Goal: Task Accomplishment & Management: Manage account settings

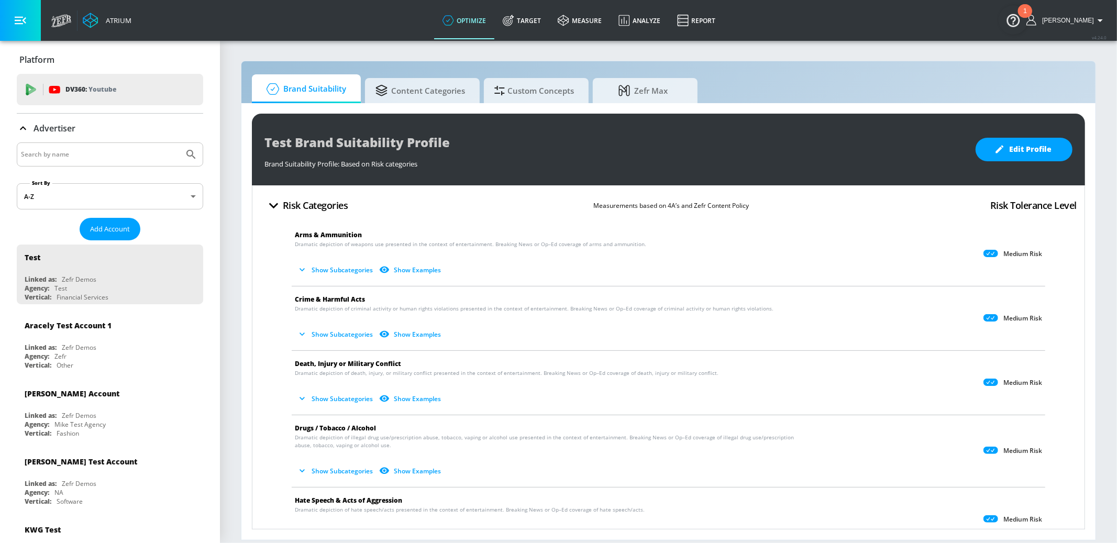
click at [49, 151] on input "Search by name" at bounding box center [100, 155] width 159 height 14
type input "genentech"
click at [180, 143] on button "Submit Search" at bounding box center [191, 154] width 23 height 23
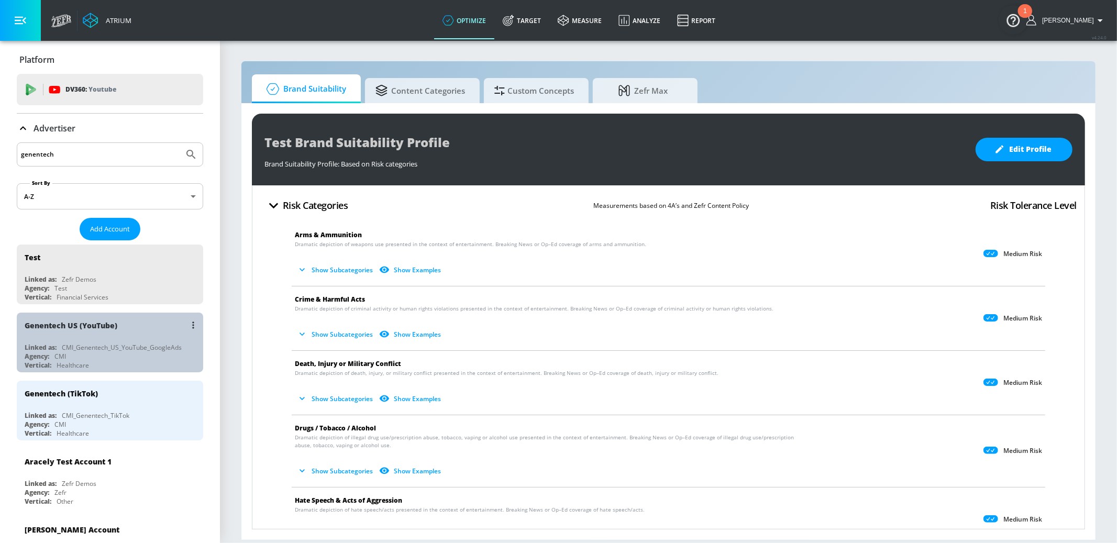
click at [130, 330] on div "Genentech US (YouTube)" at bounding box center [113, 325] width 176 height 25
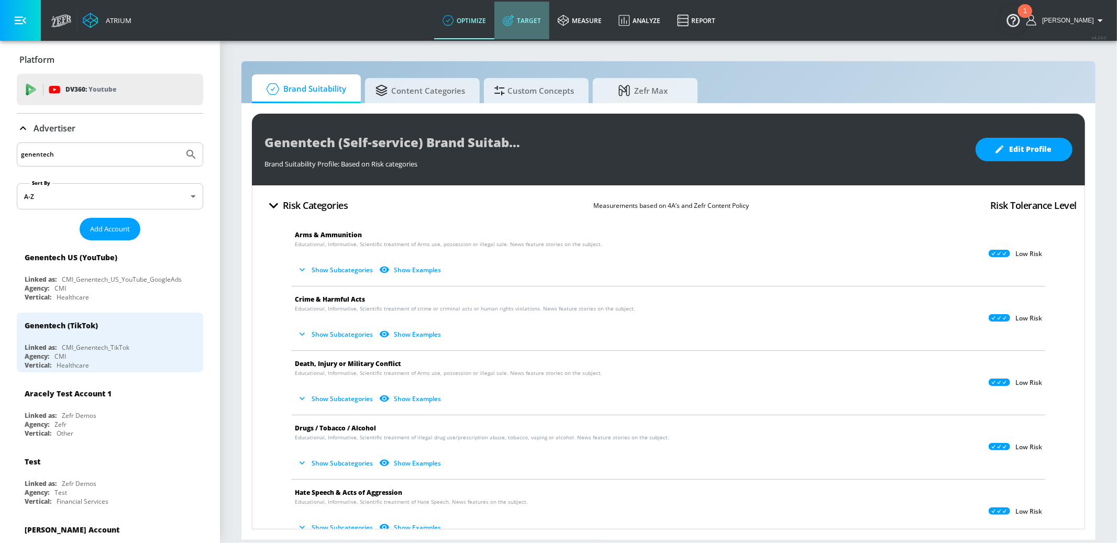
click at [549, 19] on link "Target" at bounding box center [521, 21] width 55 height 38
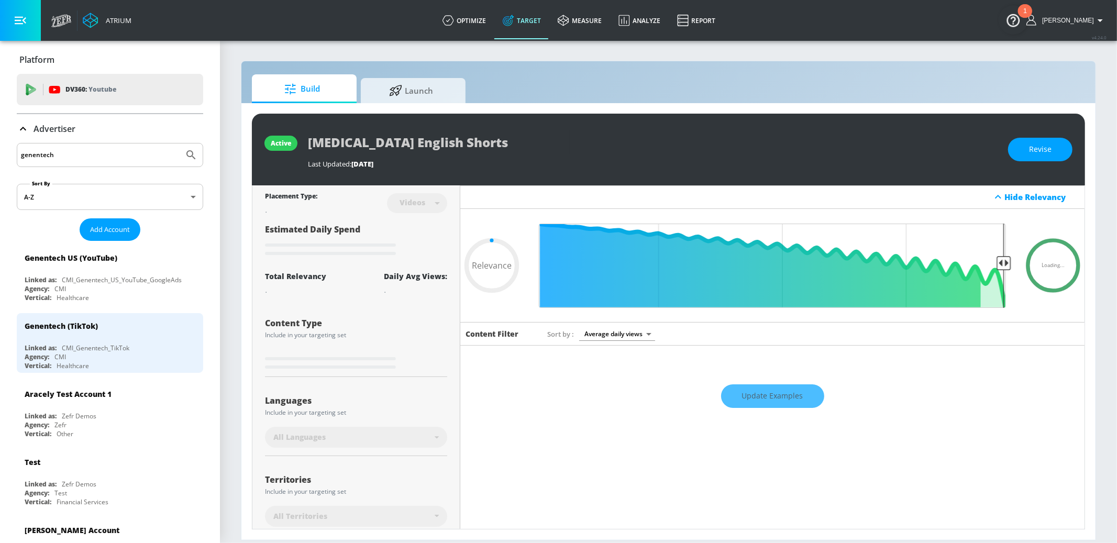
type input "0.05"
click at [432, 87] on span "Launch" at bounding box center [411, 88] width 80 height 25
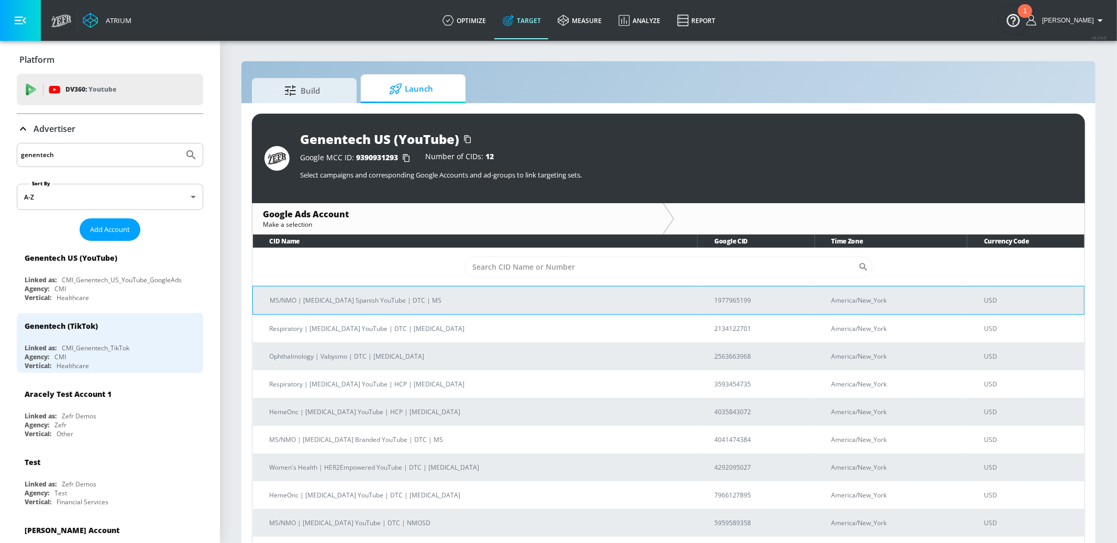
click at [447, 305] on p "MS/NMO | Ocrevus Spanish YouTube | DTC | MS" at bounding box center [480, 300] width 420 height 11
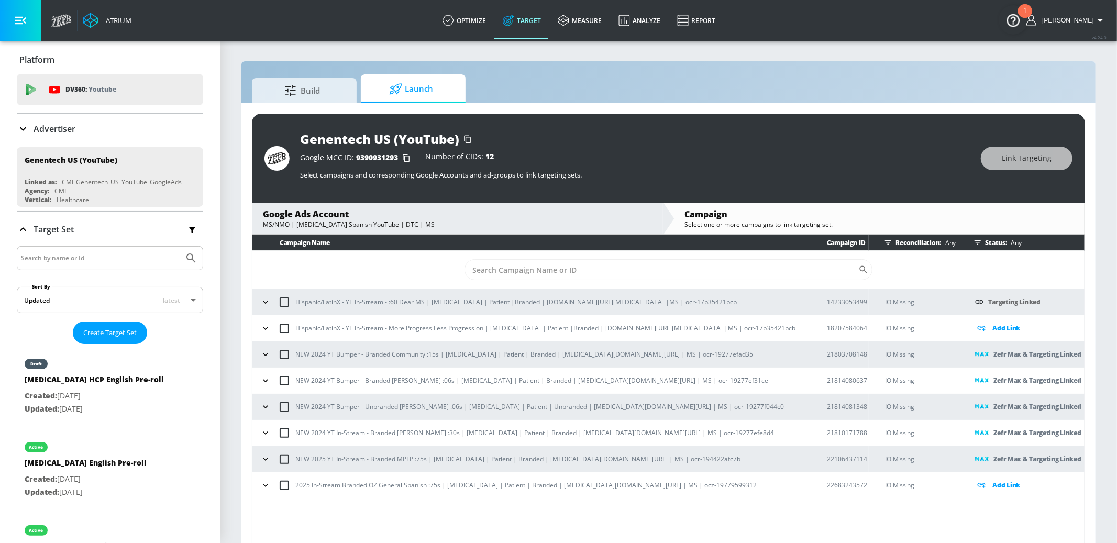
click at [262, 300] on icon "button" at bounding box center [265, 302] width 10 height 10
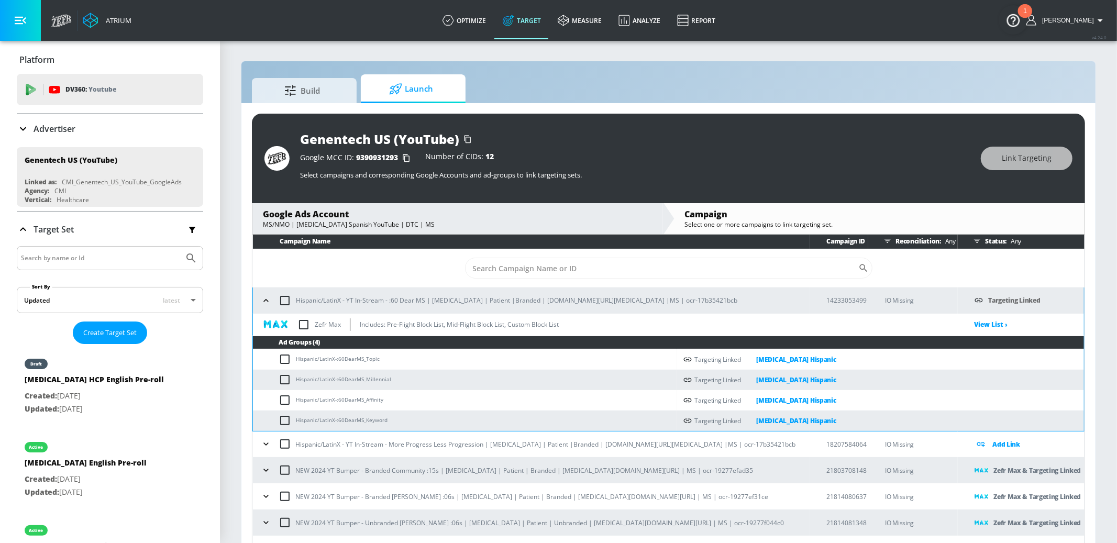
scroll to position [3, 0]
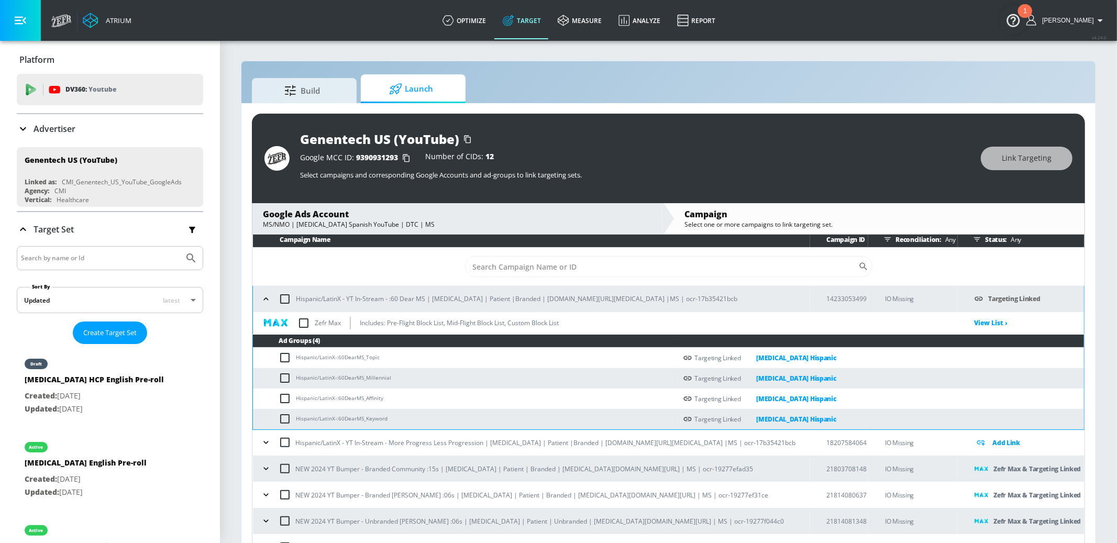
click at [264, 301] on icon "button" at bounding box center [266, 299] width 10 height 10
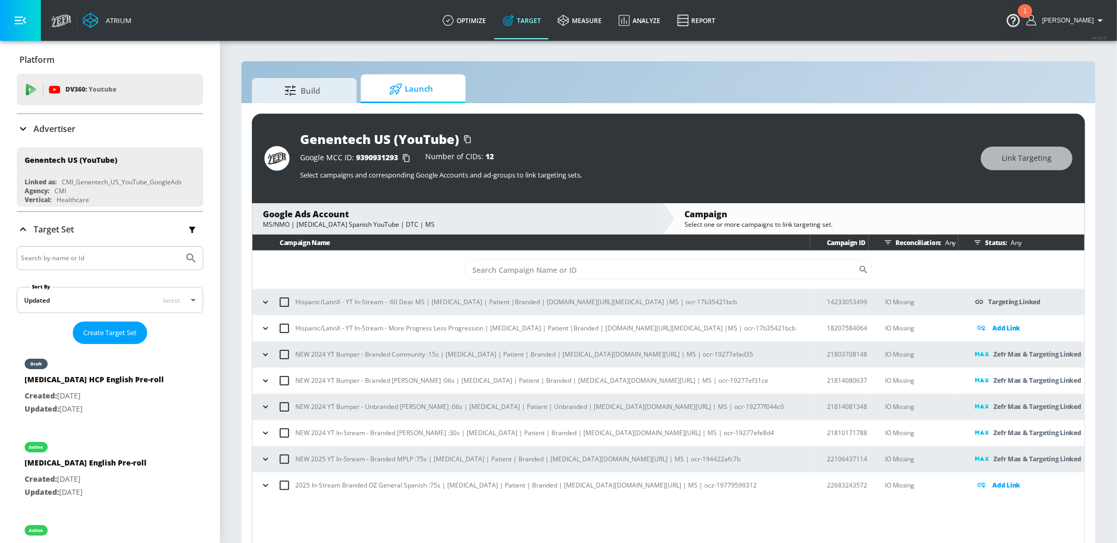
scroll to position [2, 0]
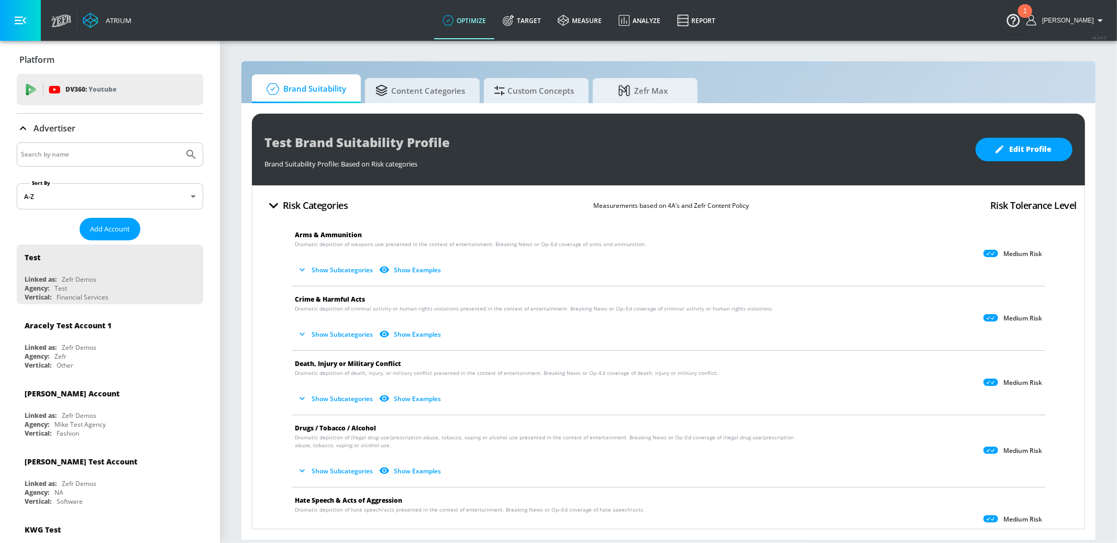
click at [133, 161] on input "Search by name" at bounding box center [100, 155] width 159 height 14
click at [180, 143] on button "Submit Search" at bounding box center [191, 154] width 23 height 23
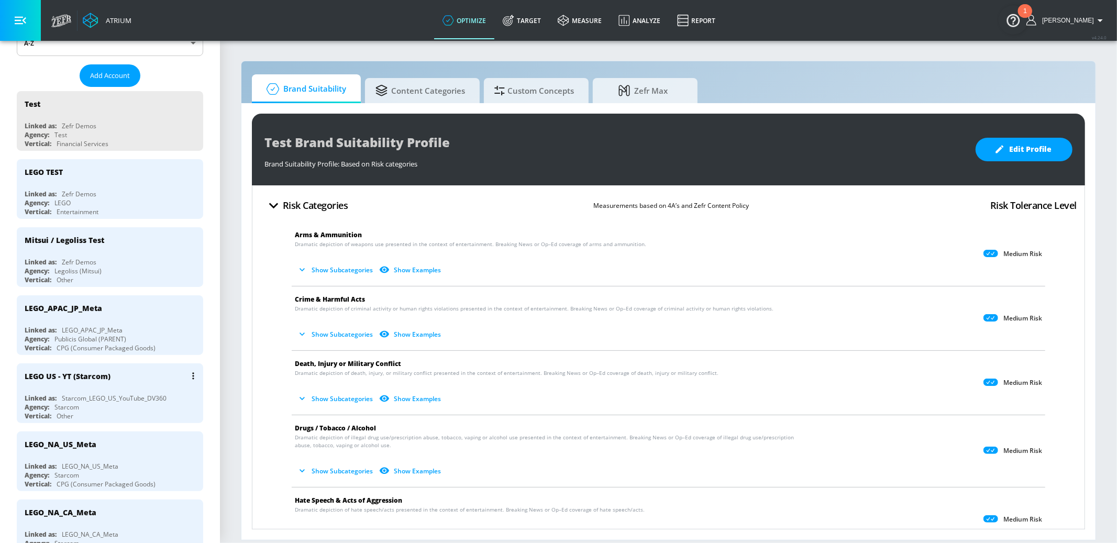
click at [135, 370] on div "LEGO US - YT (Starcom)" at bounding box center [113, 375] width 176 height 25
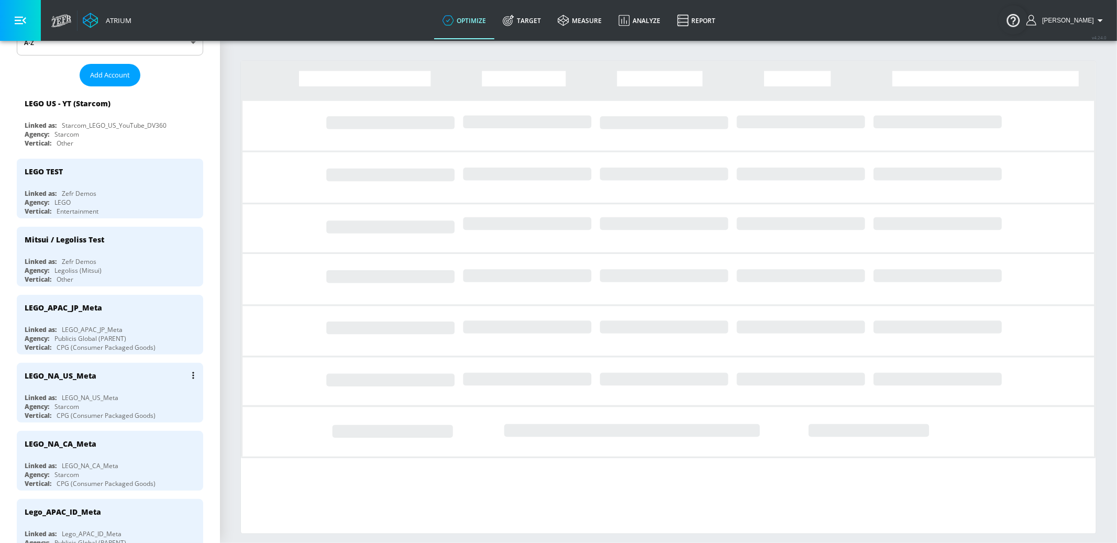
scroll to position [156, 0]
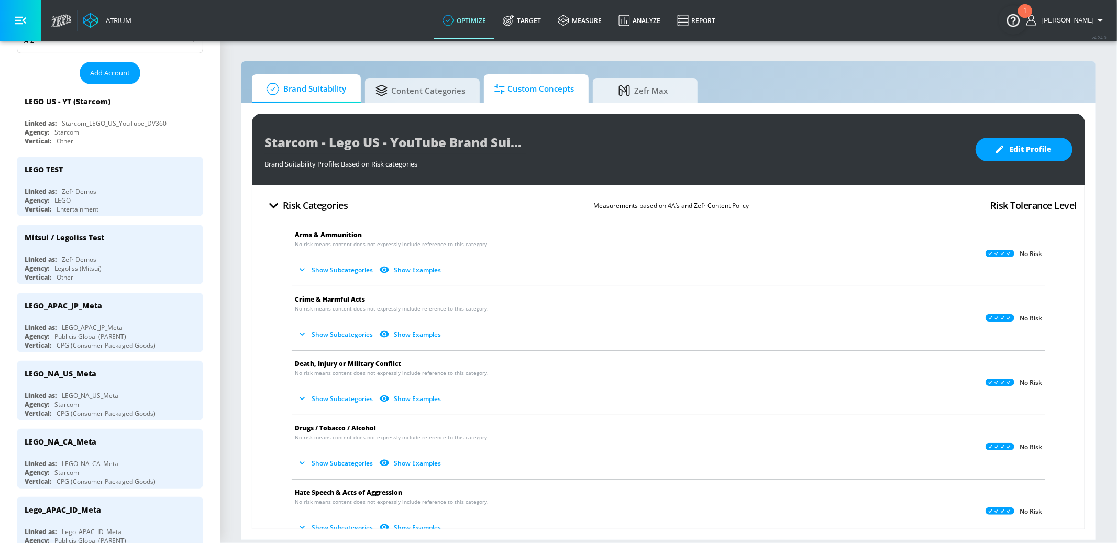
click at [544, 94] on span "Custom Concepts" at bounding box center [534, 88] width 80 height 25
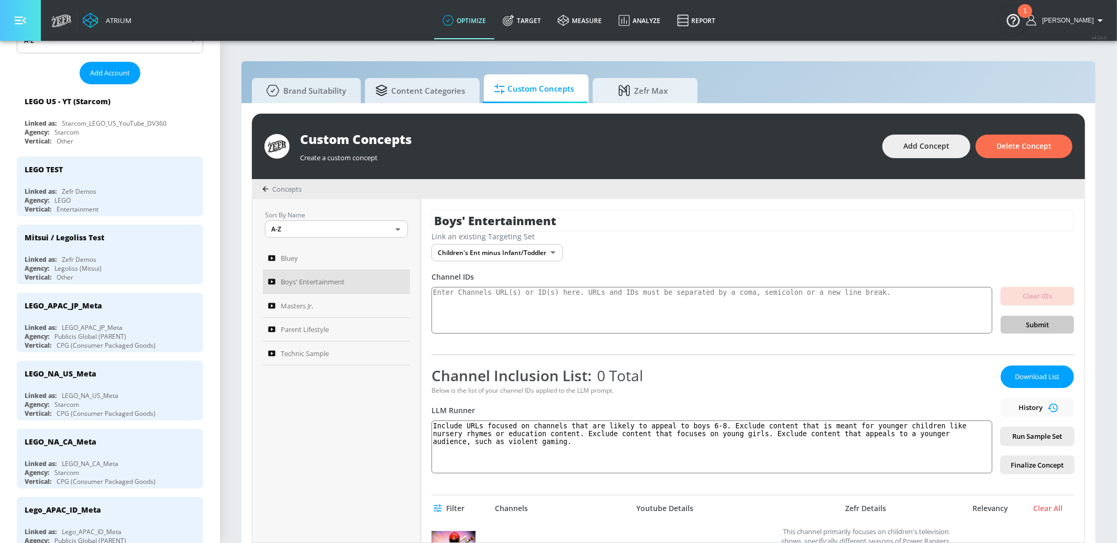
click at [35, 25] on button "button" at bounding box center [20, 20] width 41 height 41
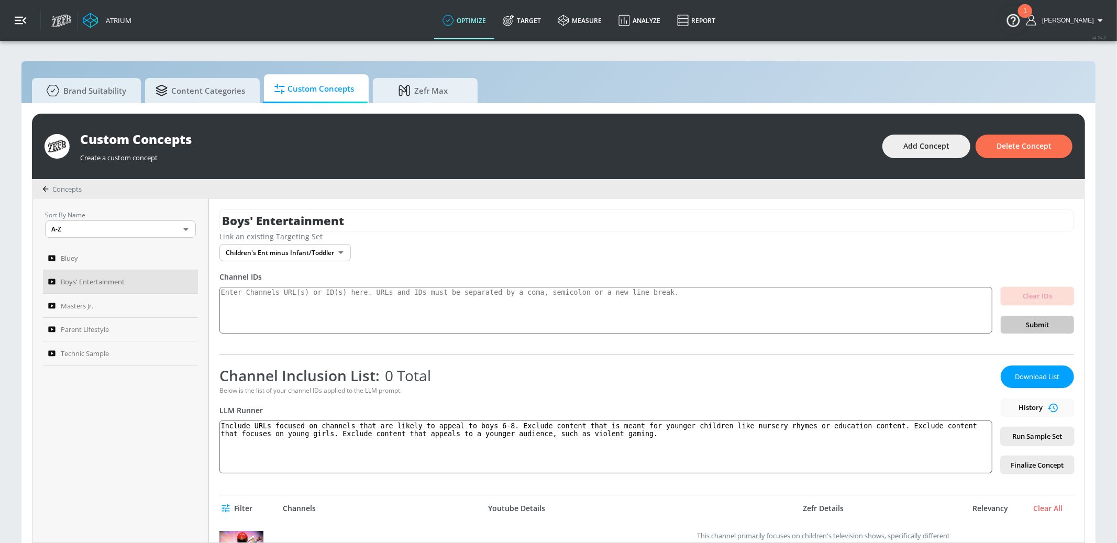
click at [25, 23] on icon "button" at bounding box center [21, 21] width 12 height 8
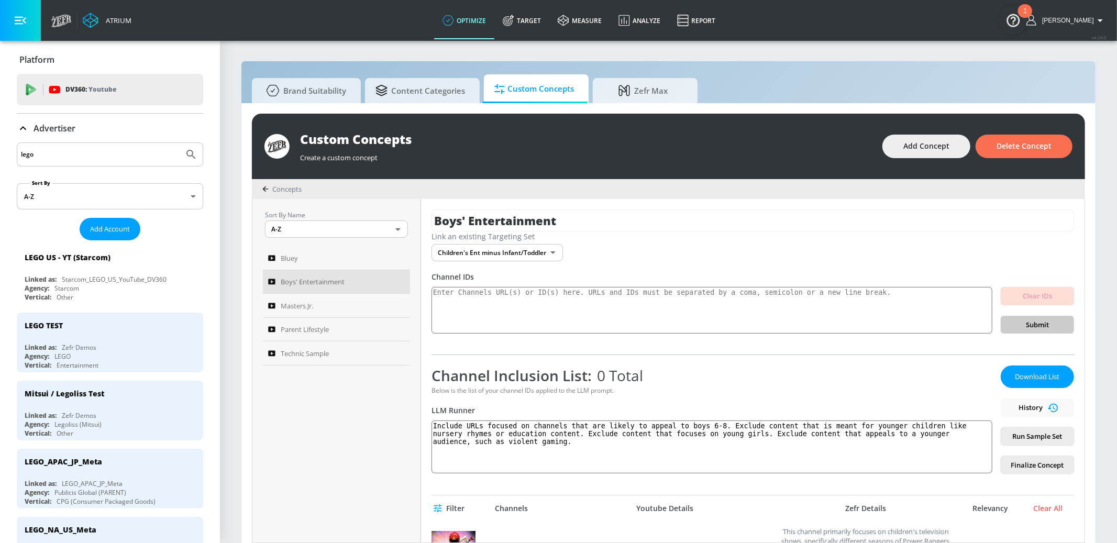
drag, startPoint x: 64, startPoint y: 157, endPoint x: 0, endPoint y: 154, distance: 64.5
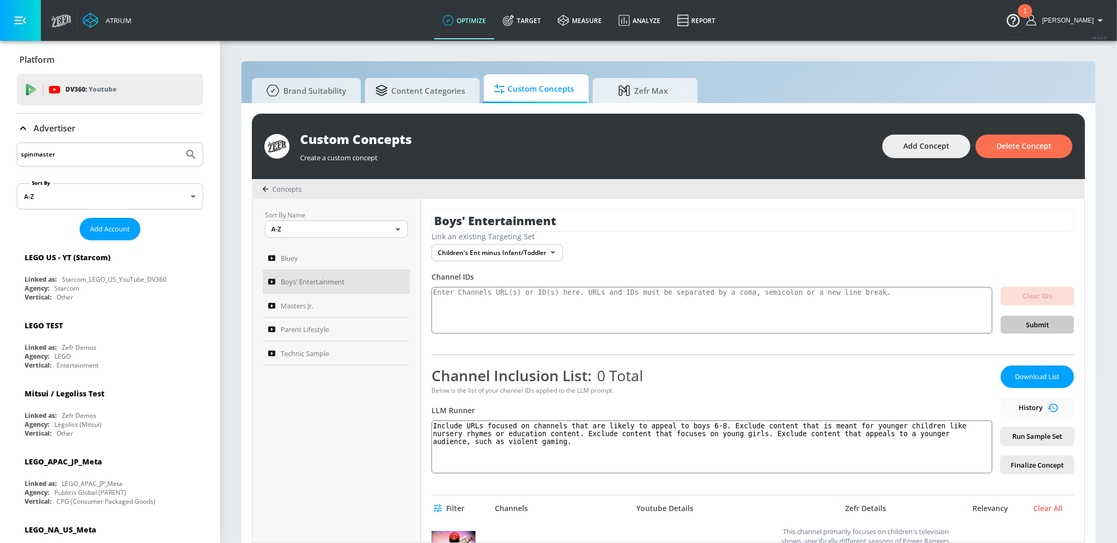
click at [180, 143] on button "Submit Search" at bounding box center [191, 154] width 23 height 23
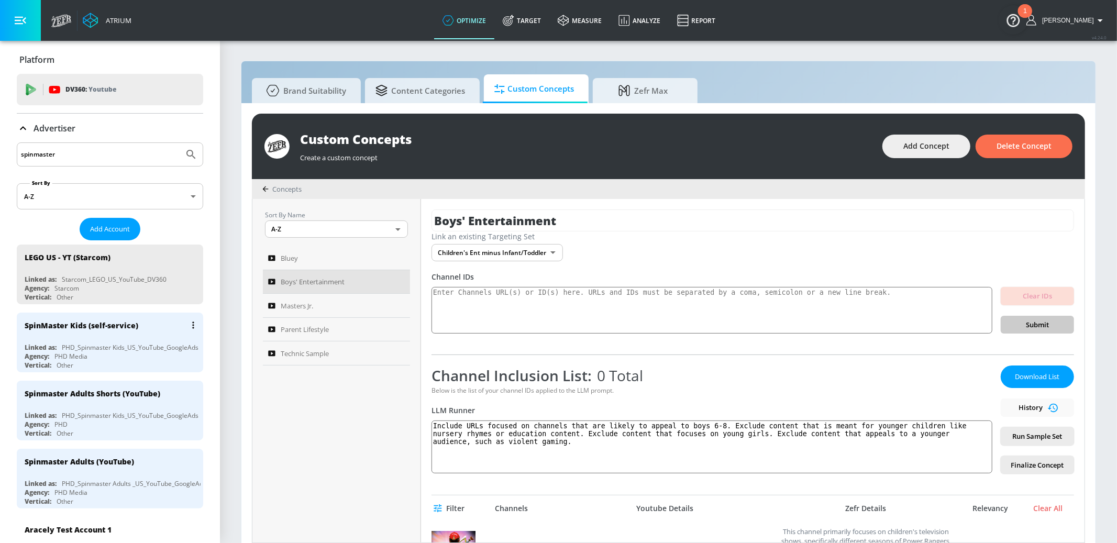
click at [117, 331] on div "SpinMaster Kids (self-service)" at bounding box center [113, 325] width 176 height 25
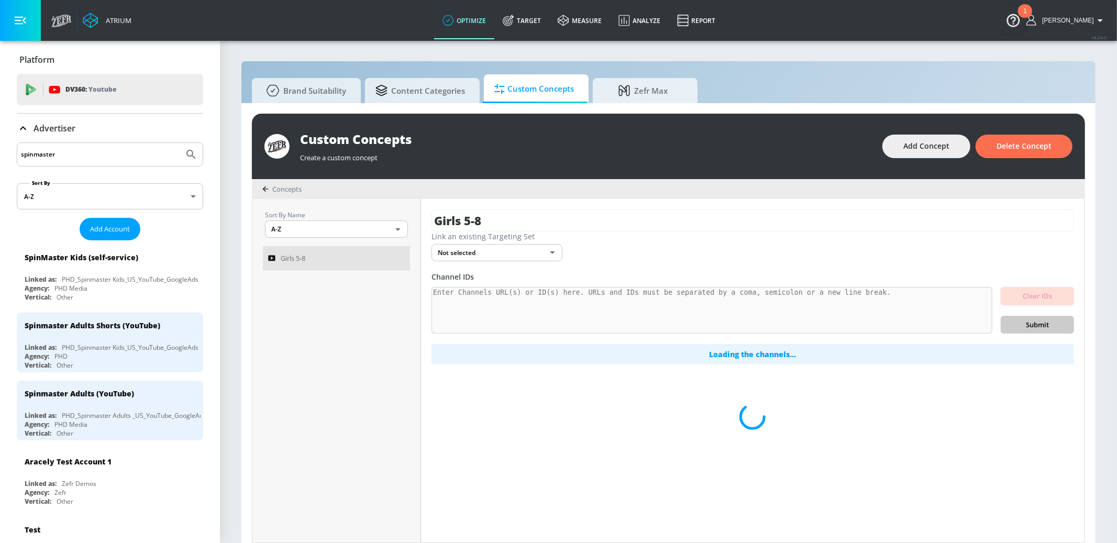
drag, startPoint x: 72, startPoint y: 156, endPoint x: 0, endPoint y: 148, distance: 72.8
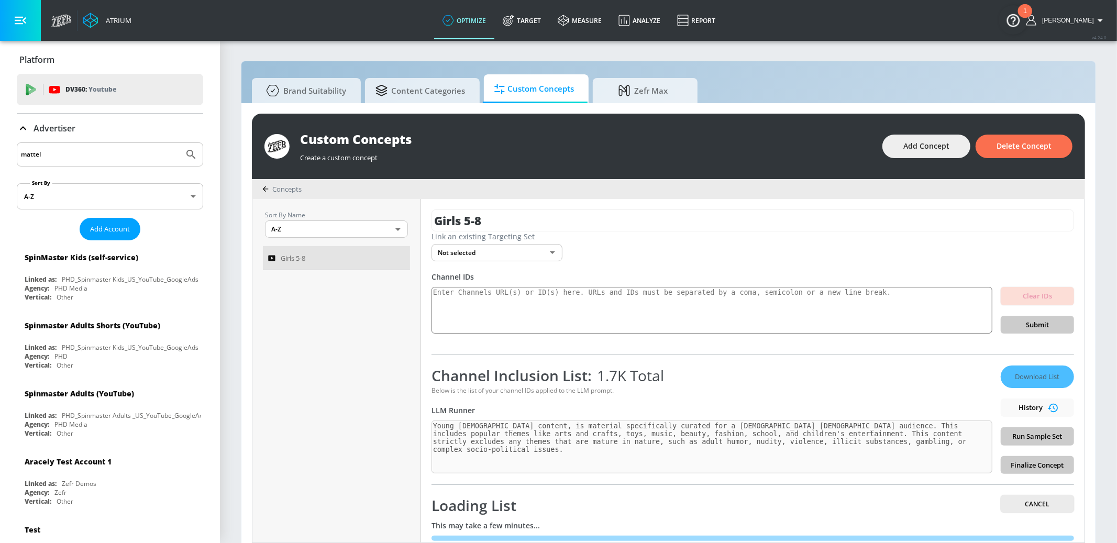
type input "mattel"
click at [180, 143] on button "Submit Search" at bounding box center [191, 154] width 23 height 23
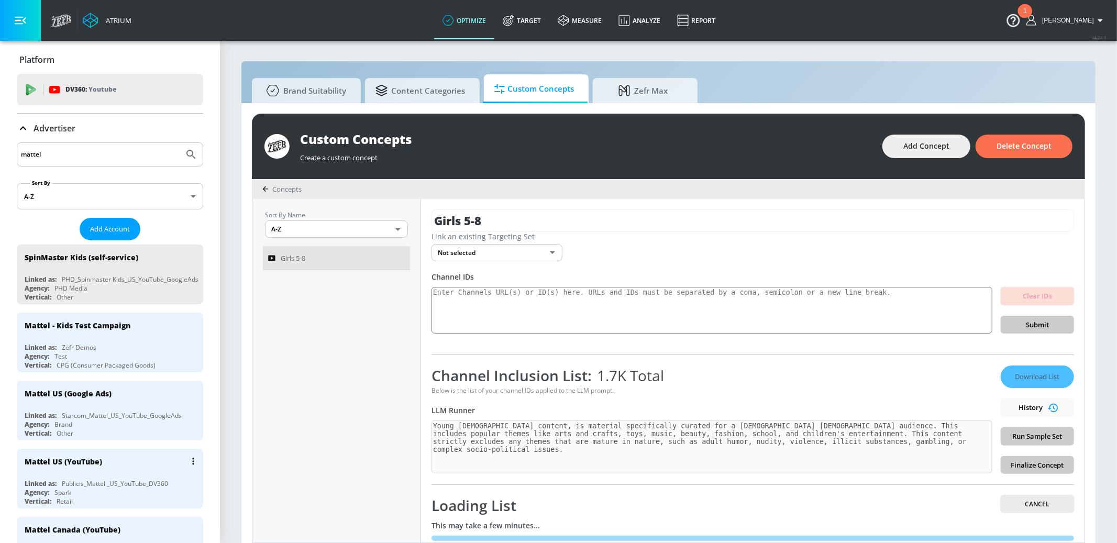
click at [137, 451] on div "Mattel US (YouTube)" at bounding box center [113, 461] width 176 height 25
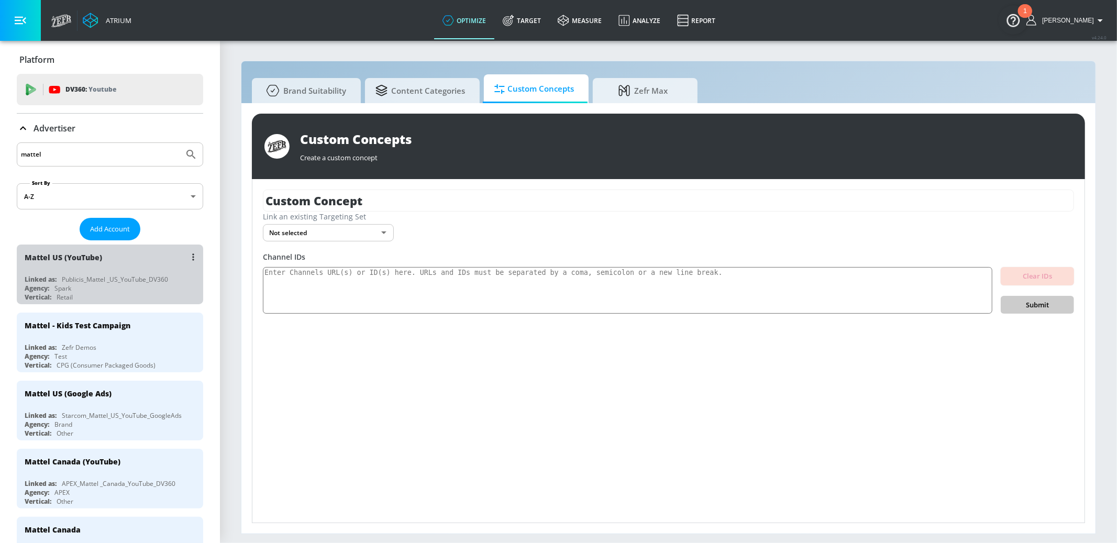
click at [124, 250] on div "Mattel US (YouTube)" at bounding box center [113, 257] width 176 height 25
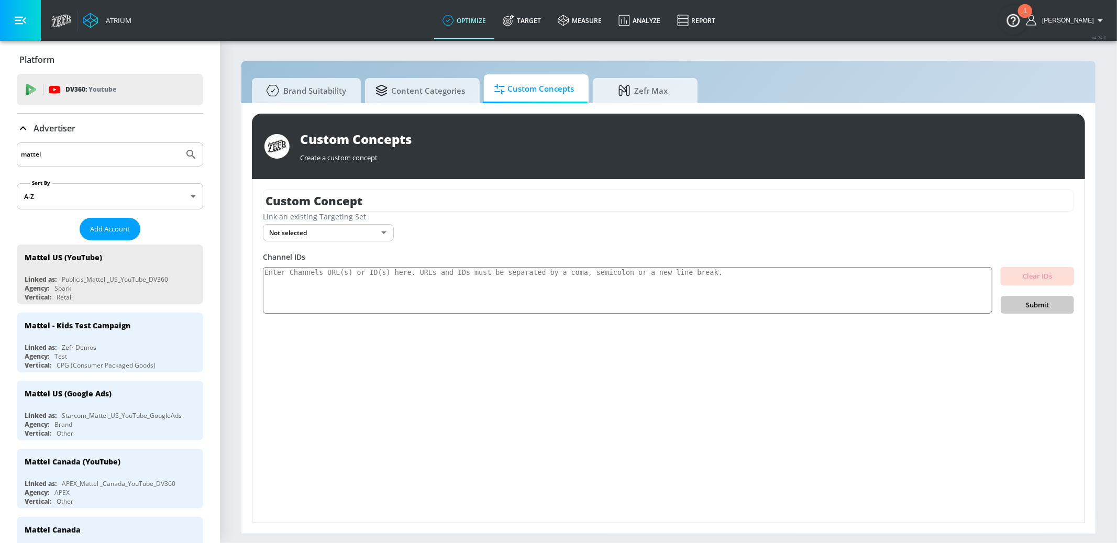
click at [146, 390] on div "Mattel US (Google Ads)" at bounding box center [113, 393] width 176 height 25
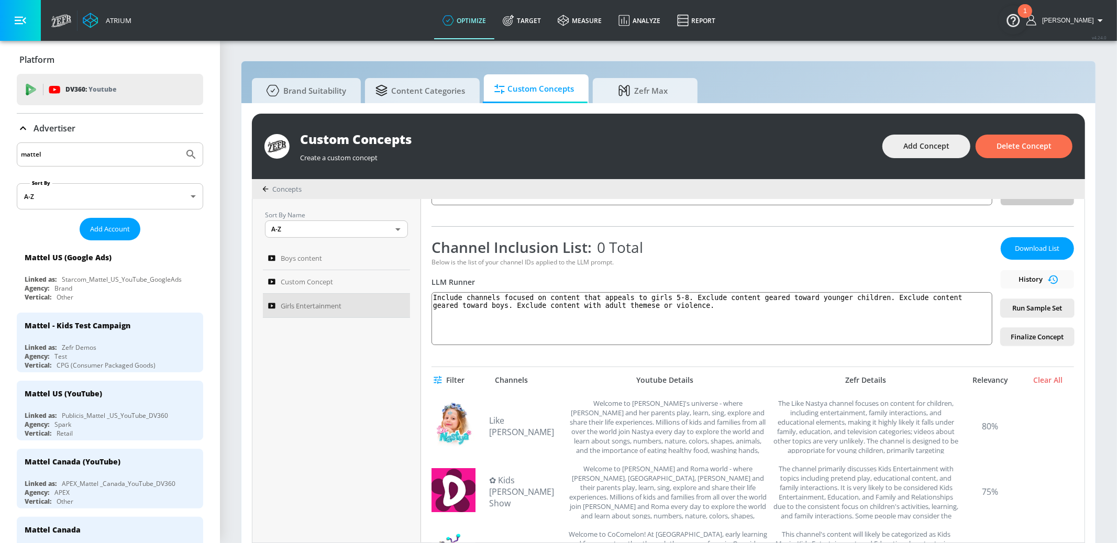
scroll to position [123, 0]
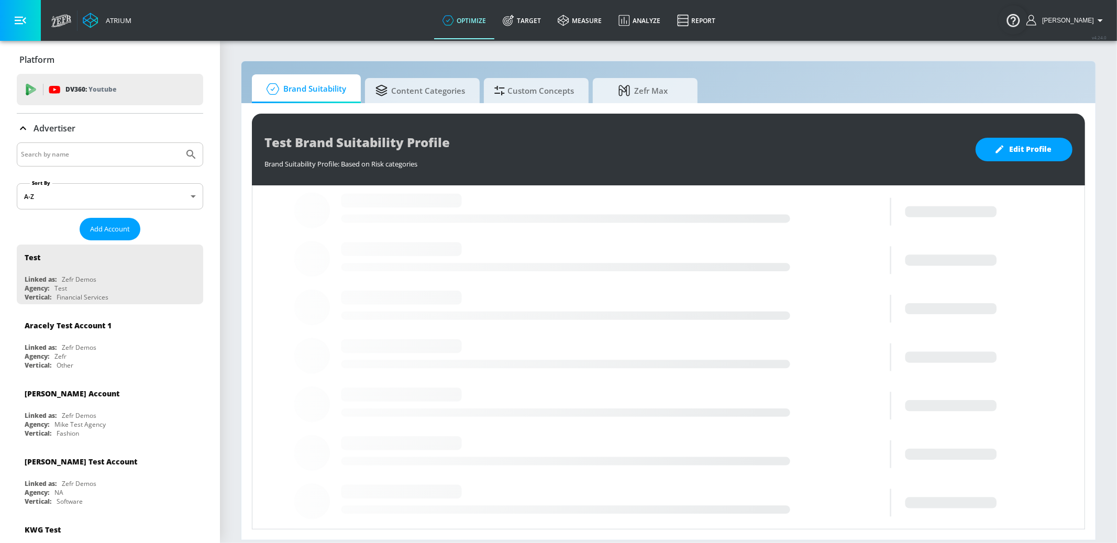
click at [98, 150] on input "Search by name" at bounding box center [100, 155] width 159 height 14
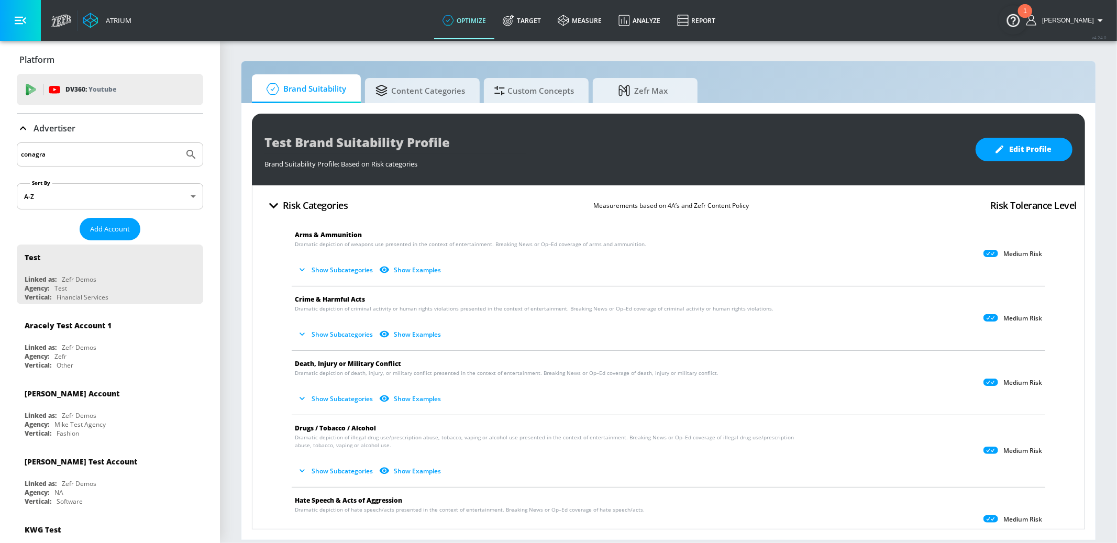
type input "conagra"
click at [180, 143] on button "Submit Search" at bounding box center [191, 154] width 23 height 23
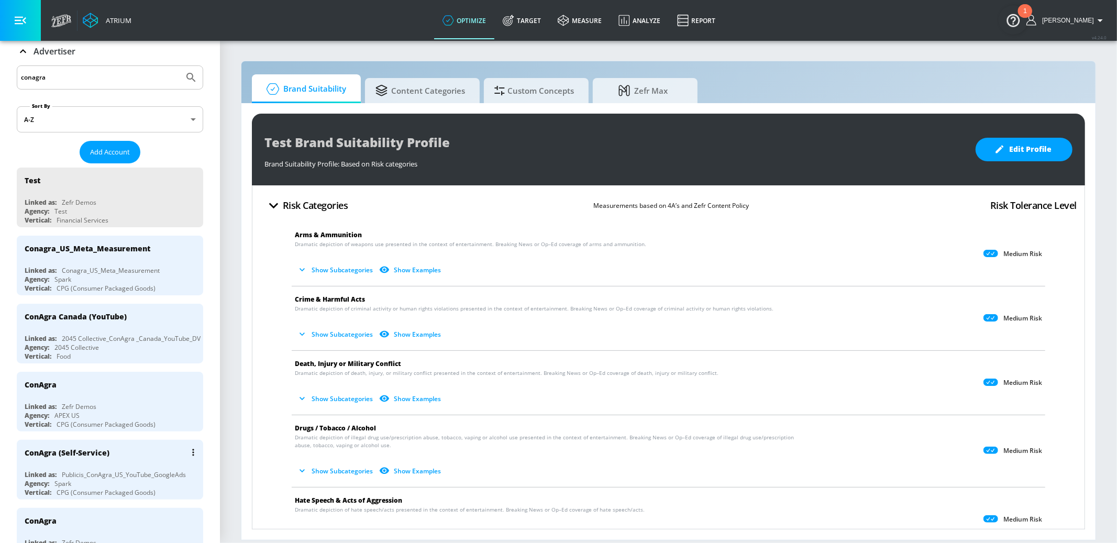
scroll to position [81, 0]
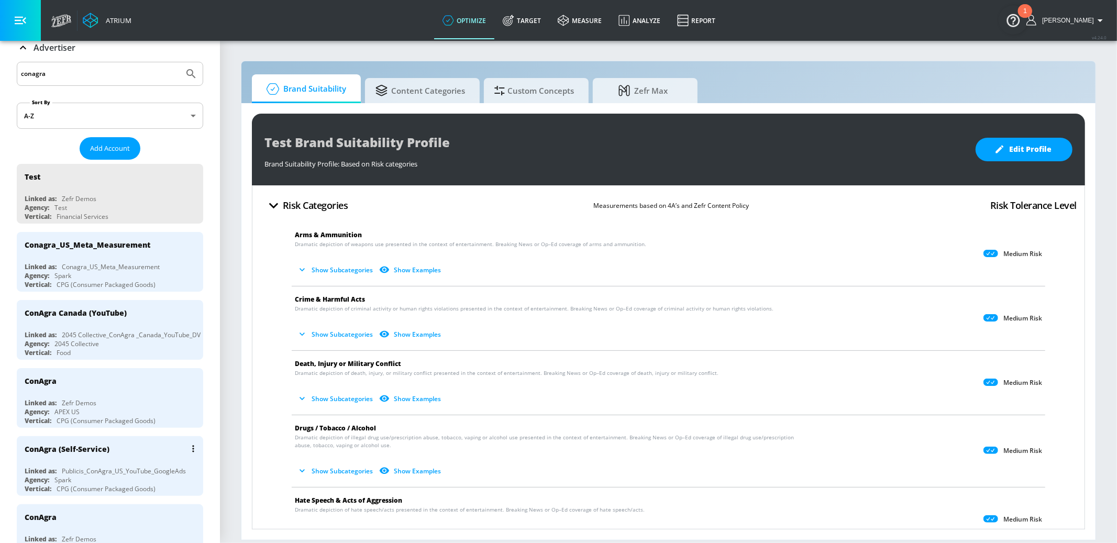
click at [141, 449] on div "ConAgra (Self-Service)" at bounding box center [113, 448] width 176 height 25
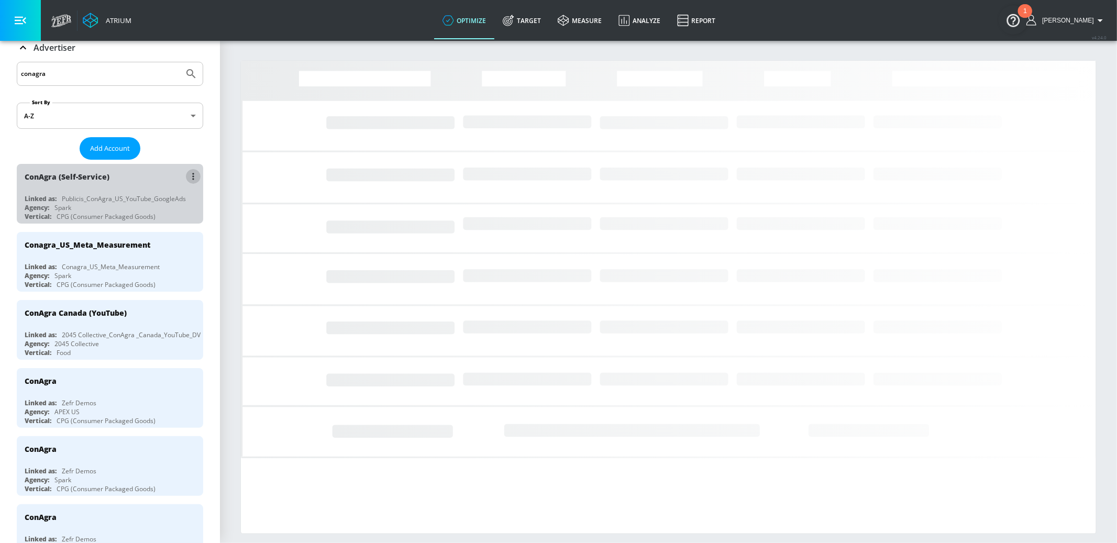
click at [192, 173] on icon "list of Advertiser" at bounding box center [193, 176] width 2 height 7
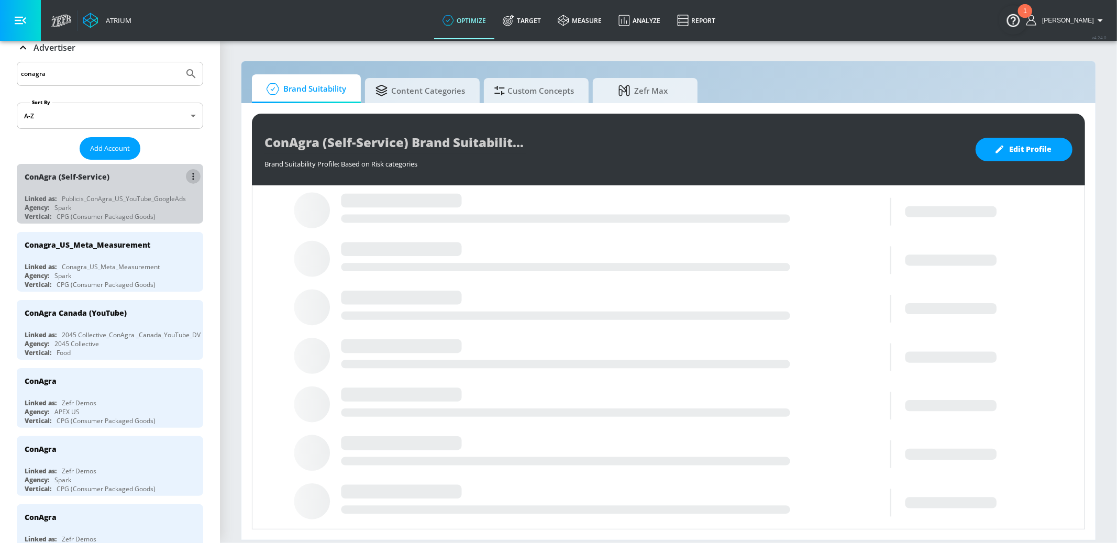
click at [196, 175] on button "list of Advertiser" at bounding box center [193, 176] width 15 height 15
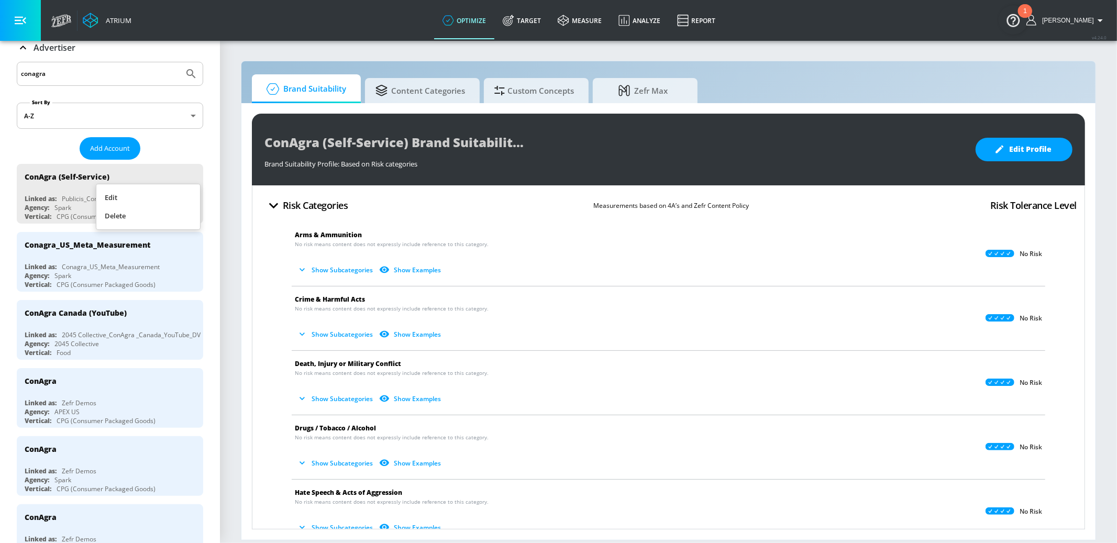
click at [152, 192] on li "Edit" at bounding box center [148, 198] width 104 height 18
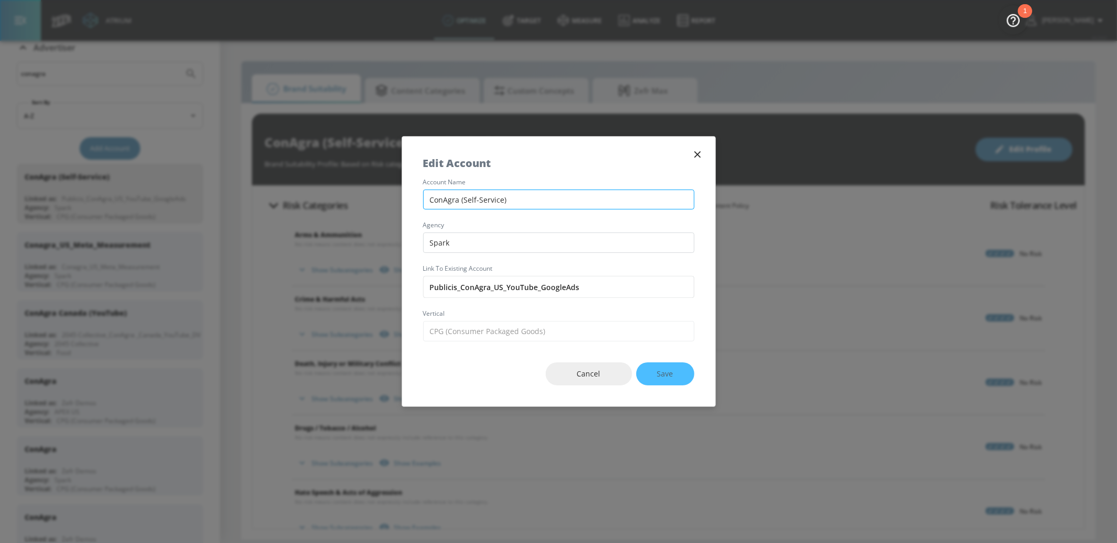
drag, startPoint x: 455, startPoint y: 198, endPoint x: 461, endPoint y: 198, distance: 6.3
click at [455, 199] on input "ConAgra (Self-Service)" at bounding box center [558, 200] width 271 height 20
click at [461, 198] on input "ConAgra (Self-Service)" at bounding box center [558, 200] width 271 height 20
type input "ConAgra US (Self-Service)"
click at [653, 374] on button "Save" at bounding box center [665, 374] width 58 height 24
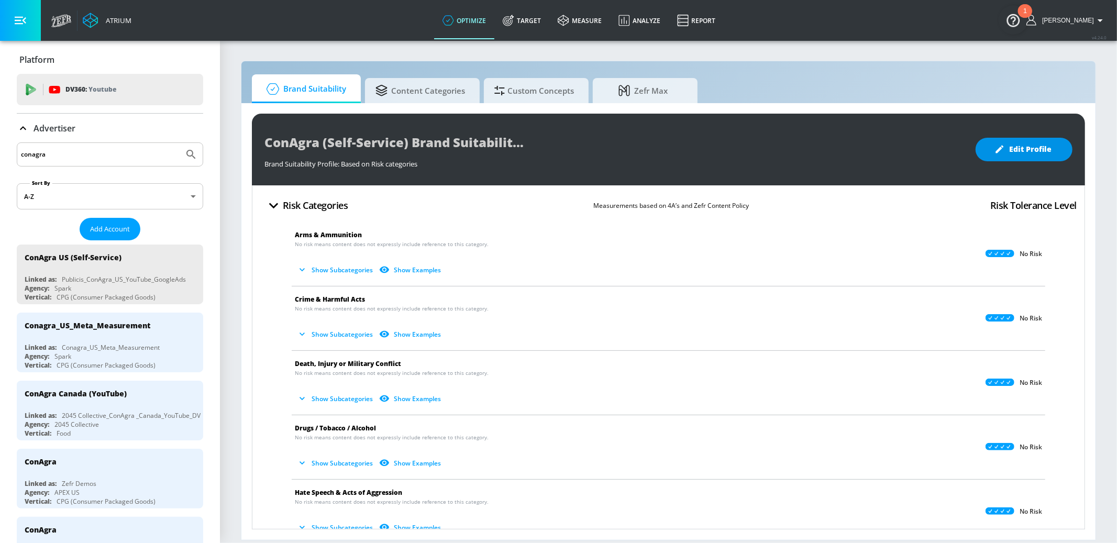
click at [996, 153] on icon "button" at bounding box center [1000, 149] width 10 height 10
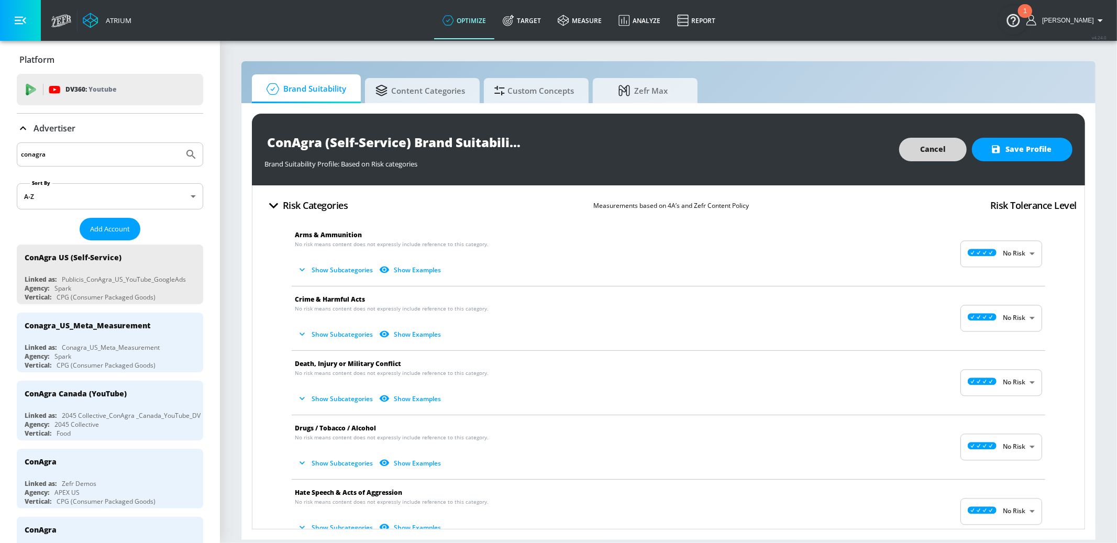
click at [1019, 256] on body "Atrium optimize Target measure Analyze Report optimize Target measure Analyze R…" at bounding box center [558, 271] width 1117 height 543
click at [1023, 296] on p "Low Risk" at bounding box center [1020, 297] width 27 height 9
type input "LOW"
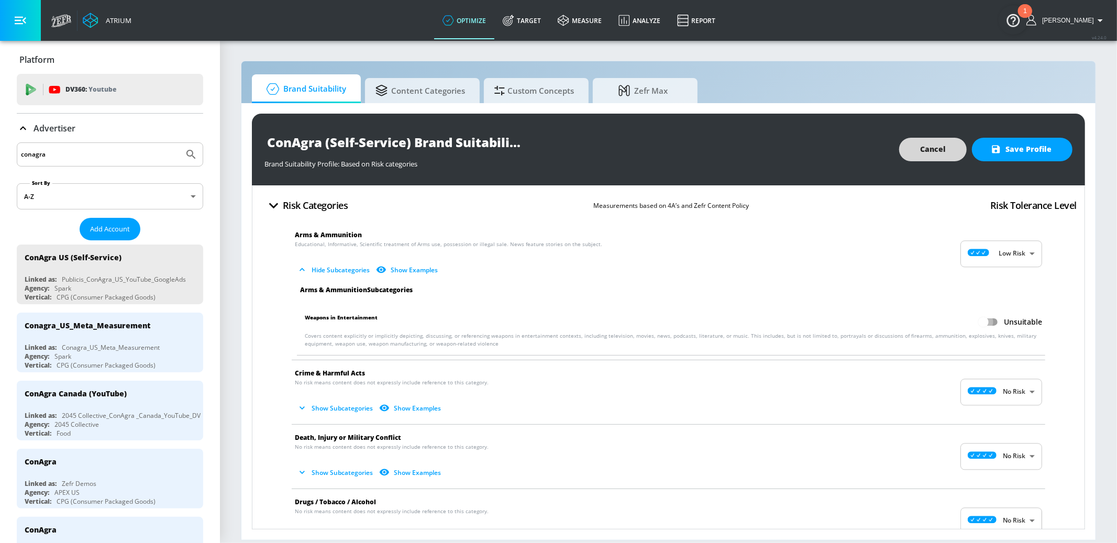
click at [994, 324] on input "Unsuitable" at bounding box center [984, 322] width 60 height 20
checkbox input "true"
click at [1018, 391] on body "Atrium optimize Target measure Analyze Report optimize Target measure Analyze R…" at bounding box center [558, 271] width 1117 height 543
click at [992, 439] on div "Low Risk" at bounding box center [1001, 435] width 65 height 11
type input "LOW"
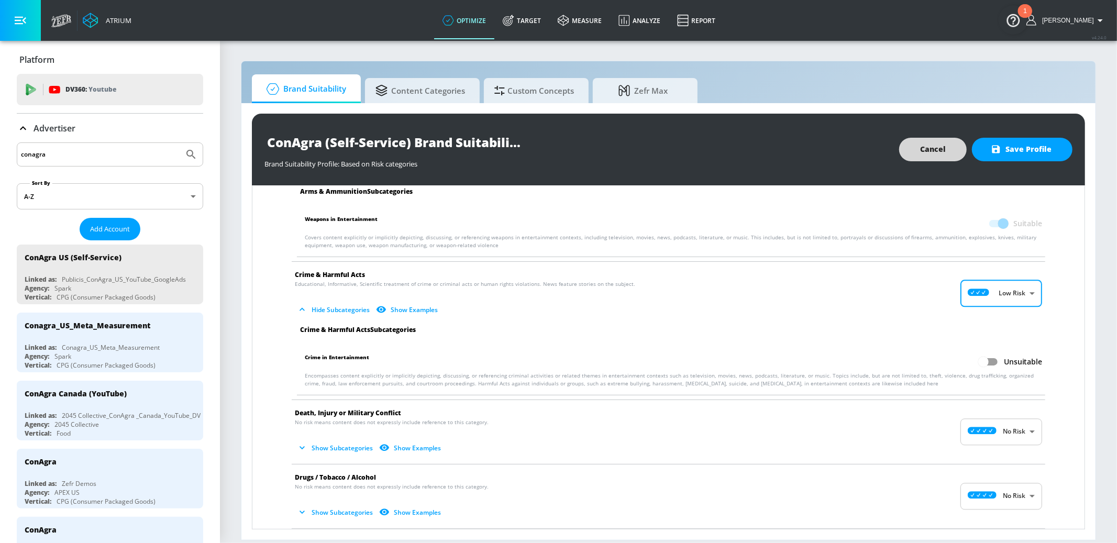
scroll to position [108, 0]
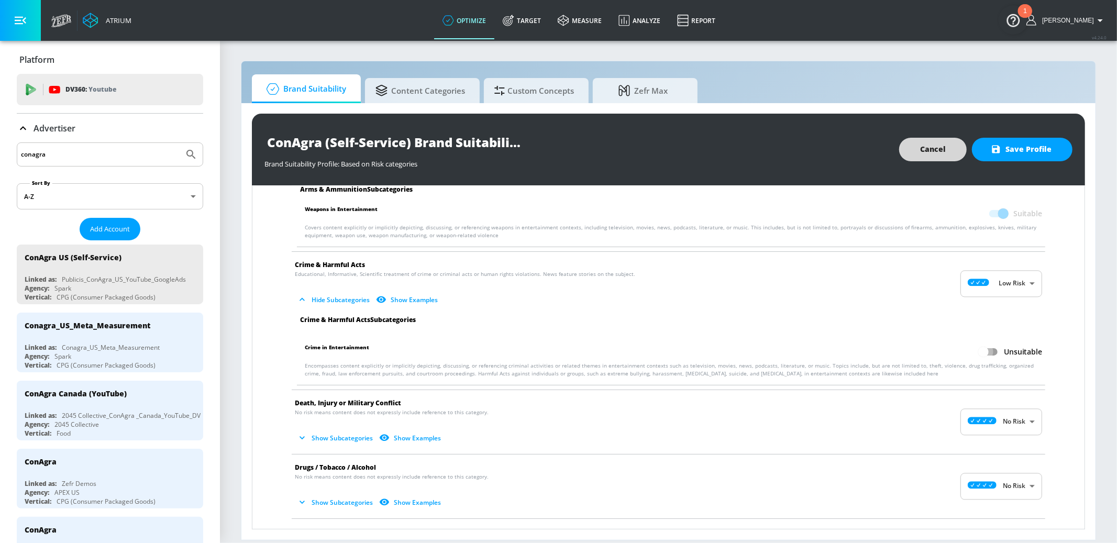
drag, startPoint x: 994, startPoint y: 349, endPoint x: 1009, endPoint y: 394, distance: 47.7
click at [994, 349] on input "Unsuitable" at bounding box center [984, 352] width 60 height 20
checkbox input "true"
click at [1016, 423] on body "Atrium optimize Target measure Analyze Report optimize Target measure Analyze R…" at bounding box center [558, 271] width 1117 height 543
click at [1018, 466] on p "Low Risk" at bounding box center [1020, 464] width 27 height 9
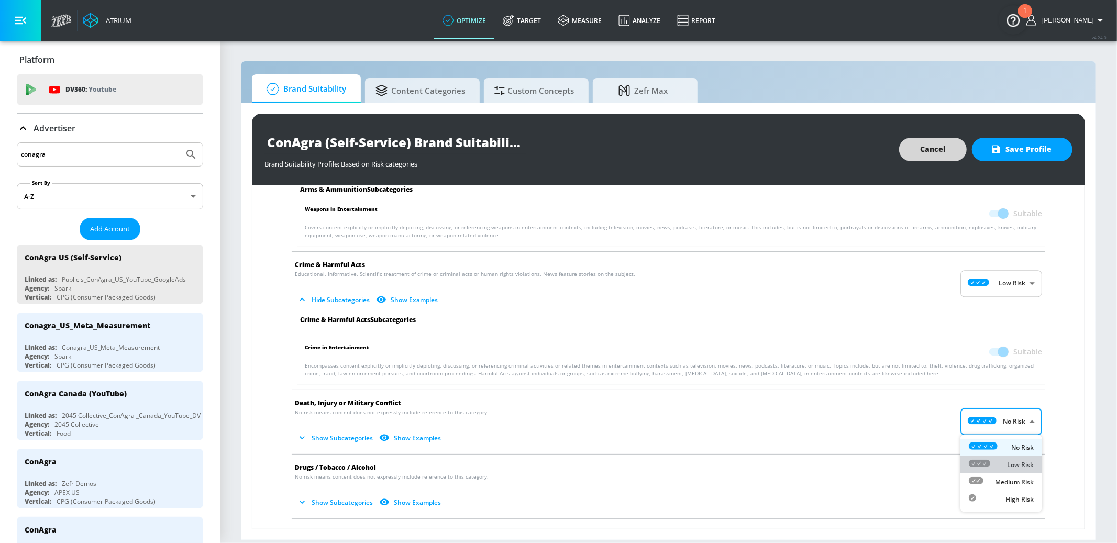
type input "LOW"
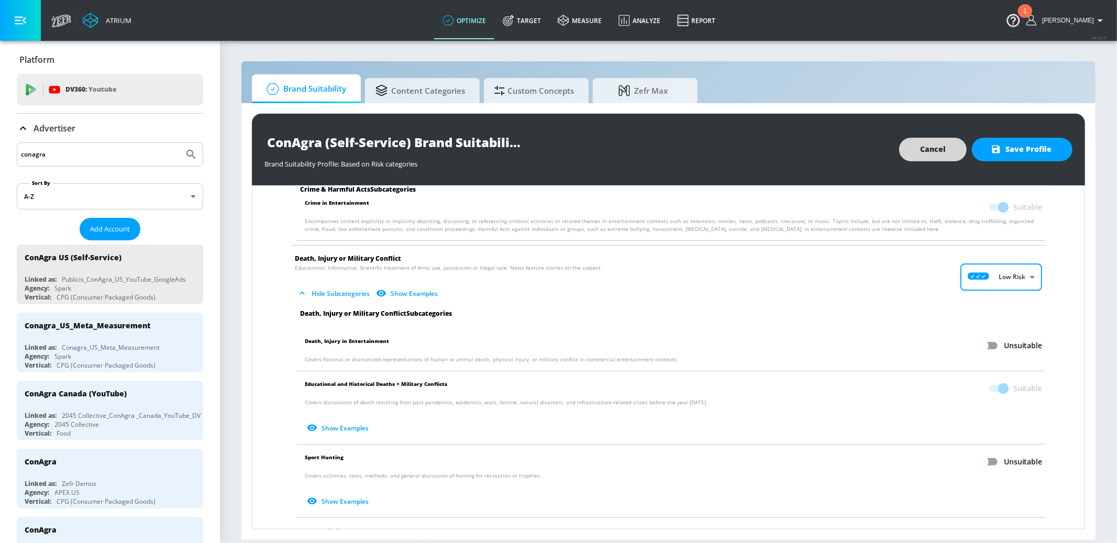
scroll to position [259, 0]
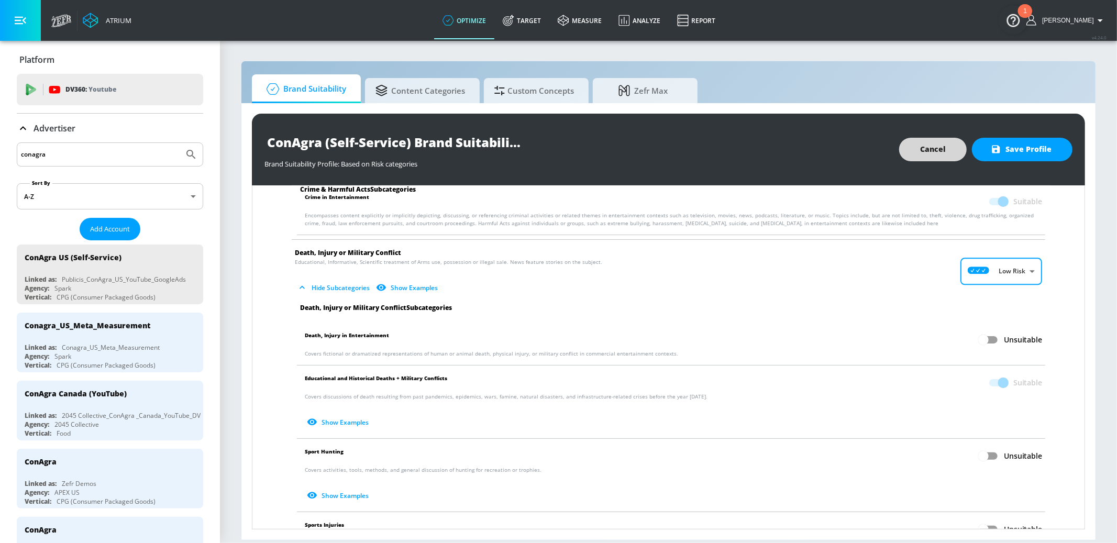
click at [989, 339] on input "Unsuitable" at bounding box center [984, 340] width 60 height 20
checkbox input "true"
click at [995, 453] on input "Unsuitable" at bounding box center [984, 456] width 60 height 20
checkbox input "true"
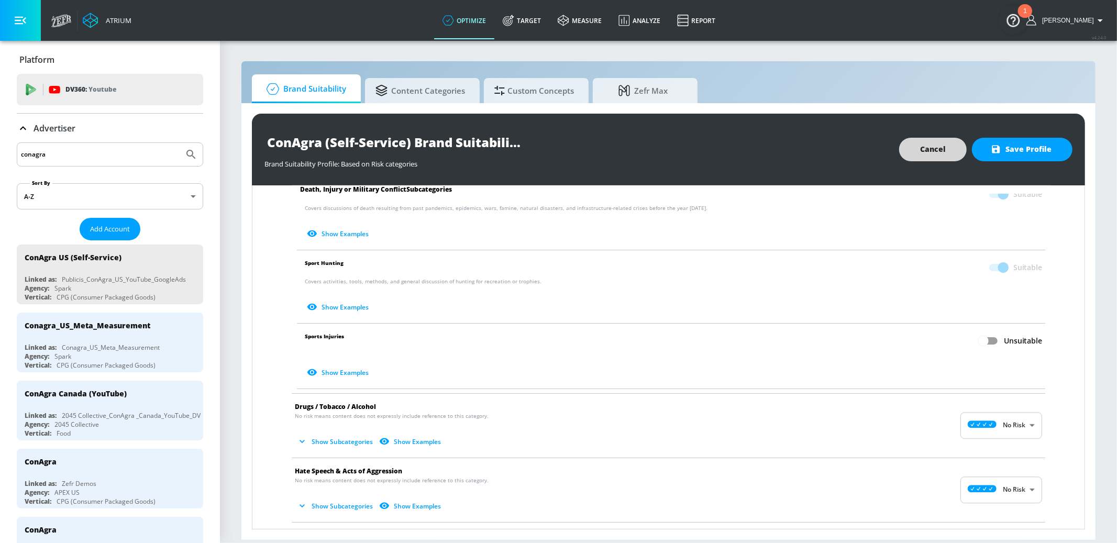
scroll to position [451, 0]
drag, startPoint x: 997, startPoint y: 339, endPoint x: 1000, endPoint y: 382, distance: 43.6
click at [997, 339] on input "Unsuitable" at bounding box center [984, 337] width 60 height 20
checkbox input "true"
click at [1005, 416] on body "Atrium optimize Target measure Analyze Report optimize Target measure Analyze R…" at bounding box center [558, 271] width 1117 height 543
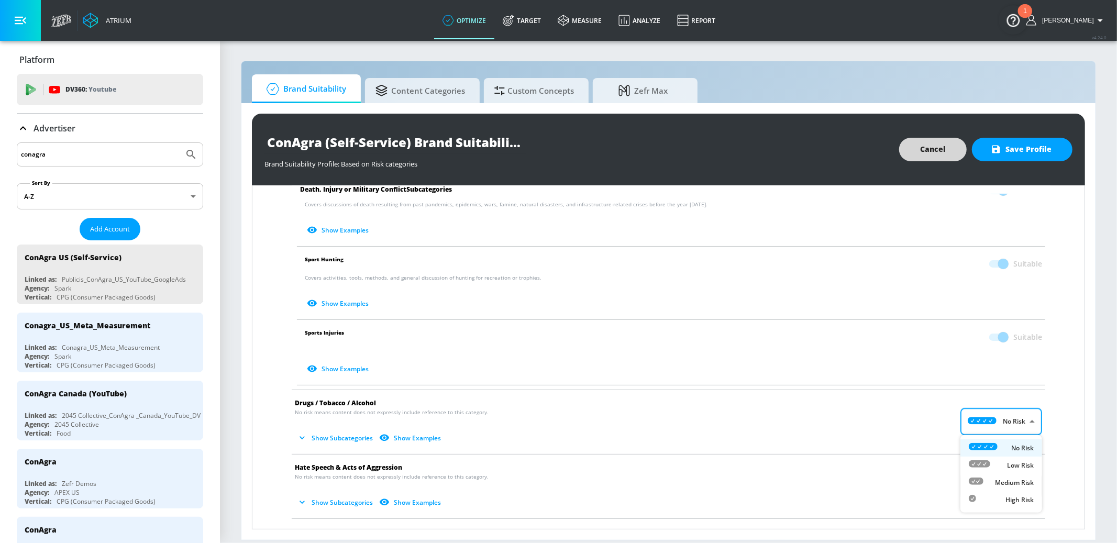
click at [1003, 465] on div "Low Risk" at bounding box center [1001, 465] width 65 height 11
type input "LOW"
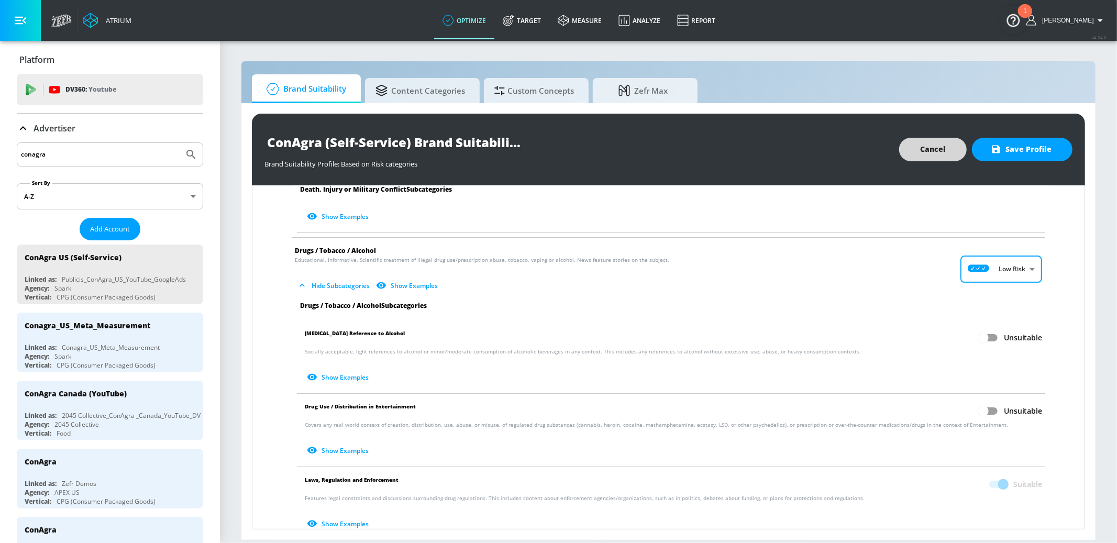
scroll to position [604, 0]
click at [988, 337] on input "Unsuitable" at bounding box center [984, 337] width 60 height 20
checkbox input "true"
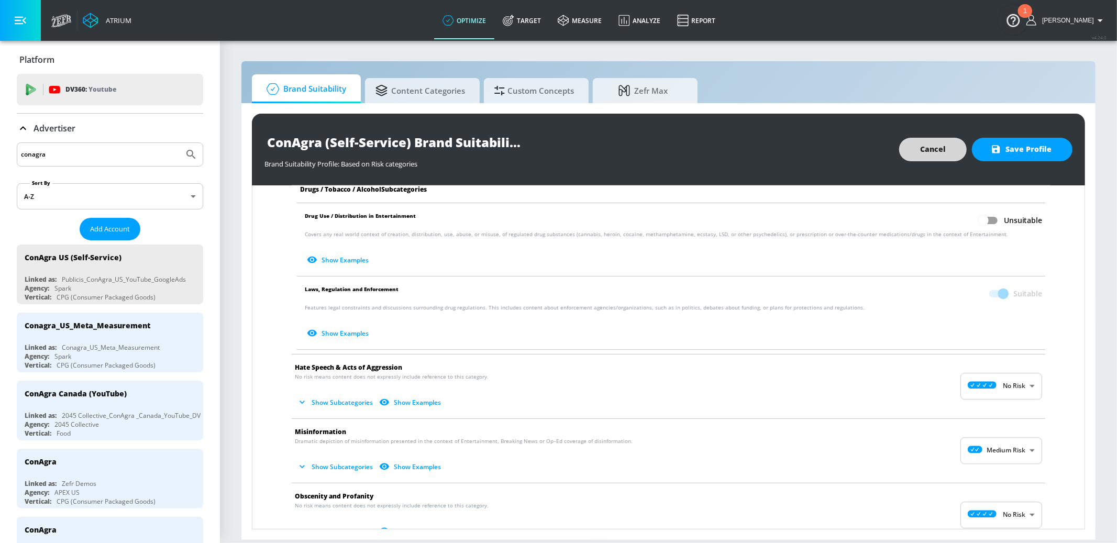
scroll to position [798, 0]
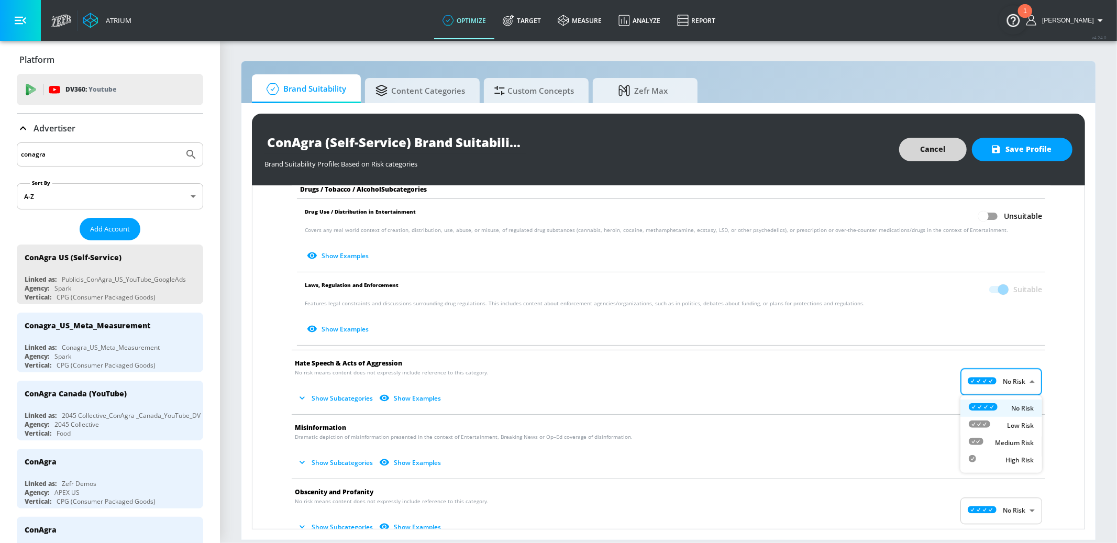
click at [1000, 383] on body "Atrium optimize Target measure Analyze Report optimize Target measure Analyze R…" at bounding box center [558, 271] width 1117 height 543
click at [1001, 426] on div "Low Risk" at bounding box center [1001, 425] width 65 height 11
type input "LOW"
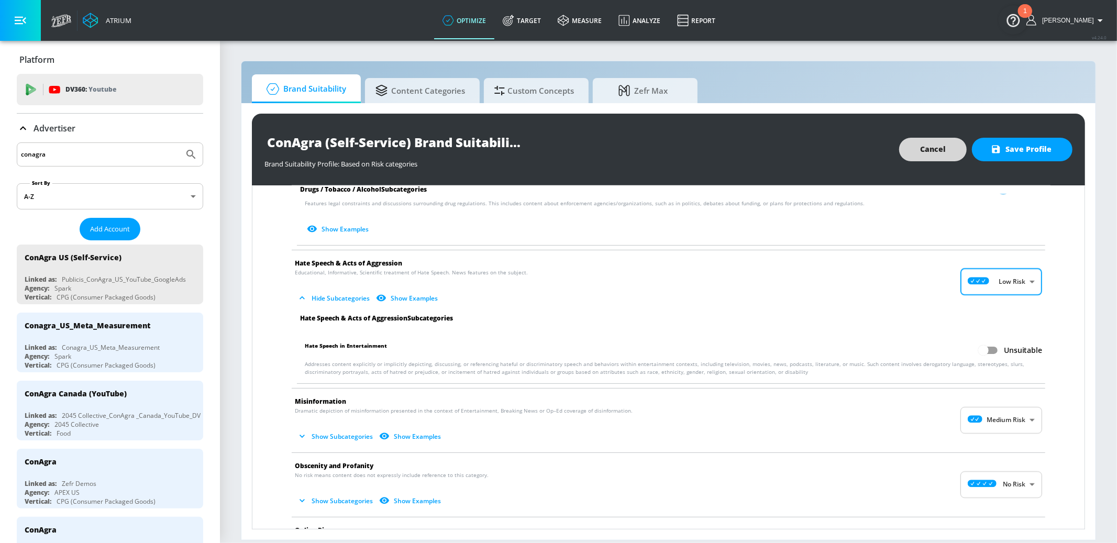
scroll to position [899, 0]
click at [992, 345] on input "Unsuitable" at bounding box center [984, 350] width 60 height 20
checkbox input "true"
click at [1011, 426] on body "Atrium optimize Target measure Analyze Report optimize Target measure Analyze R…" at bounding box center [558, 271] width 1117 height 543
click at [1015, 459] on p "Low Risk" at bounding box center [1020, 463] width 27 height 9
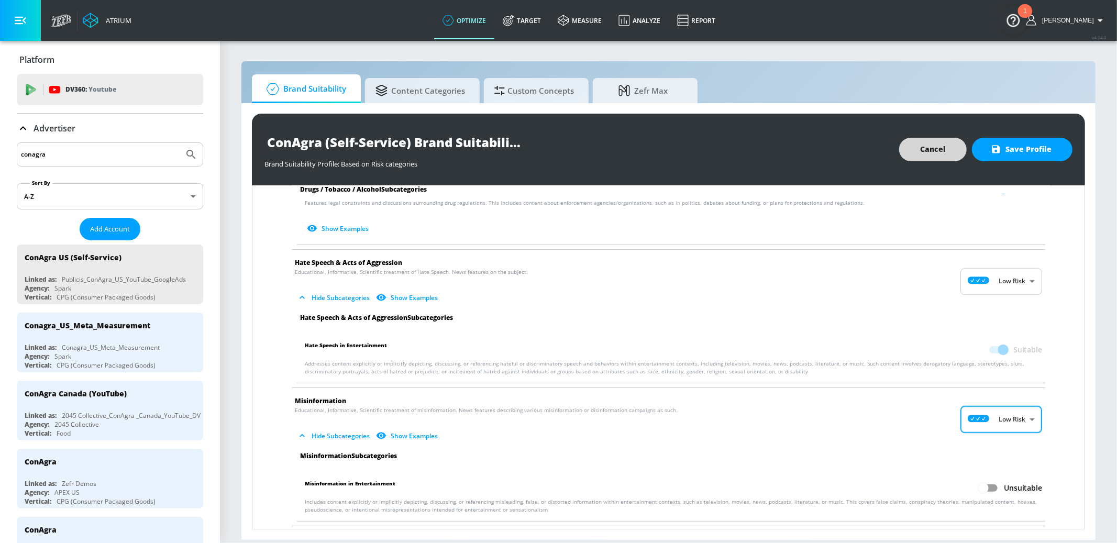
type input "LOW"
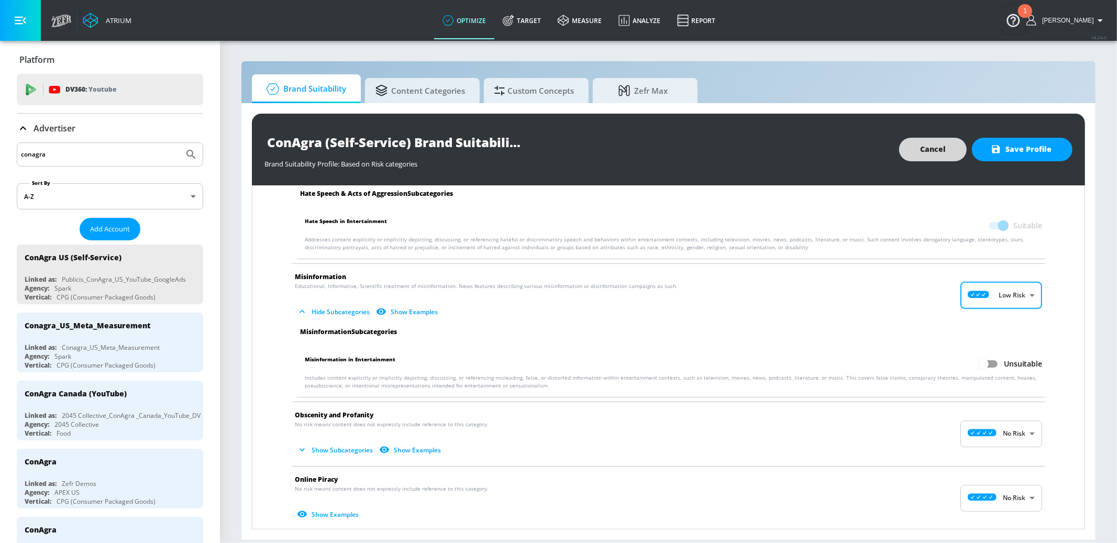
scroll to position [1040, 0]
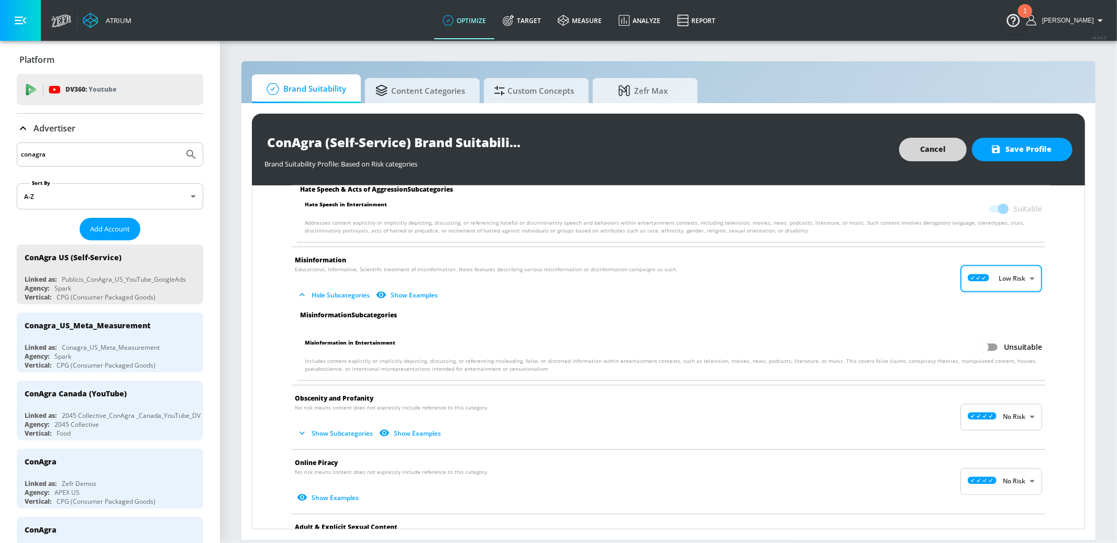
click at [1018, 415] on body "Atrium optimize Target measure Analyze Report optimize Target measure Analyze R…" at bounding box center [558, 271] width 1117 height 543
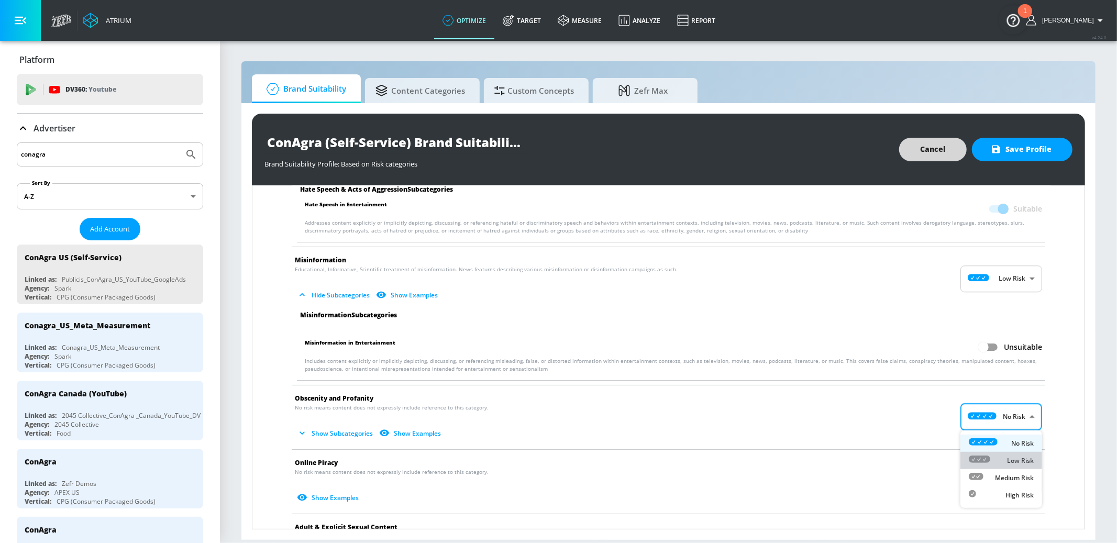
click at [1013, 460] on p "Low Risk" at bounding box center [1020, 460] width 27 height 9
type input "LOW"
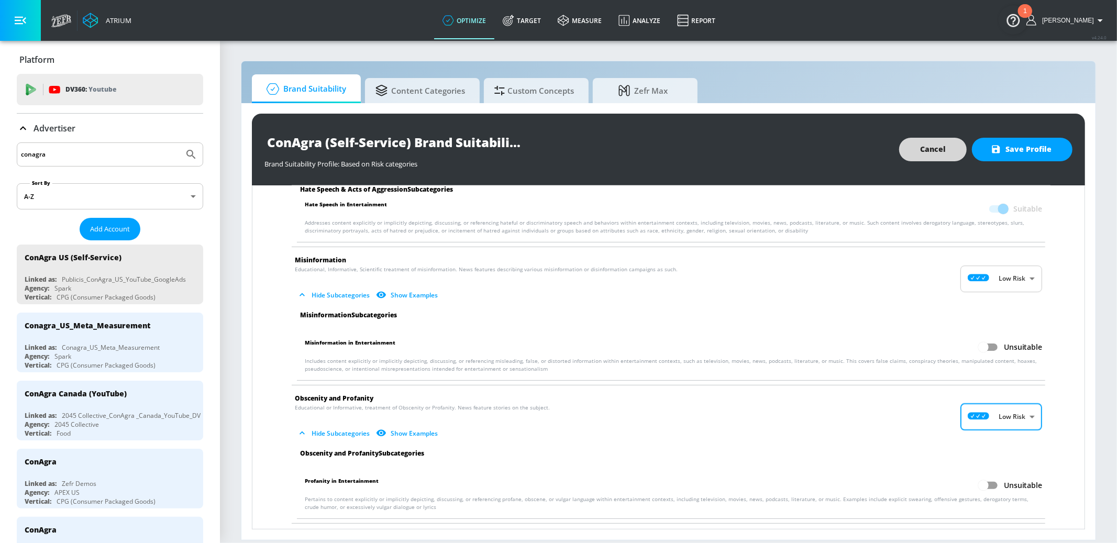
scroll to position [1081, 0]
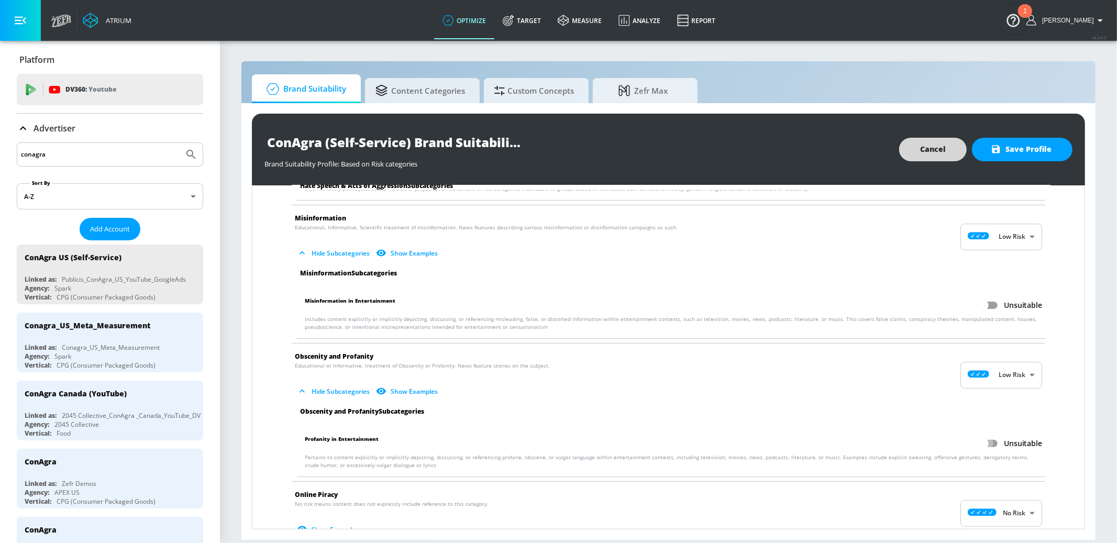
click at [993, 442] on input "Unsuitable" at bounding box center [984, 444] width 60 height 20
checkbox input "true"
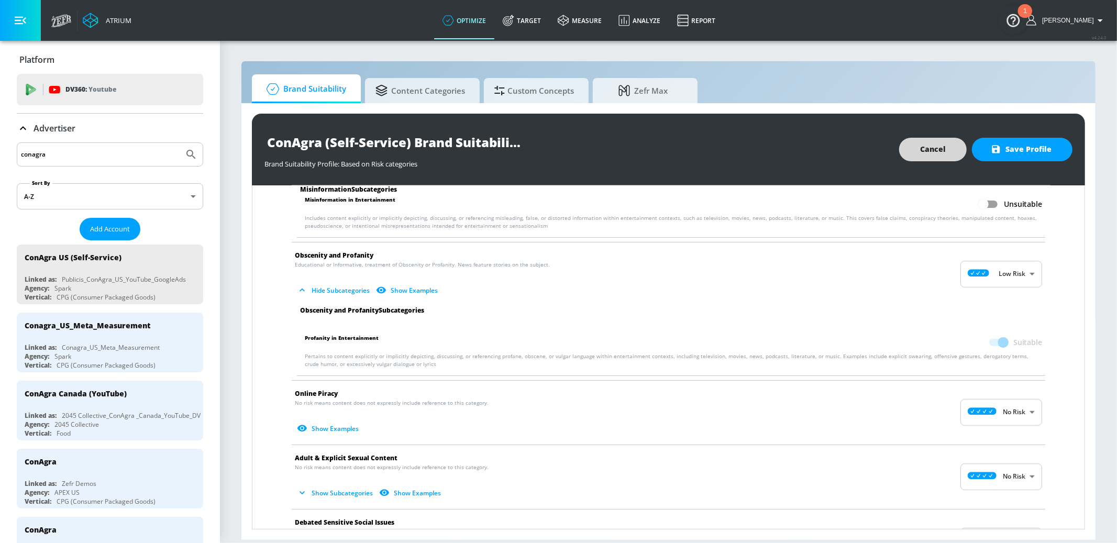
scroll to position [1189, 0]
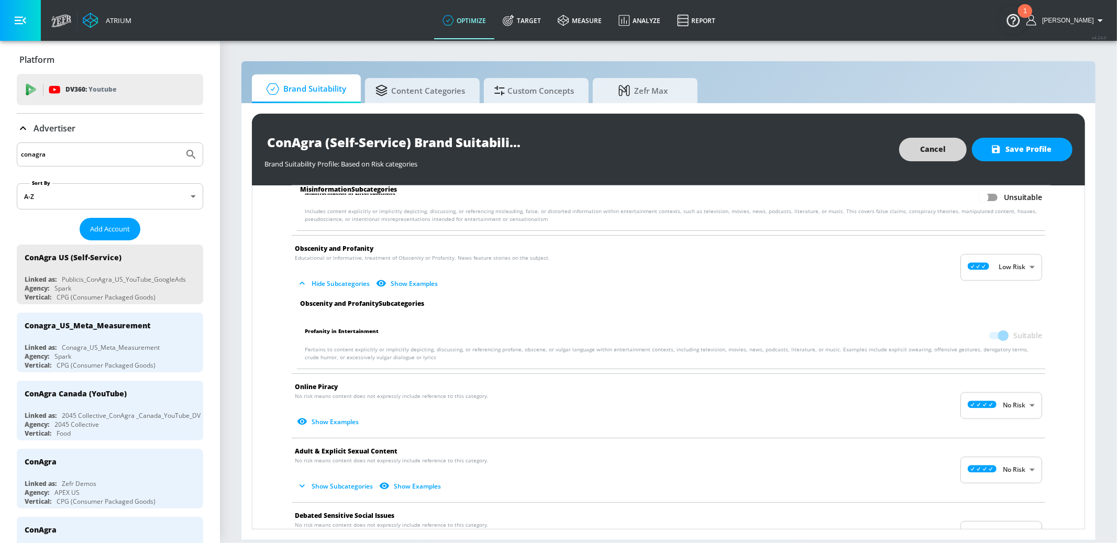
click at [1011, 403] on body "Atrium optimize Target measure Analyze Report optimize Target measure Analyze R…" at bounding box center [558, 271] width 1117 height 543
click at [1010, 450] on p "Low Risk" at bounding box center [1020, 449] width 27 height 9
type input "LOW"
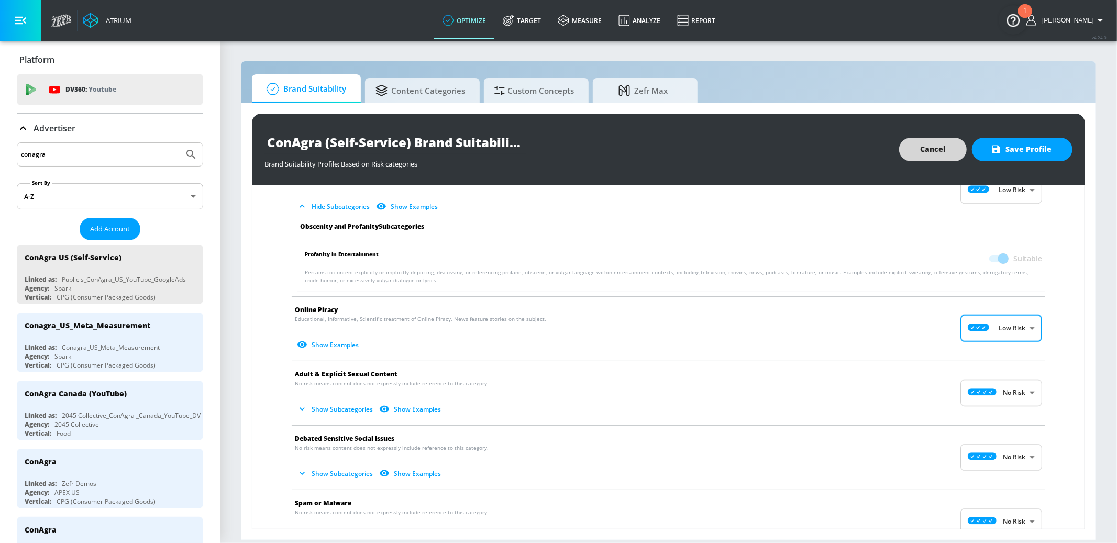
scroll to position [1306, 0]
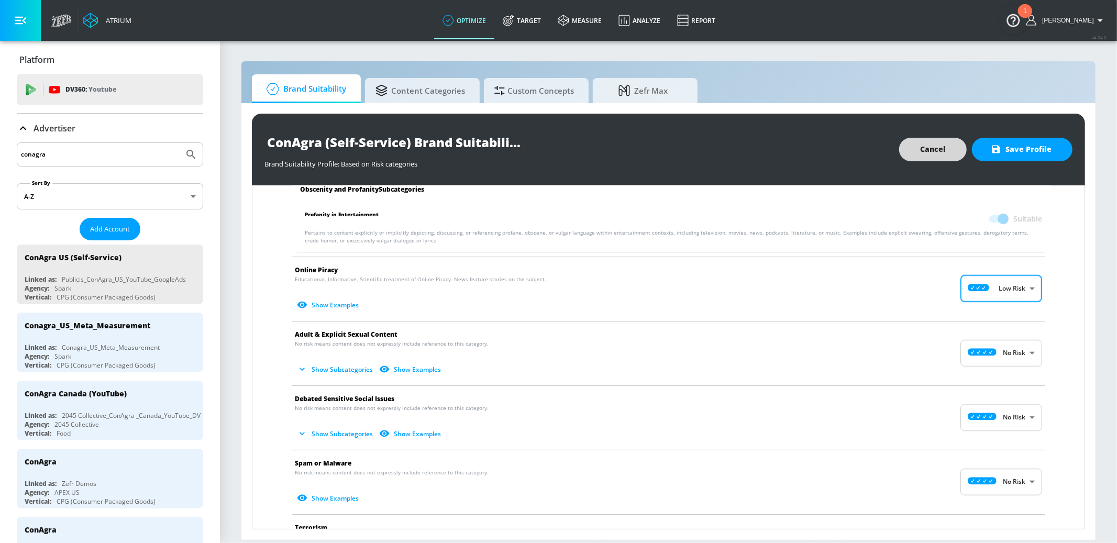
click at [1010, 362] on body "Atrium optimize Target measure Analyze Report optimize Target measure Analyze R…" at bounding box center [558, 271] width 1117 height 543
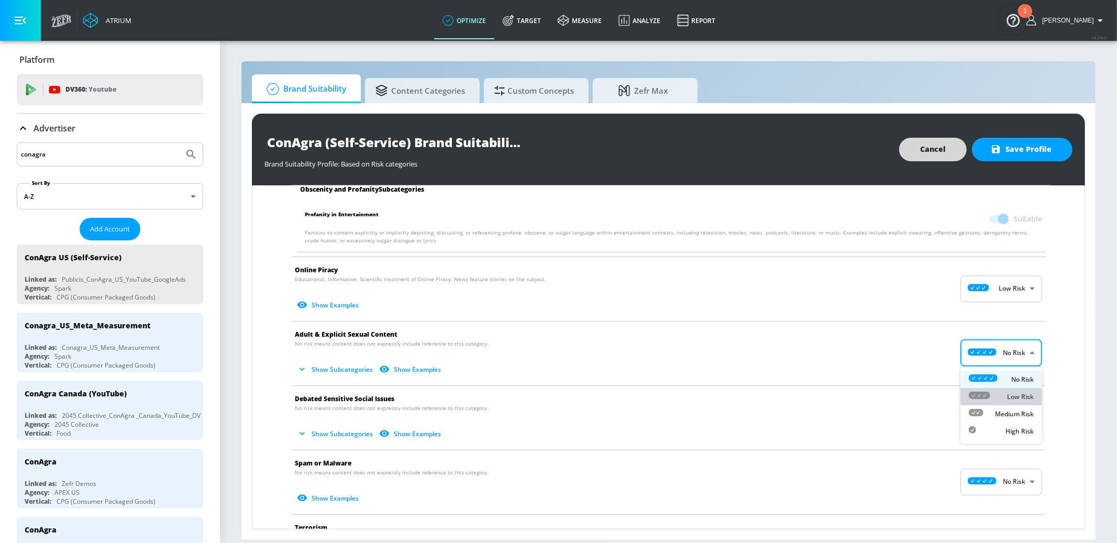
click at [995, 393] on div "Low Risk" at bounding box center [1001, 396] width 65 height 11
type input "LOW"
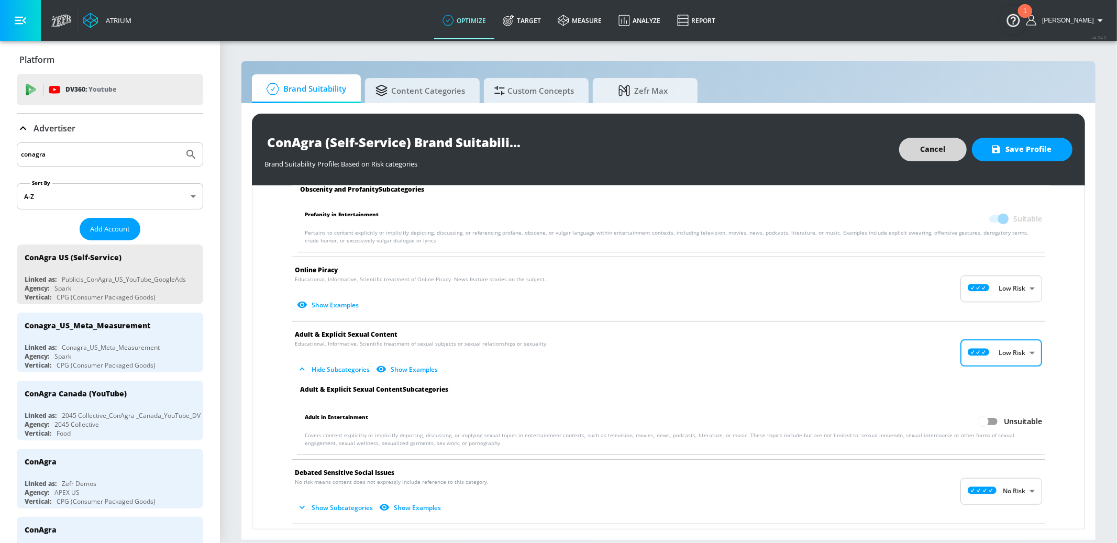
click at [992, 418] on input "Unsuitable" at bounding box center [984, 422] width 60 height 20
checkbox input "true"
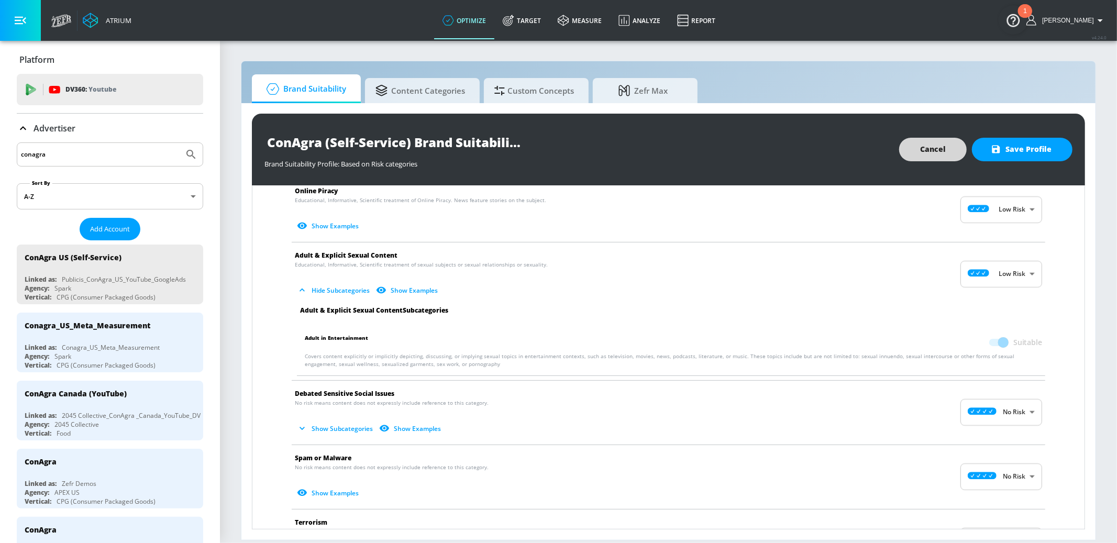
scroll to position [1406, 0]
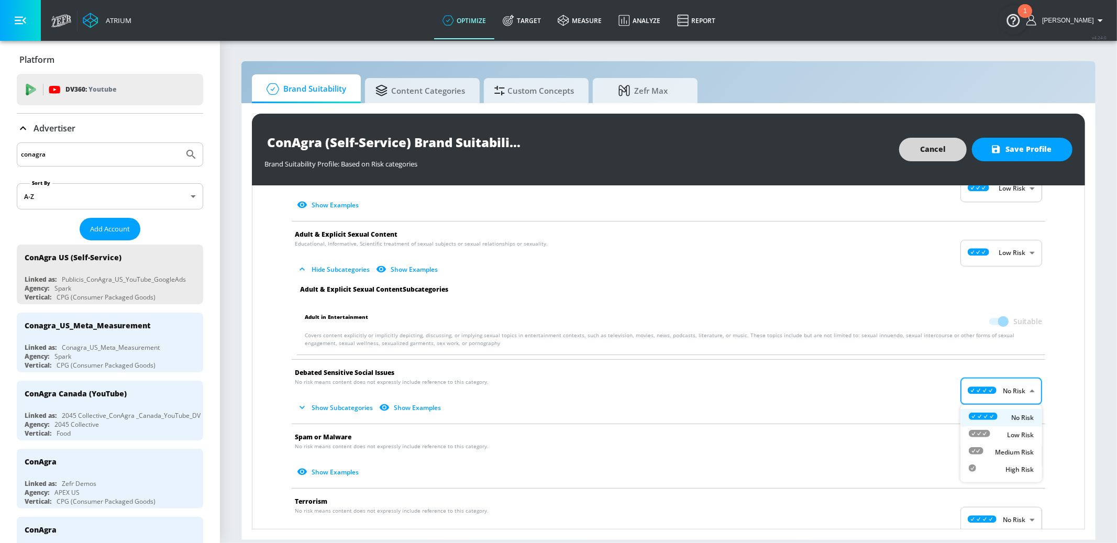
click at [1016, 387] on body "Atrium optimize Target measure Analyze Report optimize Target measure Analyze R…" at bounding box center [558, 271] width 1117 height 543
click at [1010, 433] on p "Low Risk" at bounding box center [1020, 435] width 27 height 9
type input "LOW"
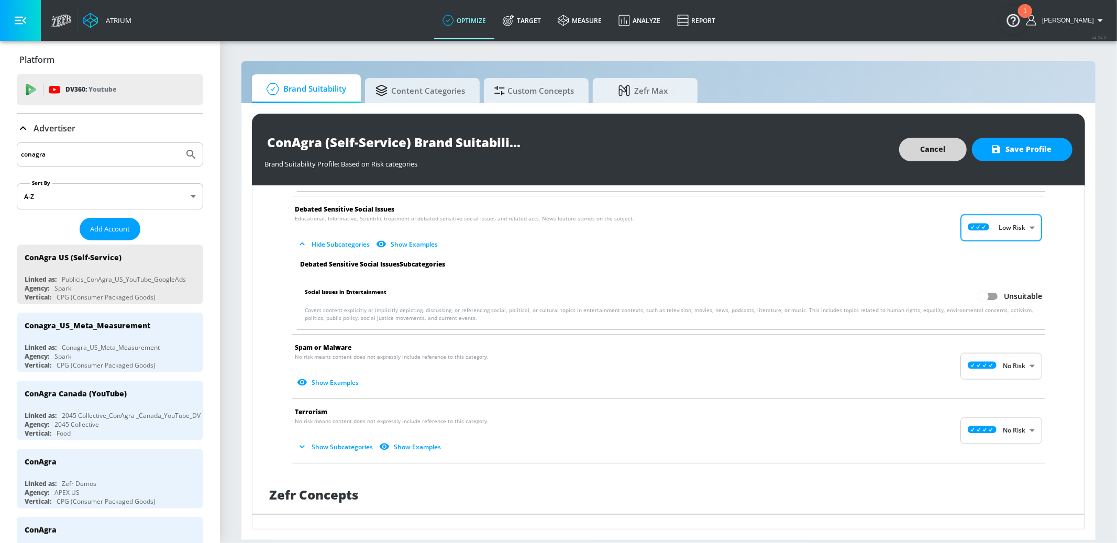
scroll to position [1571, 0]
click at [1017, 361] on body "Atrium optimize Target measure Analyze Report optimize Target measure Analyze R…" at bounding box center [558, 271] width 1117 height 543
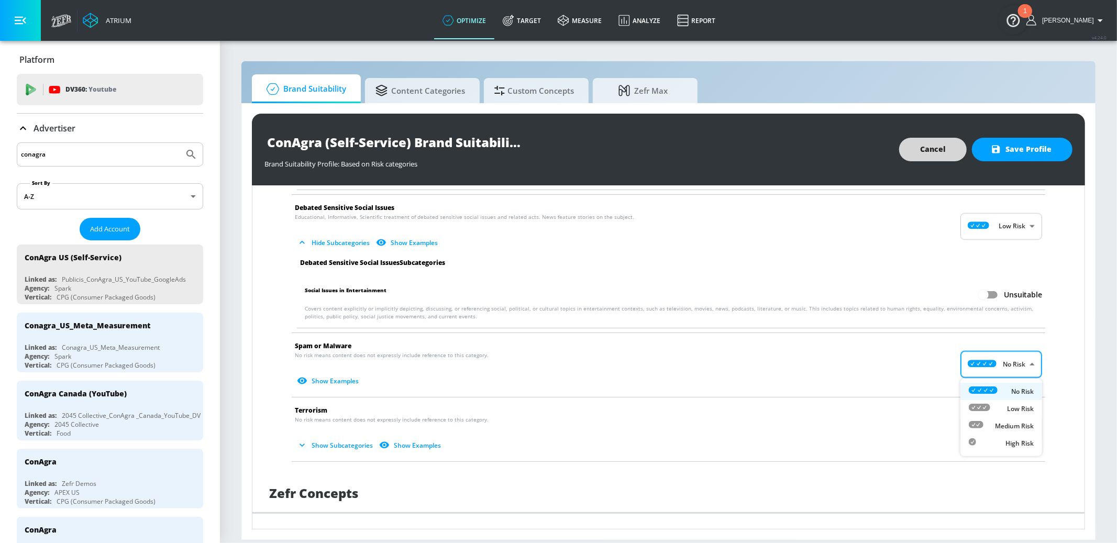
click at [1009, 406] on p "Low Risk" at bounding box center [1020, 408] width 27 height 9
type input "LOW"
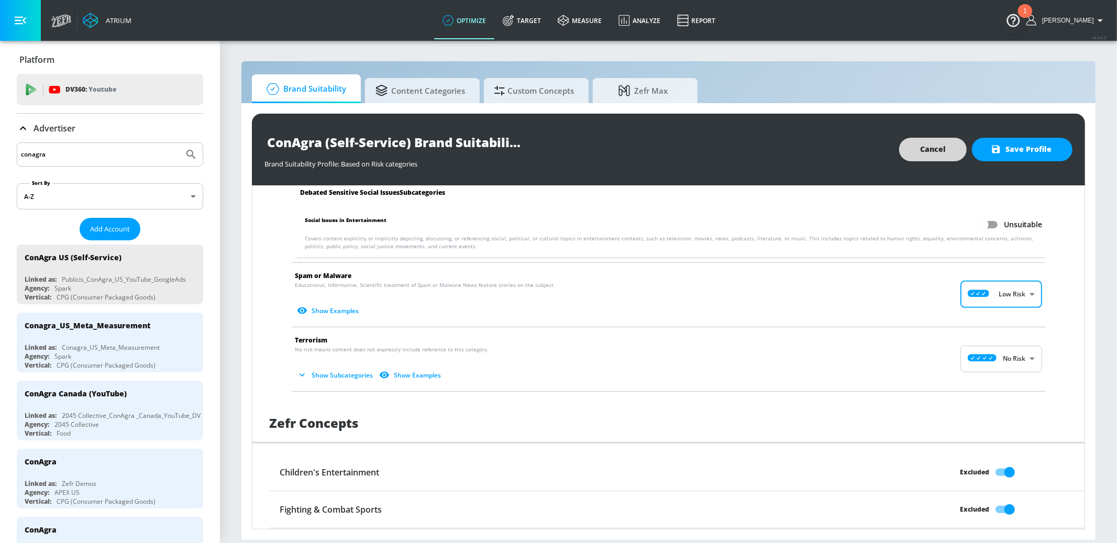
scroll to position [1653, 0]
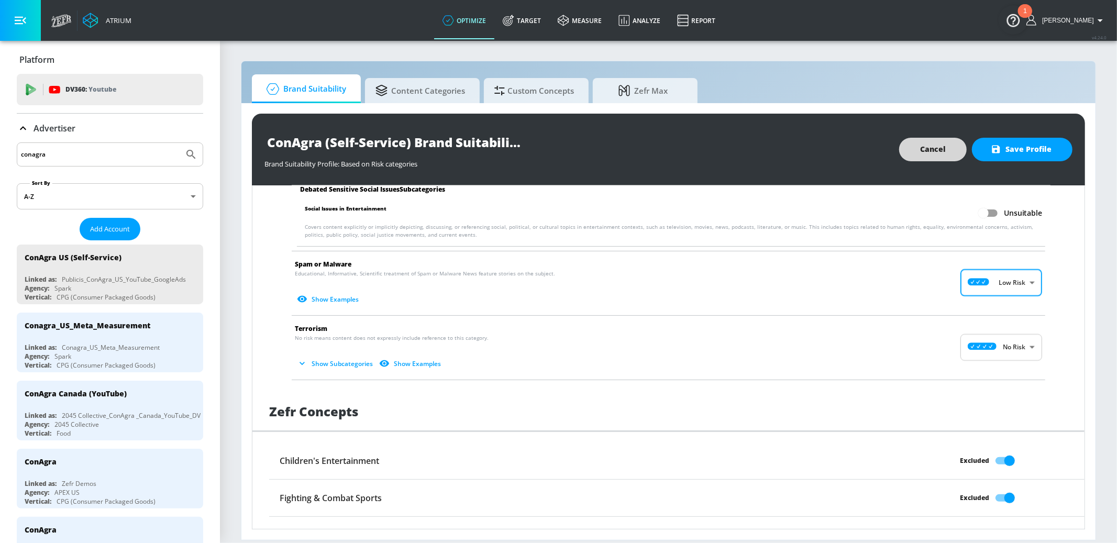
click at [1022, 347] on body "Atrium optimize Target measure Analyze Report optimize Target measure Analyze R…" at bounding box center [558, 271] width 1117 height 543
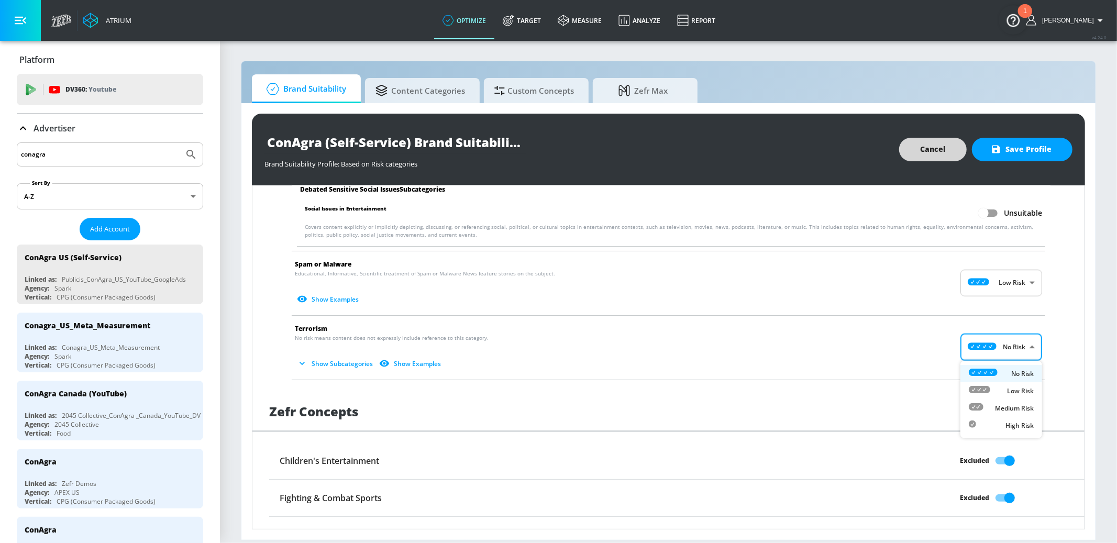
click at [1013, 396] on div "Low Risk" at bounding box center [1001, 390] width 65 height 11
type input "LOW"
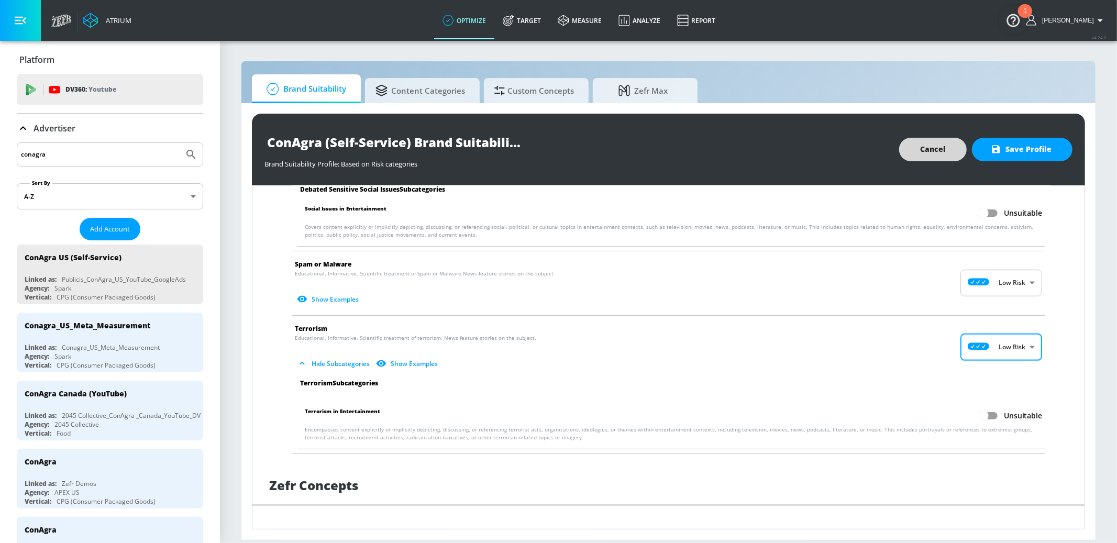
scroll to position [1862, 0]
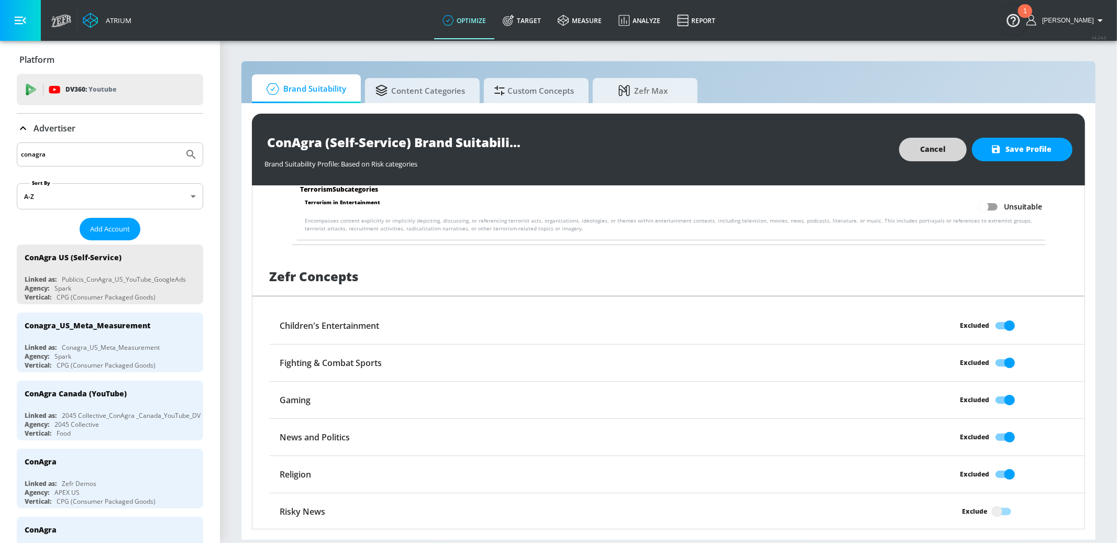
click at [1002, 395] on input "Excluded" at bounding box center [1010, 400] width 60 height 20
checkbox input "false"
click at [1006, 513] on input "Exclude" at bounding box center [997, 512] width 60 height 20
checkbox input "true"
click at [1032, 149] on span "Save Profile" at bounding box center [1022, 149] width 59 height 13
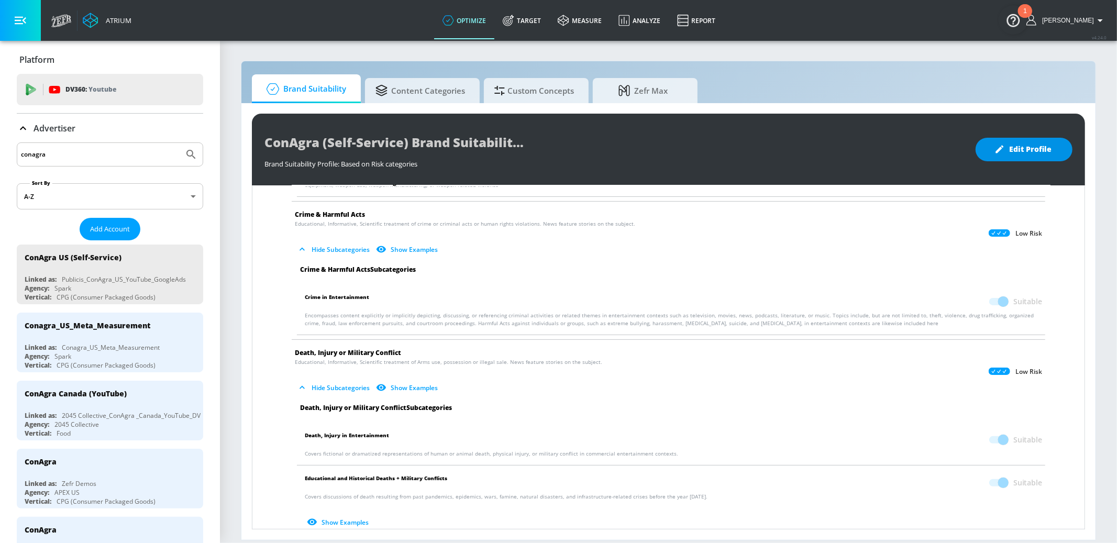
scroll to position [0, 0]
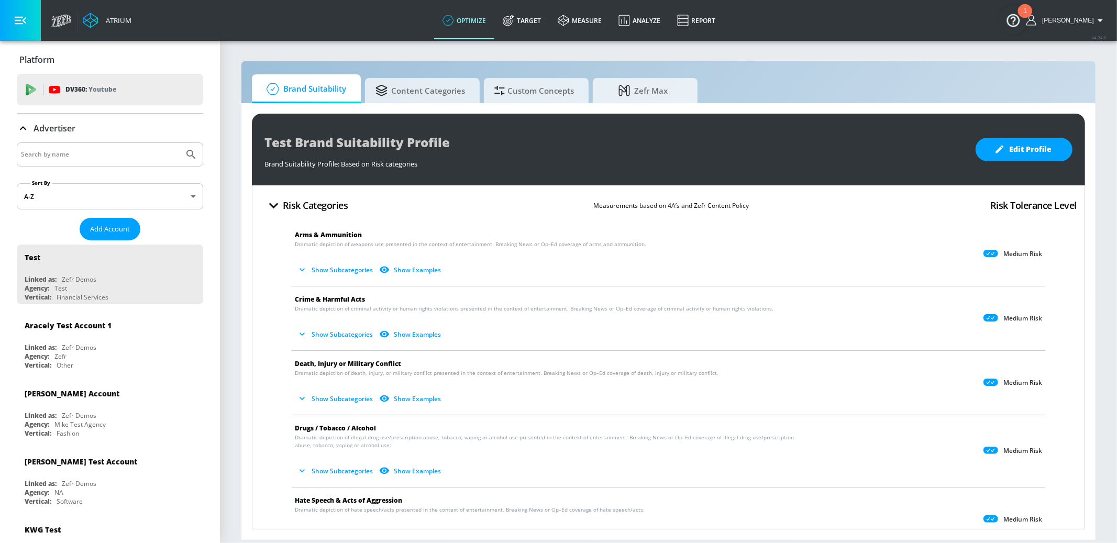
click at [80, 149] on input "Search by name" at bounding box center [100, 155] width 159 height 14
type input "conagra"
click at [180, 143] on button "Submit Search" at bounding box center [191, 154] width 23 height 23
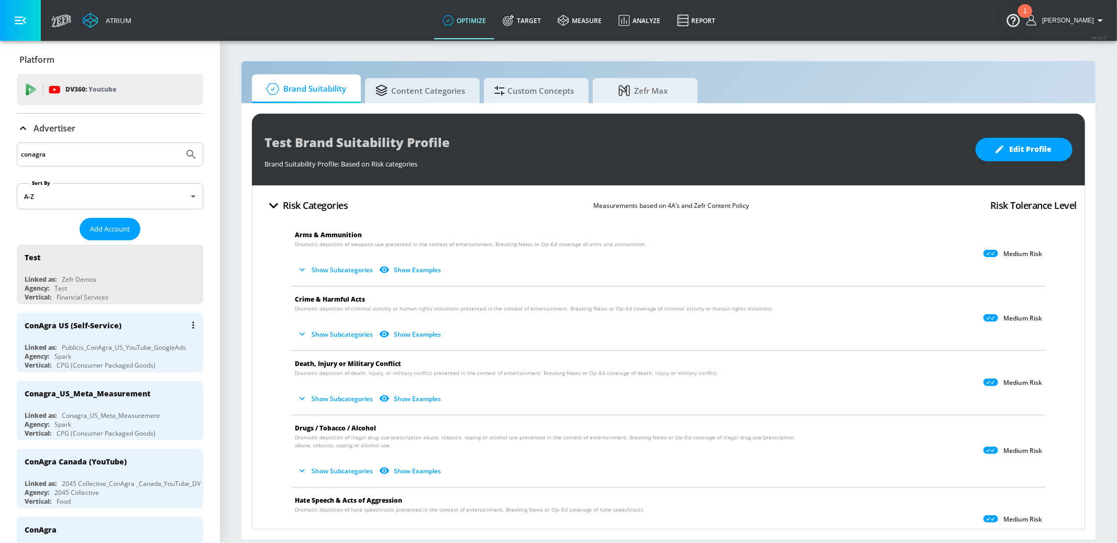
click at [137, 322] on div "ConAgra US (Self-Service)" at bounding box center [113, 325] width 176 height 25
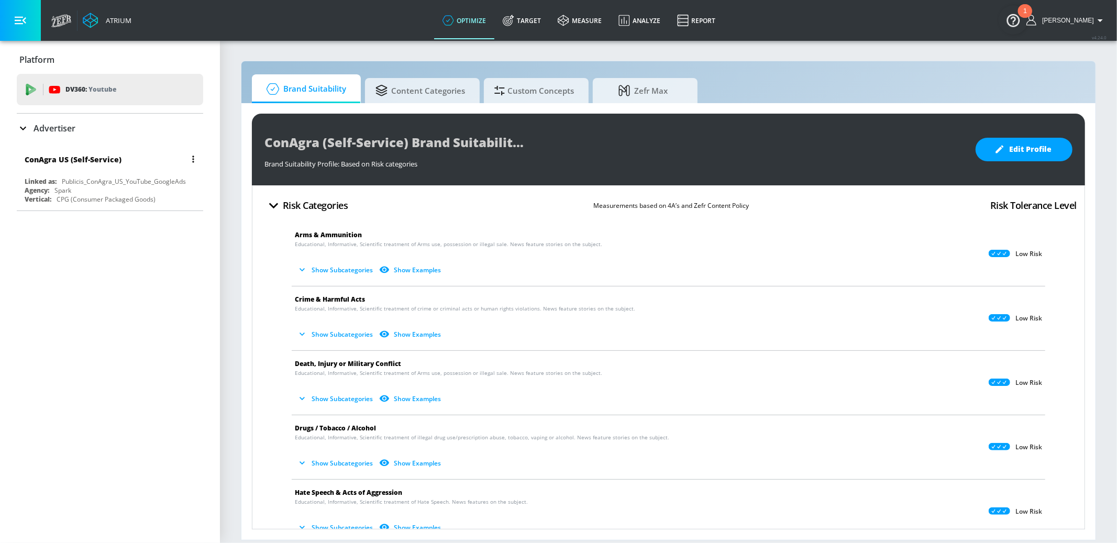
drag, startPoint x: 139, startPoint y: 164, endPoint x: 156, endPoint y: 164, distance: 16.8
click at [139, 164] on div "ConAgra US (Self-Service)" at bounding box center [113, 159] width 176 height 25
click at [188, 156] on button "button" at bounding box center [193, 159] width 15 height 15
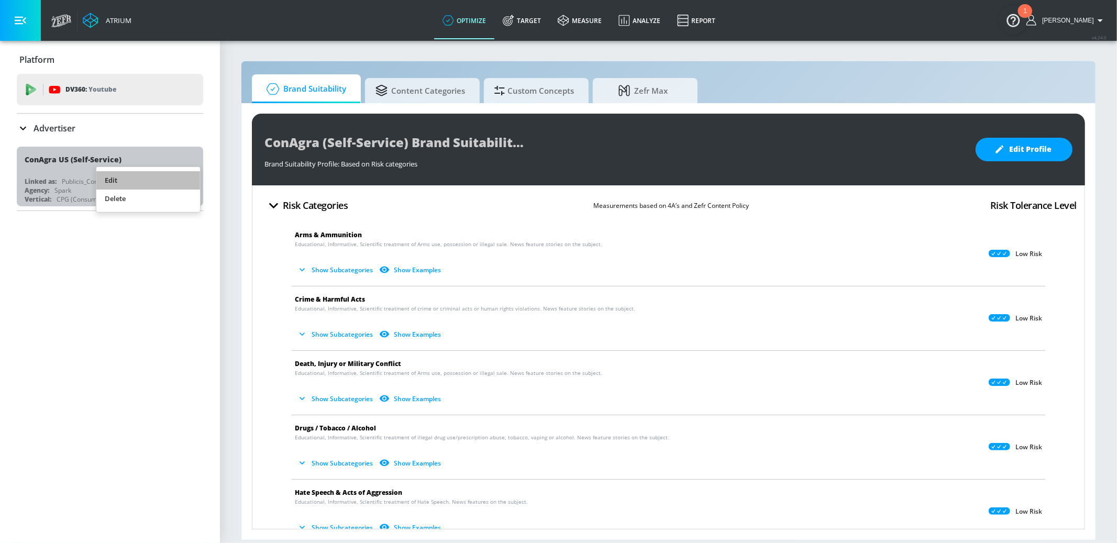
click at [157, 180] on li "Edit" at bounding box center [148, 180] width 104 height 18
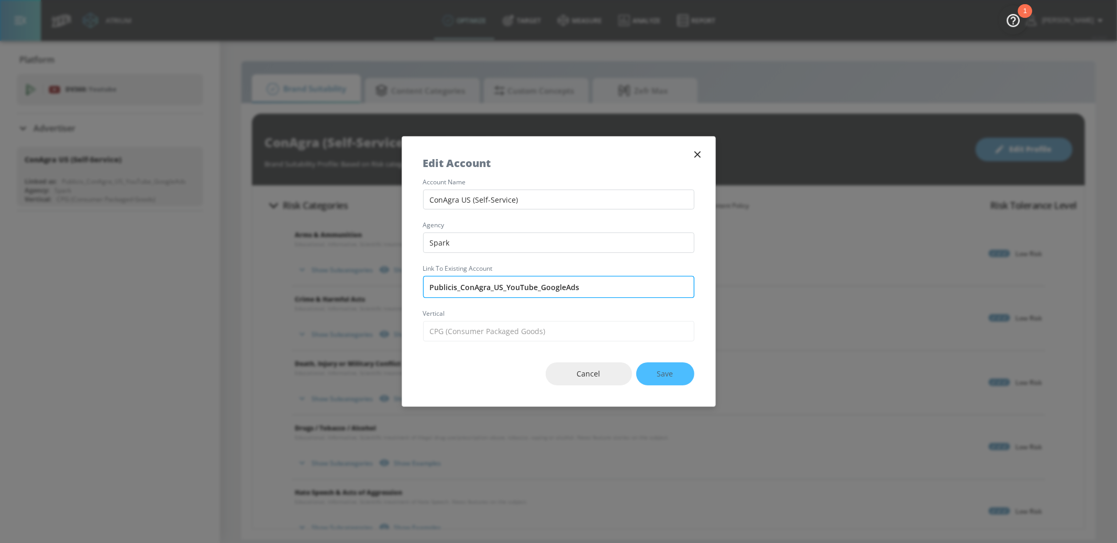
click at [526, 292] on input "Publicis_ConAgra_US_YouTube_GoogleAds" at bounding box center [558, 287] width 271 height 22
click at [526, 291] on input "Publicis_ConAgra_US_YouTube_GoogleAds" at bounding box center [558, 287] width 271 height 22
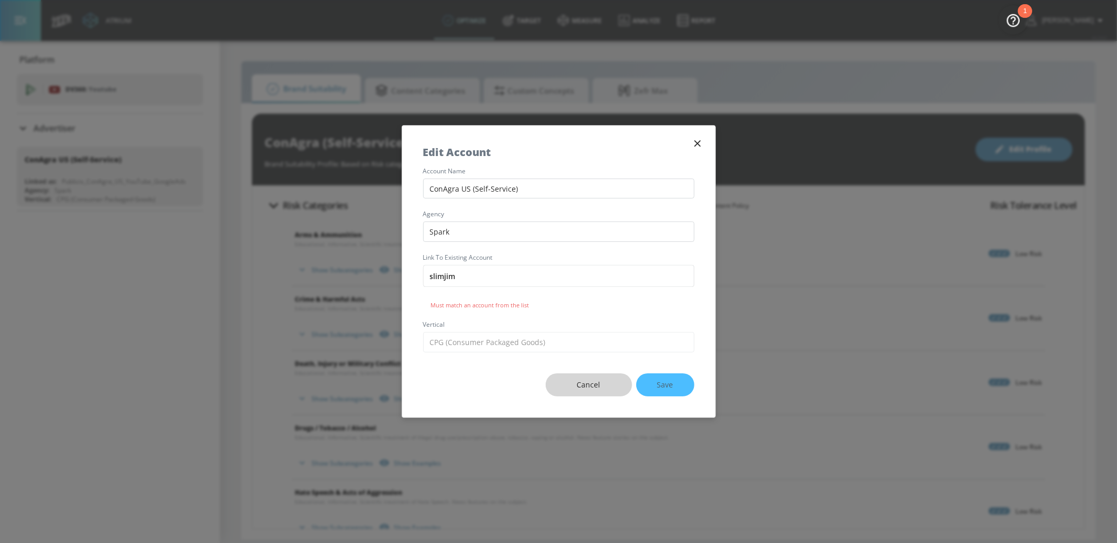
type input "slimjim"
click at [605, 388] on span "Cancel" at bounding box center [589, 385] width 45 height 13
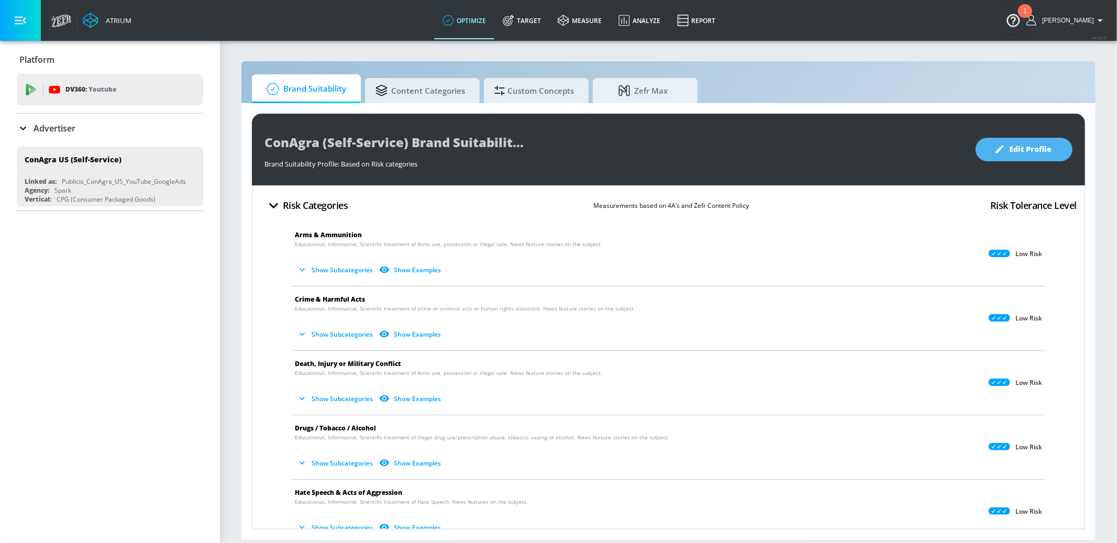
click at [1033, 149] on span "Edit Profile" at bounding box center [1024, 149] width 55 height 13
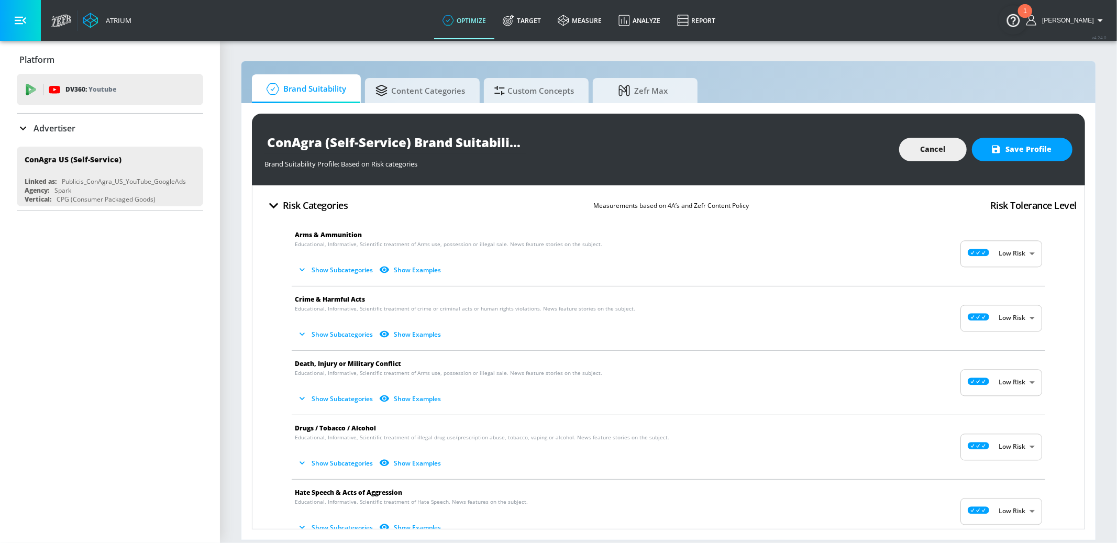
click at [997, 252] on body "Atrium optimize Target measure Analyze Report optimize Target measure Analyze R…" at bounding box center [558, 271] width 1117 height 543
click at [999, 315] on p "Medium Risk" at bounding box center [1014, 314] width 39 height 9
type input "MEDIUM"
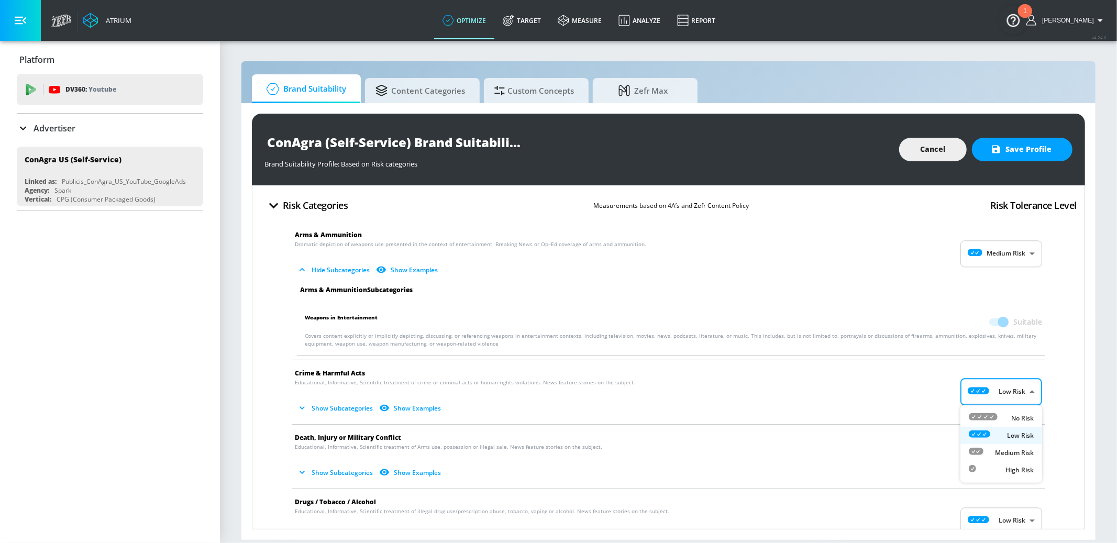
click at [1010, 394] on body "Atrium optimize Target measure Analyze Report optimize Target measure Analyze R…" at bounding box center [558, 271] width 1117 height 543
click at [1009, 450] on p "Medium Risk" at bounding box center [1014, 452] width 39 height 9
type input "MEDIUM"
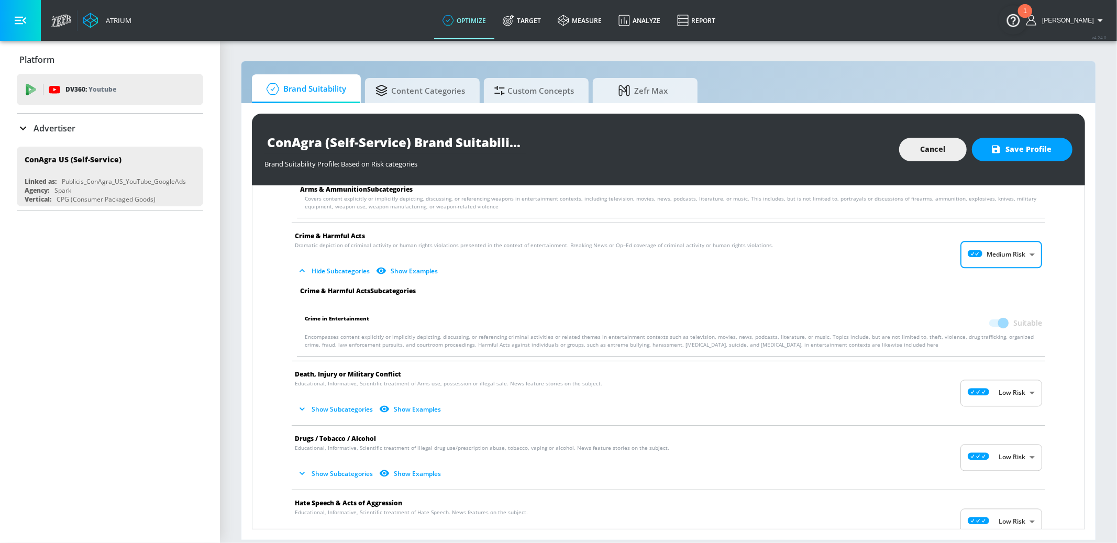
scroll to position [144, 0]
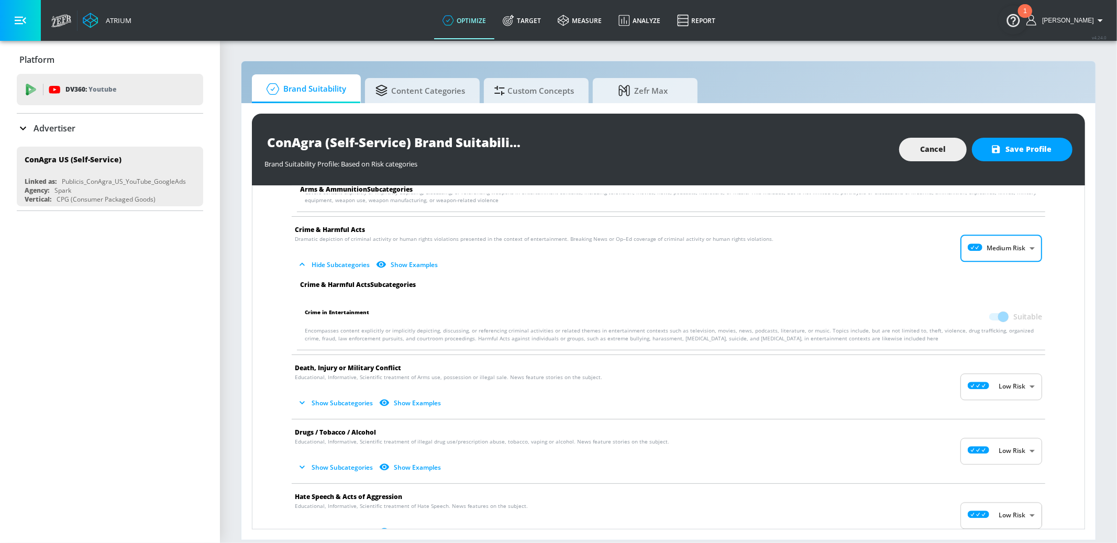
click at [1016, 395] on body "Atrium optimize Target measure Analyze Report optimize Target measure Analyze R…" at bounding box center [558, 271] width 1117 height 543
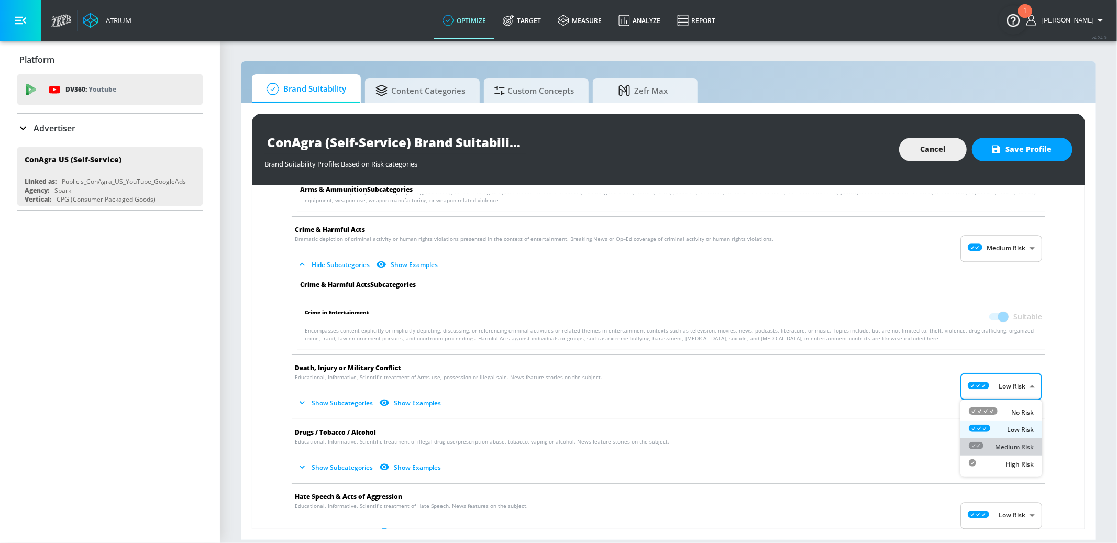
drag, startPoint x: 1001, startPoint y: 448, endPoint x: 996, endPoint y: 438, distance: 10.8
click at [1001, 448] on p "Medium Risk" at bounding box center [1014, 447] width 39 height 9
type input "MEDIUM"
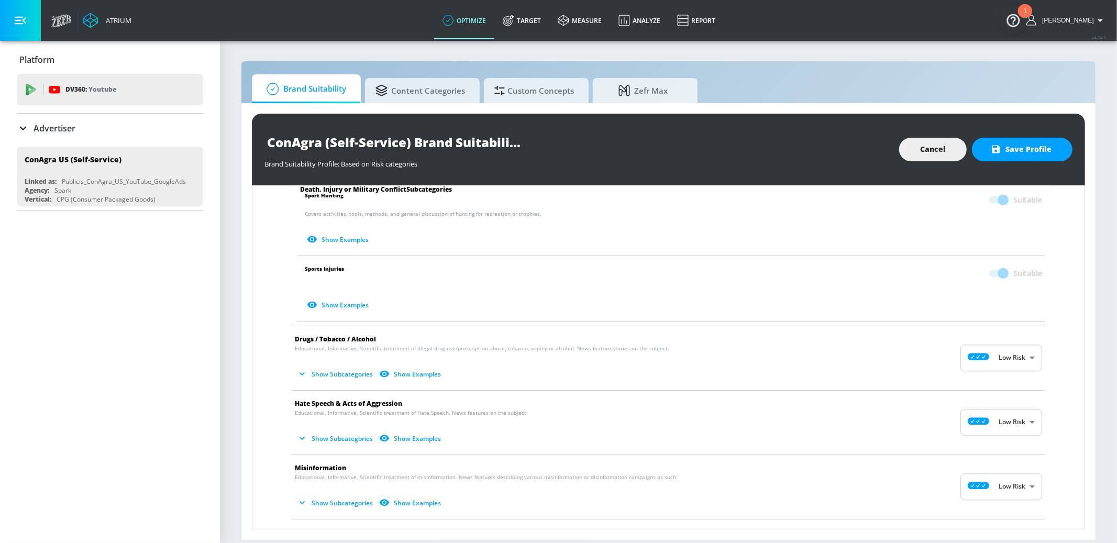
scroll to position [537, 0]
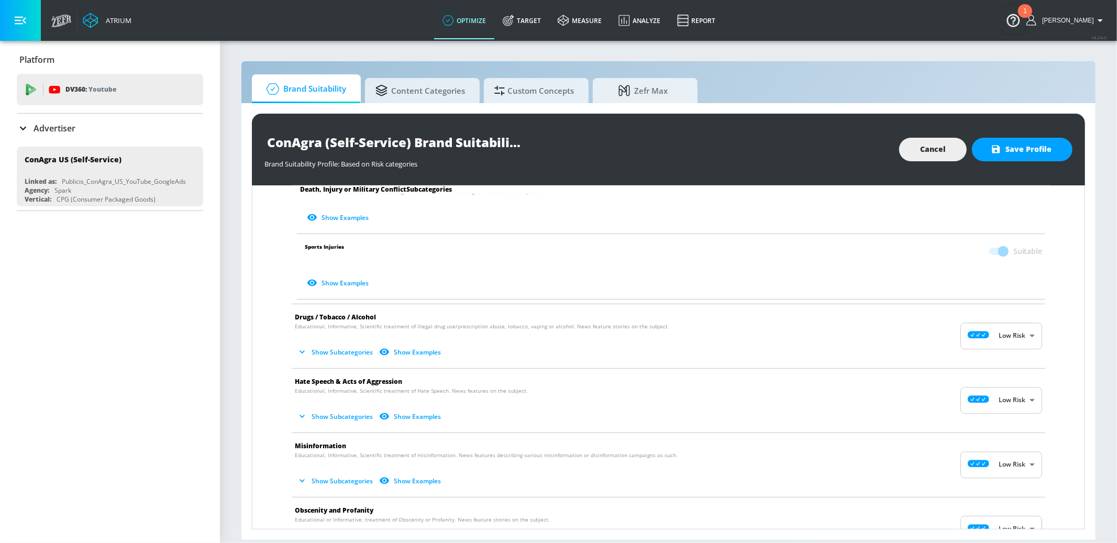
click at [1013, 336] on body "Atrium optimize Target measure Analyze Report optimize Target measure Analyze R…" at bounding box center [558, 271] width 1117 height 543
drag, startPoint x: 1007, startPoint y: 393, endPoint x: 1001, endPoint y: 389, distance: 6.8
click at [1007, 393] on p "Medium Risk" at bounding box center [1014, 396] width 39 height 9
type input "MEDIUM"
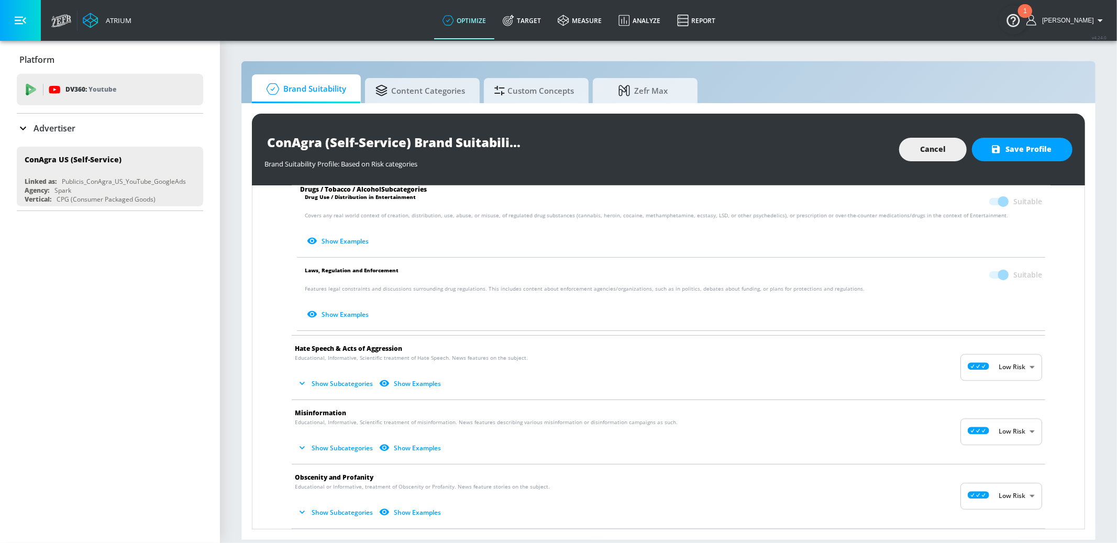
scroll to position [842, 0]
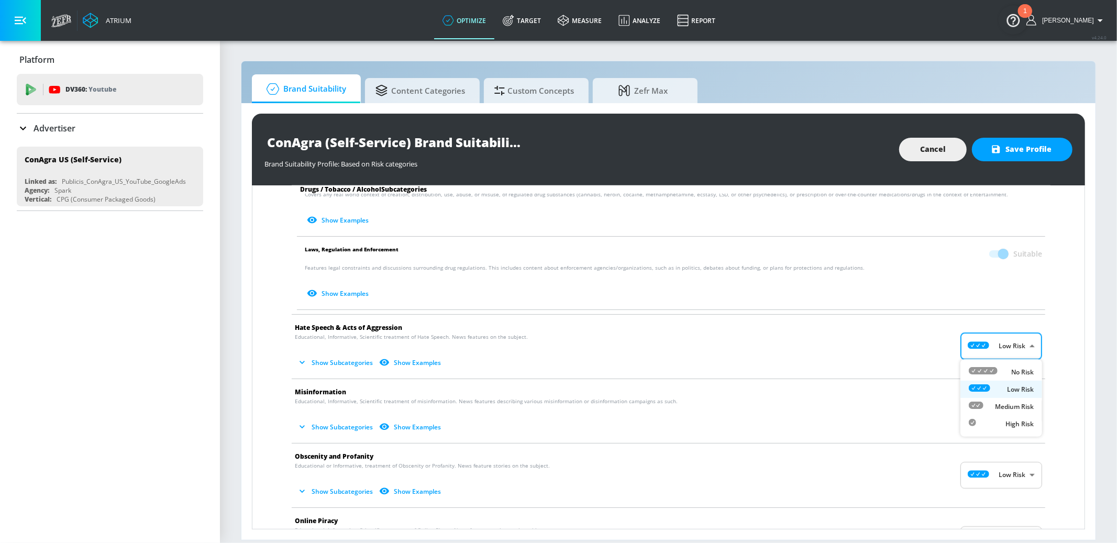
drag, startPoint x: 1001, startPoint y: 348, endPoint x: 996, endPoint y: 342, distance: 8.1
click at [1001, 348] on body "Atrium optimize Target measure Analyze Report optimize Target measure Analyze R…" at bounding box center [558, 271] width 1117 height 543
click at [1003, 400] on li "Medium Risk" at bounding box center [1002, 406] width 82 height 17
type input "MEDIUM"
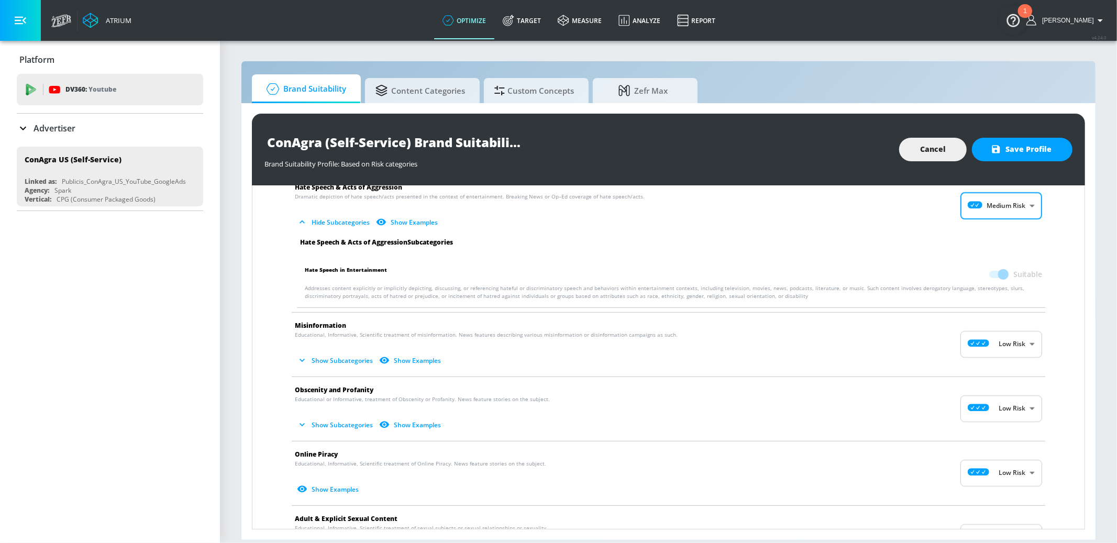
scroll to position [1049, 0]
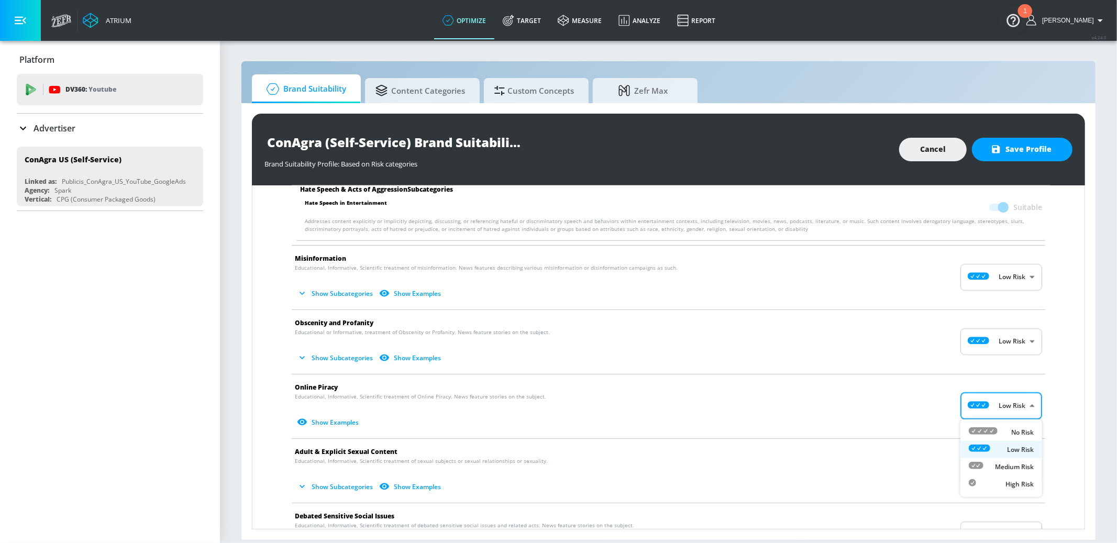
click at [1013, 409] on body "Atrium optimize Target measure Analyze Report optimize Target measure Analyze R…" at bounding box center [558, 271] width 1117 height 543
drag, startPoint x: 1012, startPoint y: 462, endPoint x: 1006, endPoint y: 424, distance: 38.7
click at [1012, 462] on p "Medium Risk" at bounding box center [1014, 466] width 39 height 9
type input "MEDIUM"
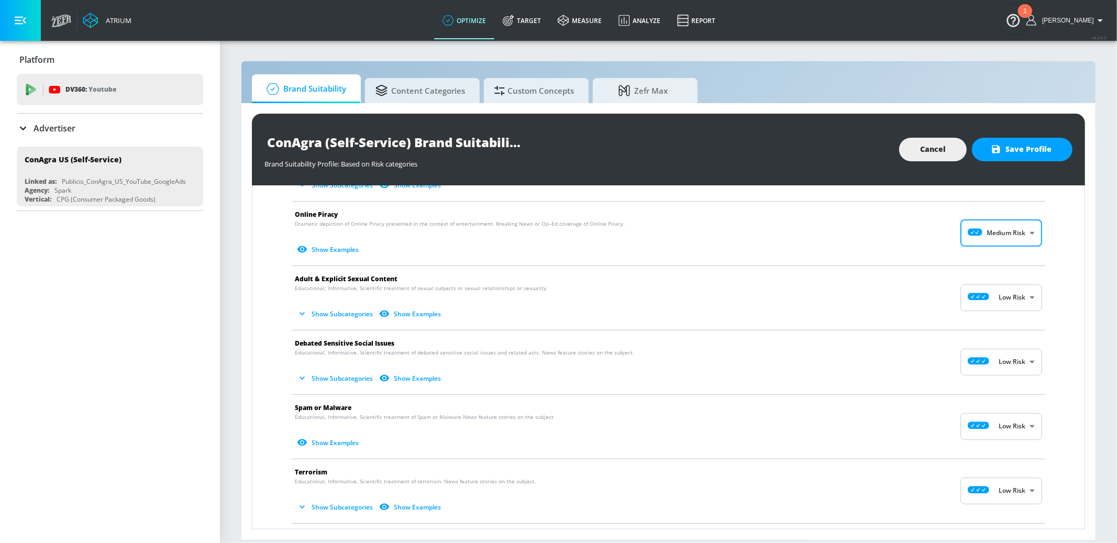
scroll to position [1226, 0]
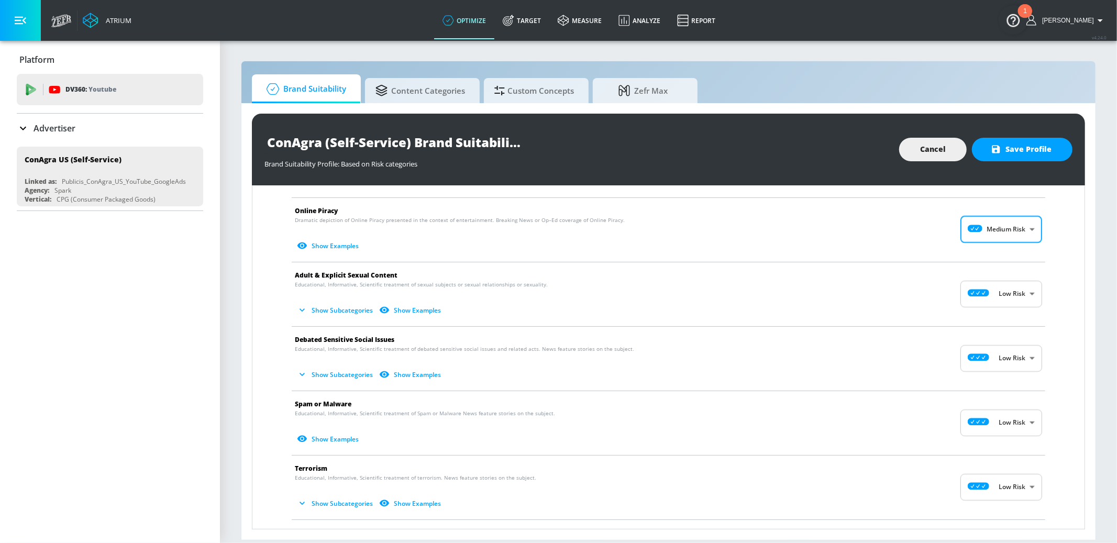
click at [1011, 356] on body "Atrium optimize Target measure Analyze Report optimize Target measure Analyze R…" at bounding box center [558, 271] width 1117 height 543
click at [1009, 416] on p "Medium Risk" at bounding box center [1014, 419] width 39 height 9
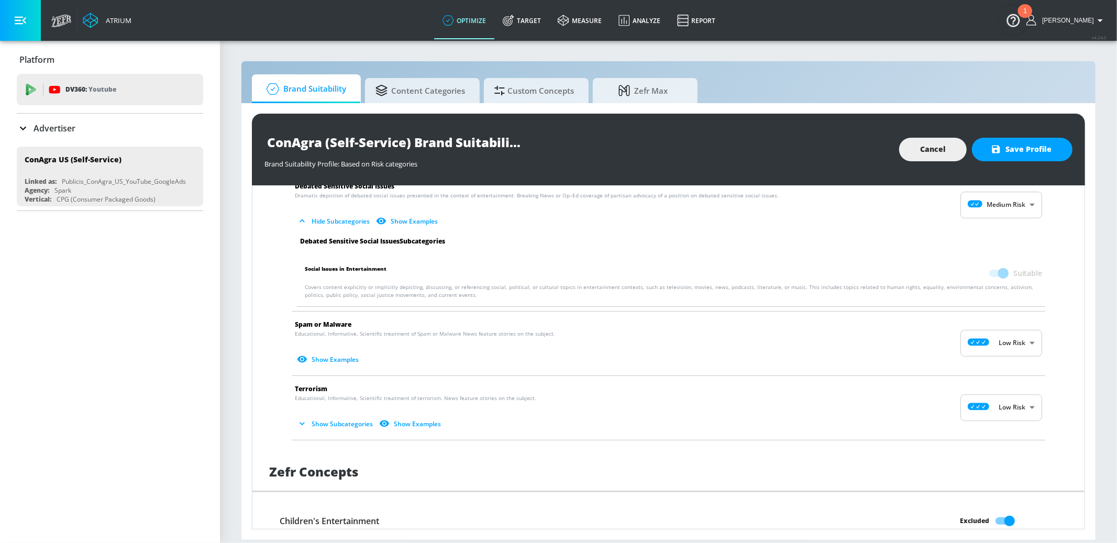
scroll to position [1288, 0]
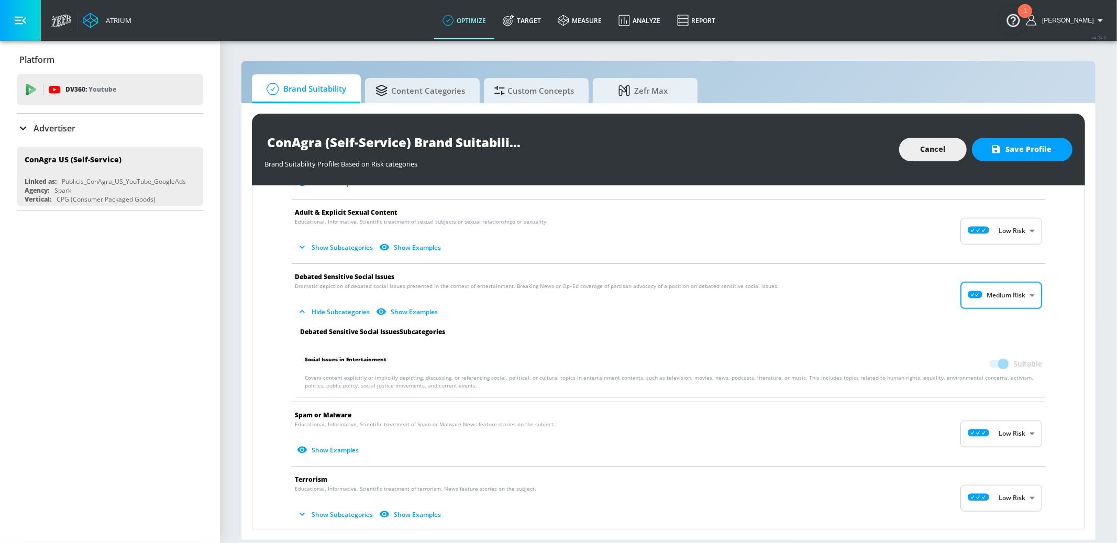
click at [1011, 301] on body "Atrium optimize Target measure Analyze Report optimize Target measure Analyze R…" at bounding box center [558, 271] width 1117 height 543
click at [1005, 332] on li "Low Risk" at bounding box center [1002, 338] width 82 height 17
type input "LOW"
checkbox input "false"
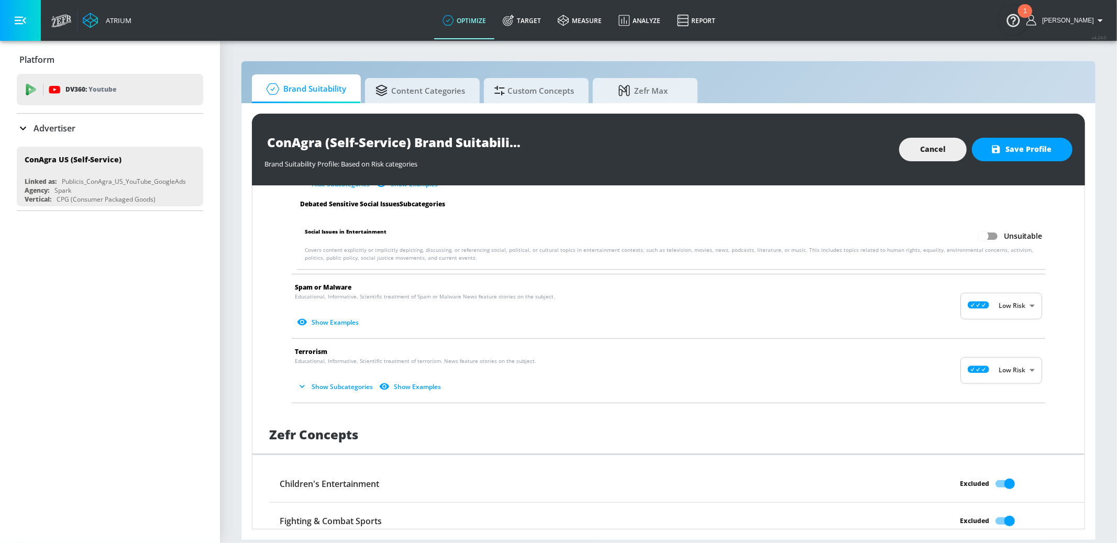
scroll to position [1423, 0]
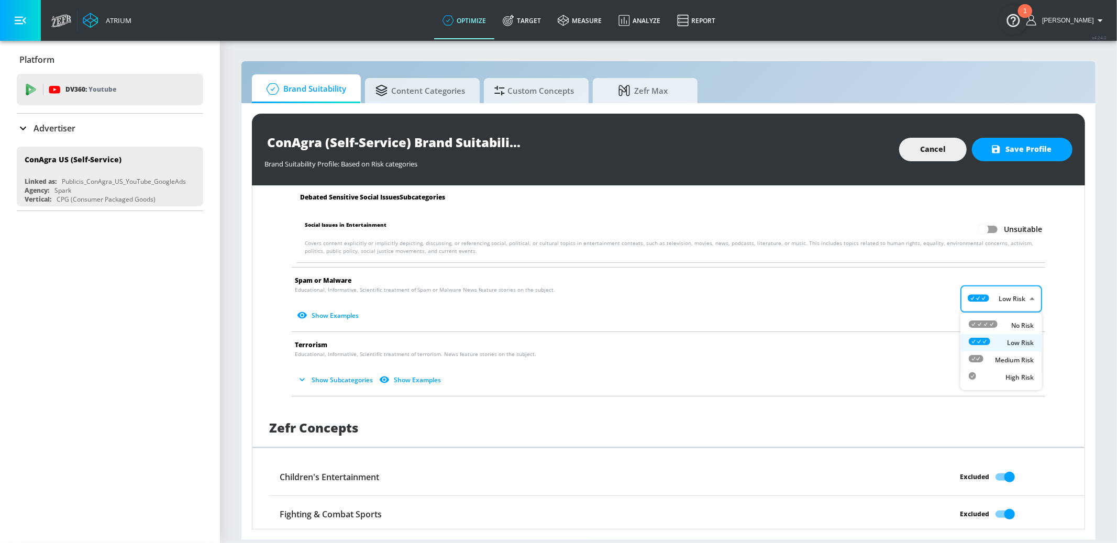
click at [1025, 301] on body "Atrium optimize Target measure Analyze Report optimize Target measure Analyze R…" at bounding box center [558, 271] width 1117 height 543
click at [1005, 359] on p "Medium Risk" at bounding box center [1014, 360] width 39 height 9
type input "MEDIUM"
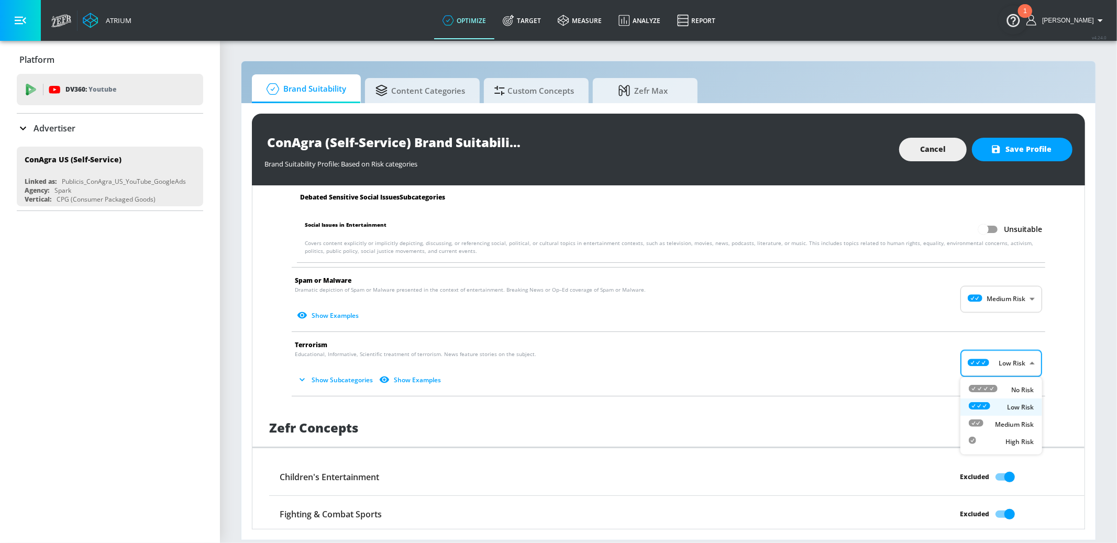
click at [1008, 364] on body "Atrium optimize Target measure Analyze Report optimize Target measure Analyze R…" at bounding box center [558, 271] width 1117 height 543
click at [1013, 423] on p "Medium Risk" at bounding box center [1014, 424] width 39 height 9
type input "MEDIUM"
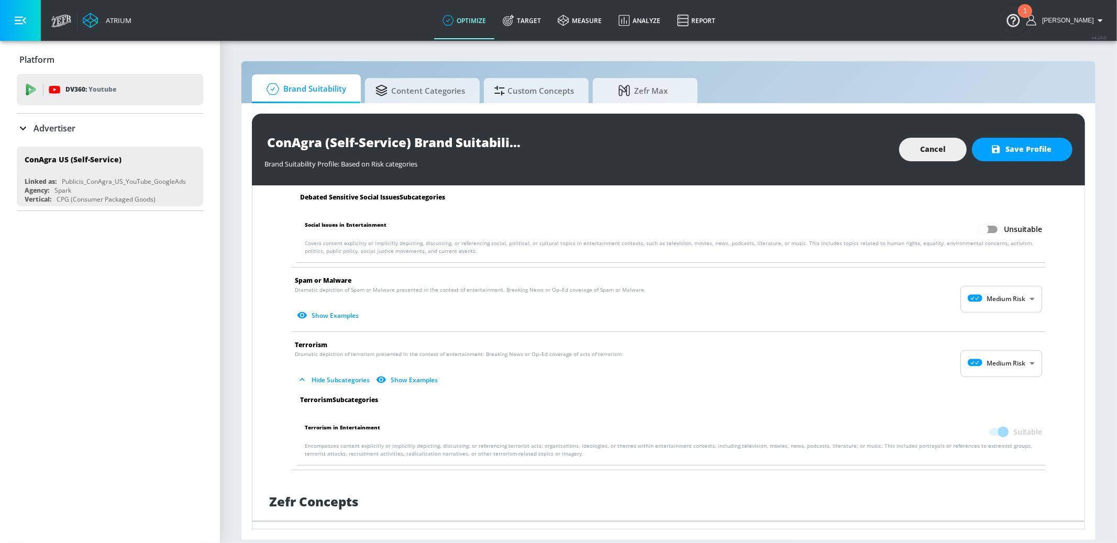
drag, startPoint x: 1071, startPoint y: 384, endPoint x: 1064, endPoint y: 382, distance: 7.6
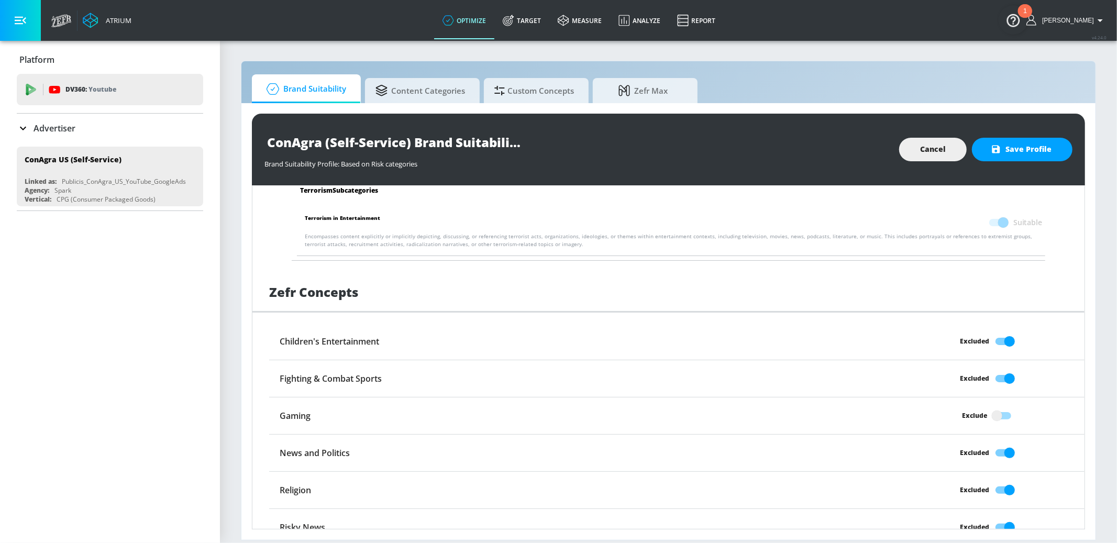
scroll to position [1648, 0]
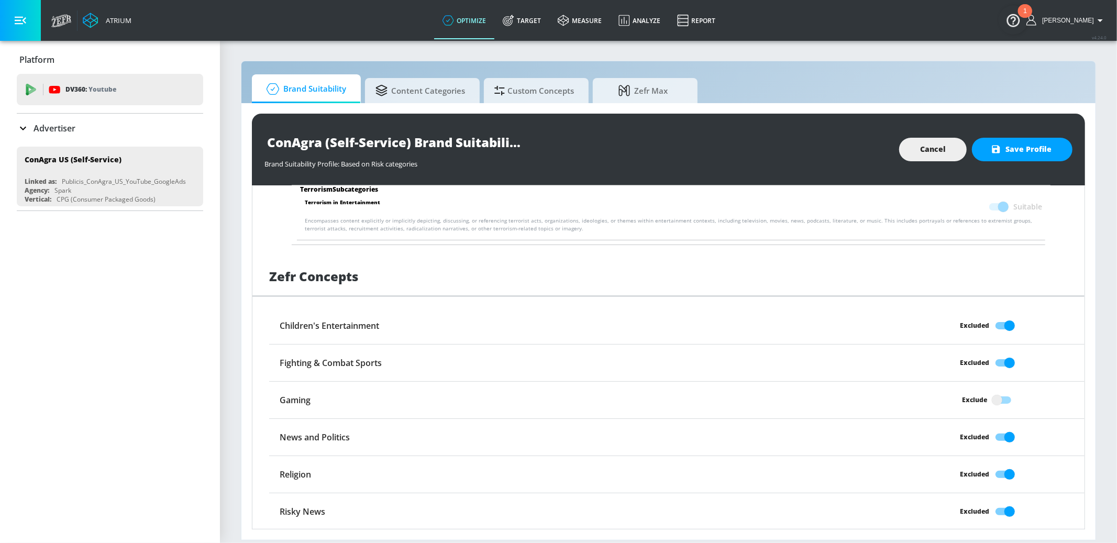
click at [1007, 363] on input "Excluded" at bounding box center [1010, 363] width 60 height 20
checkbox input "false"
click at [1007, 438] on input "Excluded" at bounding box center [1010, 437] width 60 height 20
checkbox input "false"
click at [1017, 136] on div "ConAgra (Self-Service) Brand Suitability Profile Brand Suitability Profile: Bas…" at bounding box center [668, 150] width 833 height 72
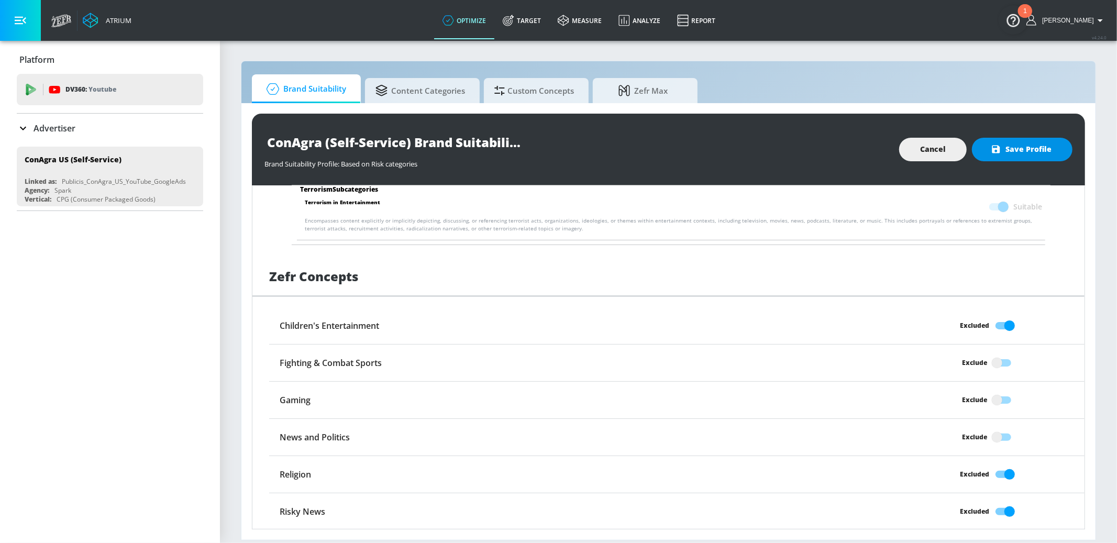
click at [1010, 147] on span "Save Profile" at bounding box center [1022, 149] width 59 height 13
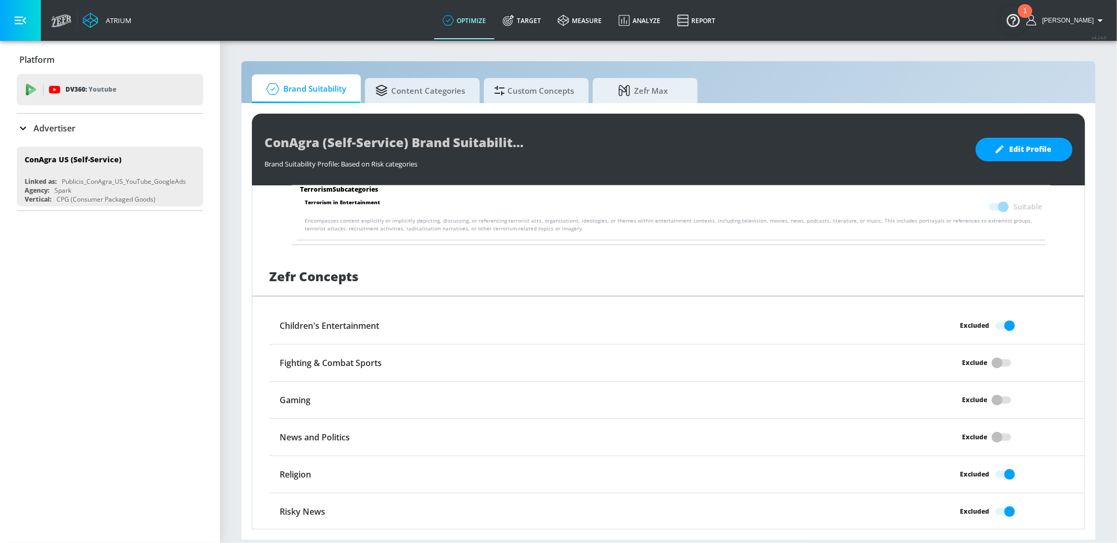
click at [1007, 148] on span "Edit Profile" at bounding box center [1024, 149] width 55 height 13
click at [324, 140] on input "ConAgra (Self-Service) Brand Suitability Profile" at bounding box center [395, 142] width 262 height 24
click at [324, 141] on input "ConAgra (Self-Service) Brand Suitability Profile" at bounding box center [395, 142] width 262 height 24
drag, startPoint x: 413, startPoint y: 144, endPoint x: 237, endPoint y: 137, distance: 176.1
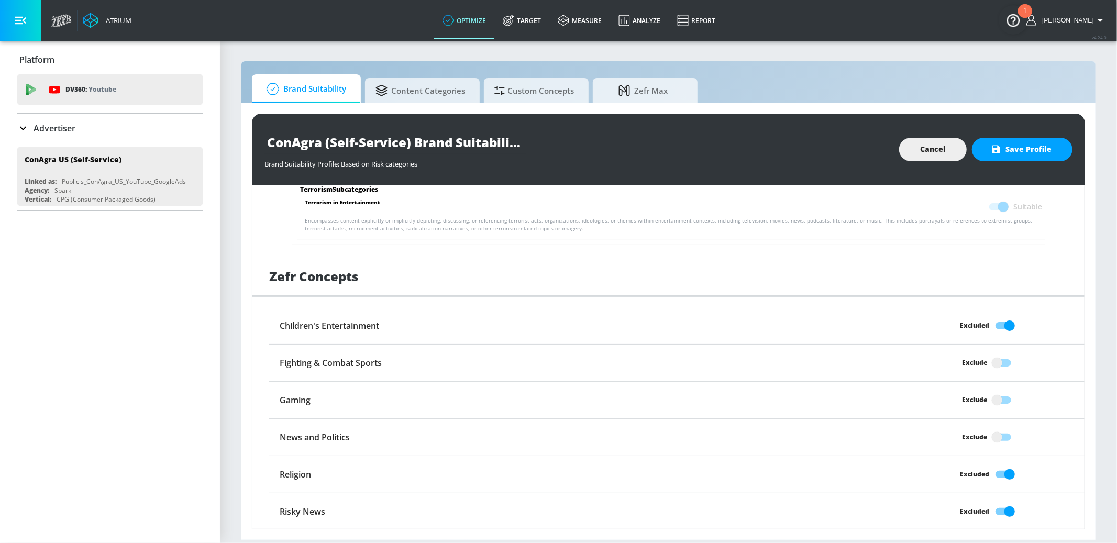
click at [237, 137] on section "Brand Suitability Content Categories Custom Concepts Zefr Max ConAgra (Self-Ser…" at bounding box center [668, 291] width 897 height 503
type input "ConAgra - SlimJim Brand Suitability Profile"
click at [1020, 153] on span "Save Profile" at bounding box center [1022, 149] width 59 height 13
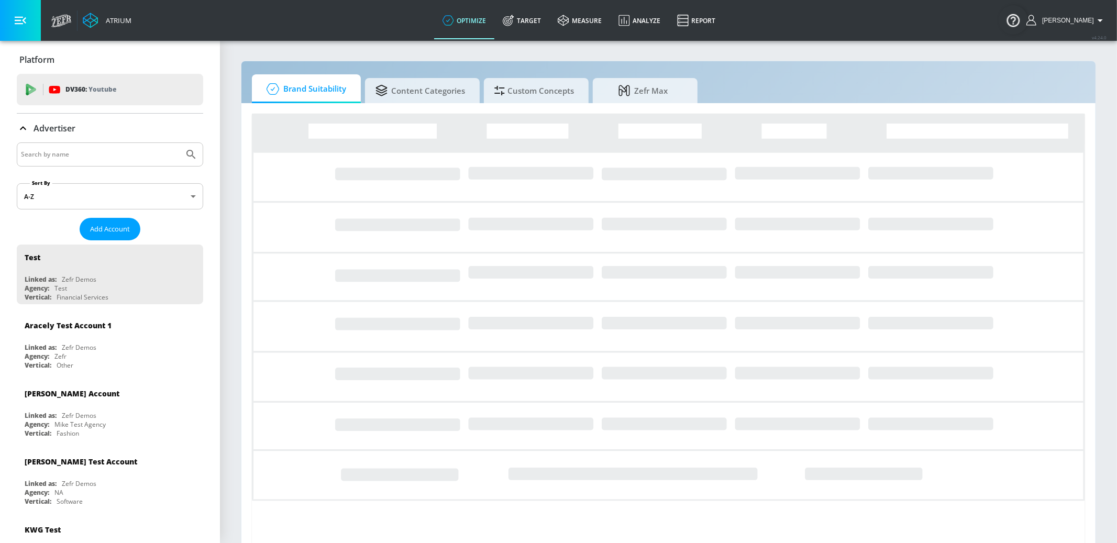
click at [83, 154] on input "Search by name" at bounding box center [100, 155] width 159 height 14
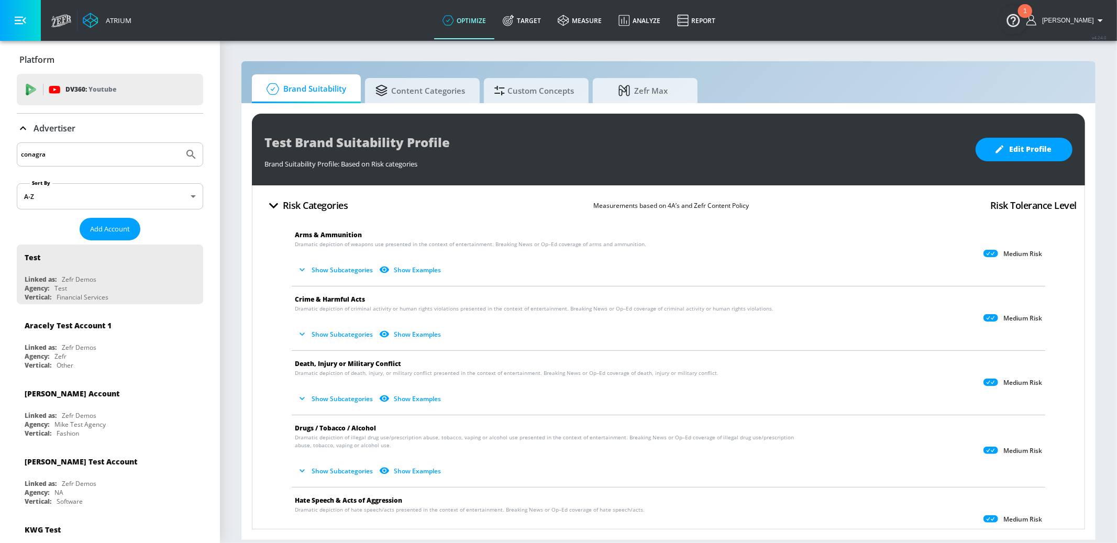
type input "conagra"
click at [180, 143] on button "Submit Search" at bounding box center [191, 154] width 23 height 23
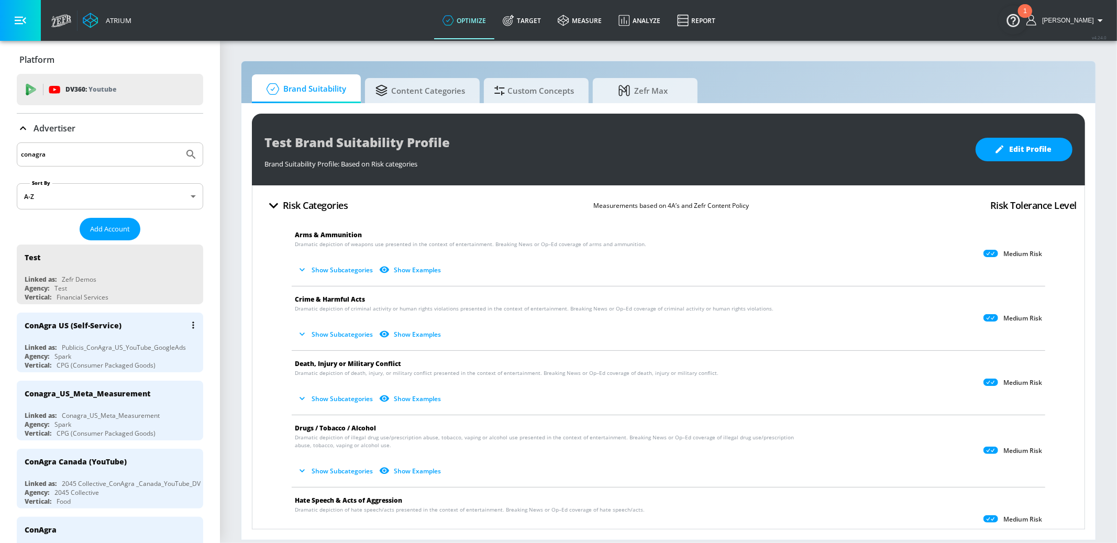
click at [171, 323] on div "ConAgra US (Self-Service)" at bounding box center [113, 325] width 176 height 25
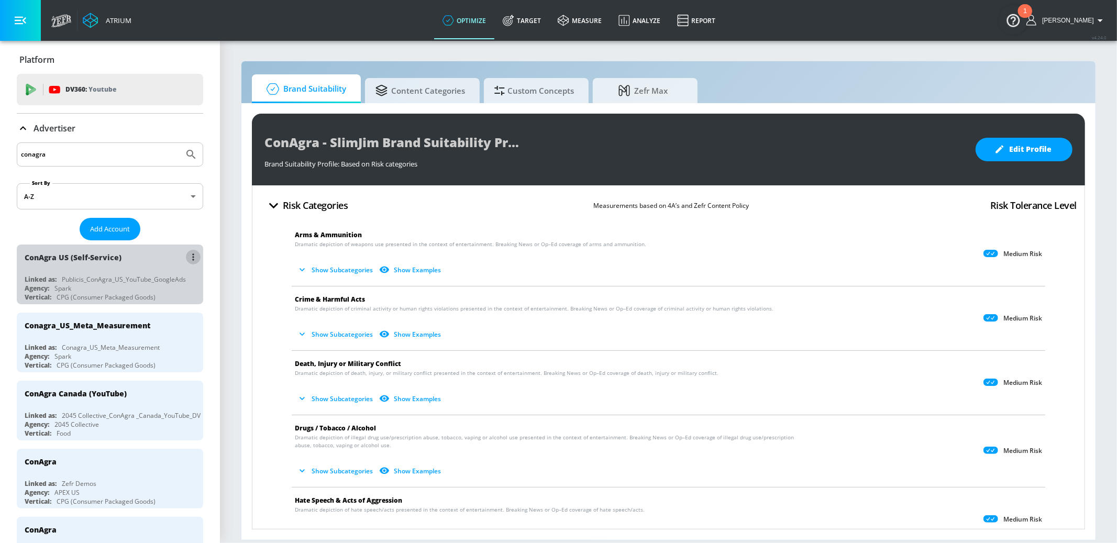
click at [194, 253] on icon "list of Advertiser" at bounding box center [193, 256] width 2 height 7
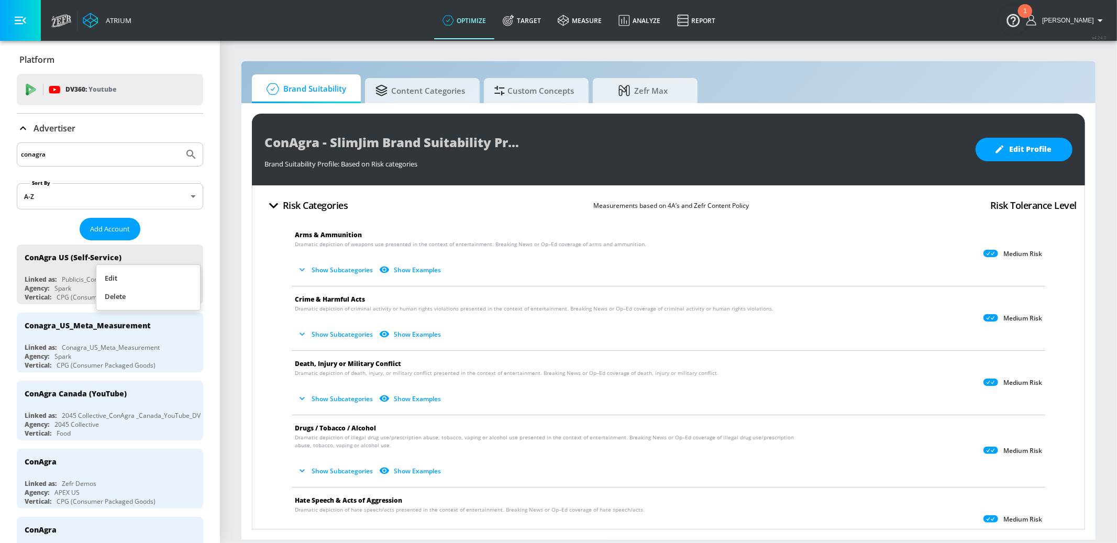
click at [170, 275] on li "Edit" at bounding box center [148, 278] width 104 height 18
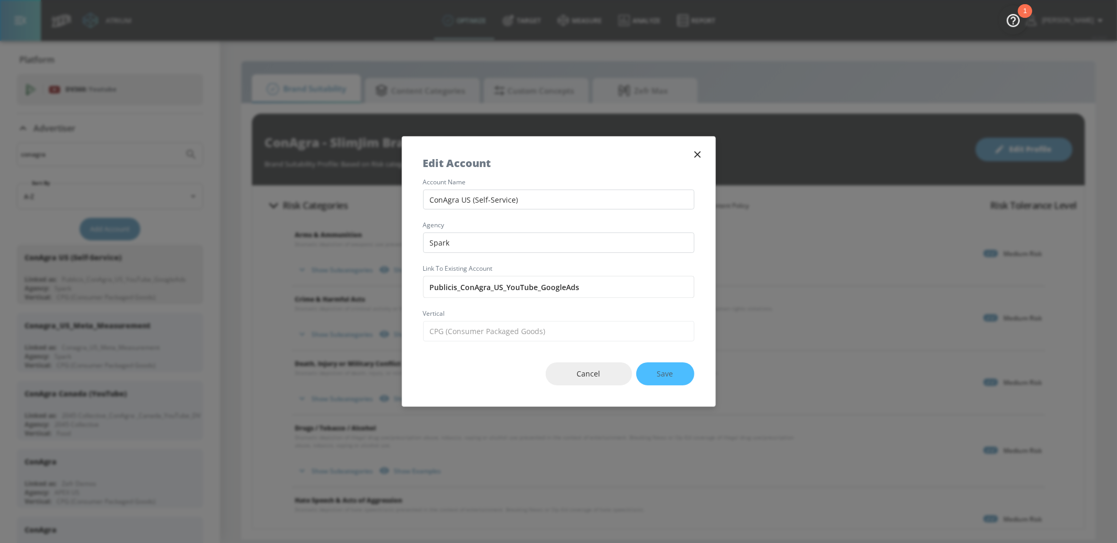
drag, startPoint x: 532, startPoint y: 200, endPoint x: 417, endPoint y: 194, distance: 115.4
click at [417, 194] on div "account name ConAgra US (Self-Service) agency Spark Link to Existing Account Pu…" at bounding box center [558, 260] width 313 height 162
click at [528, 288] on input "Publicis_ConAgra_US_YouTube_GoogleAds" at bounding box center [558, 287] width 271 height 22
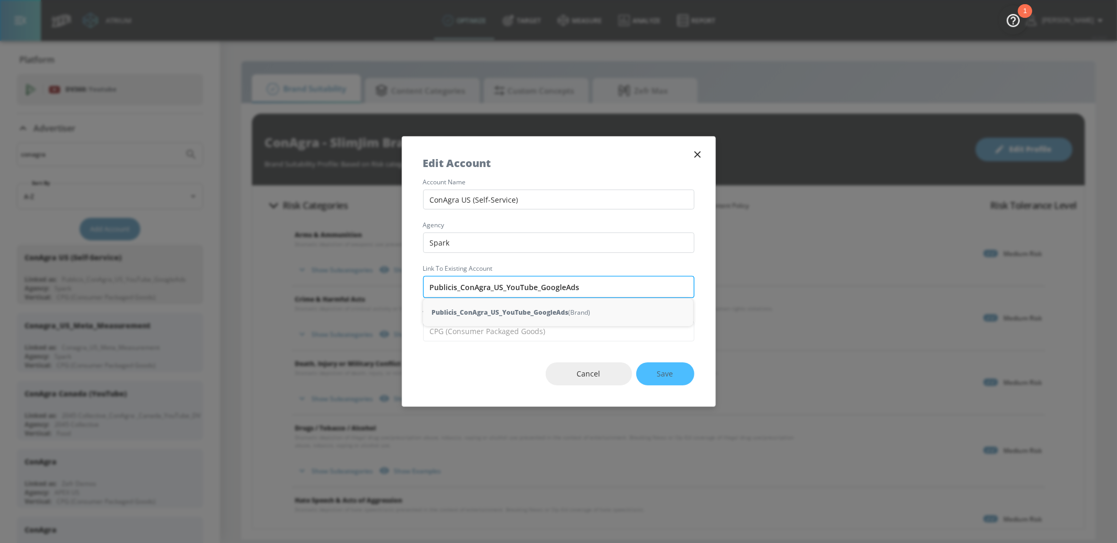
click at [527, 288] on input "Publicis_ConAgra_US_YouTube_GoogleAds" at bounding box center [558, 287] width 271 height 22
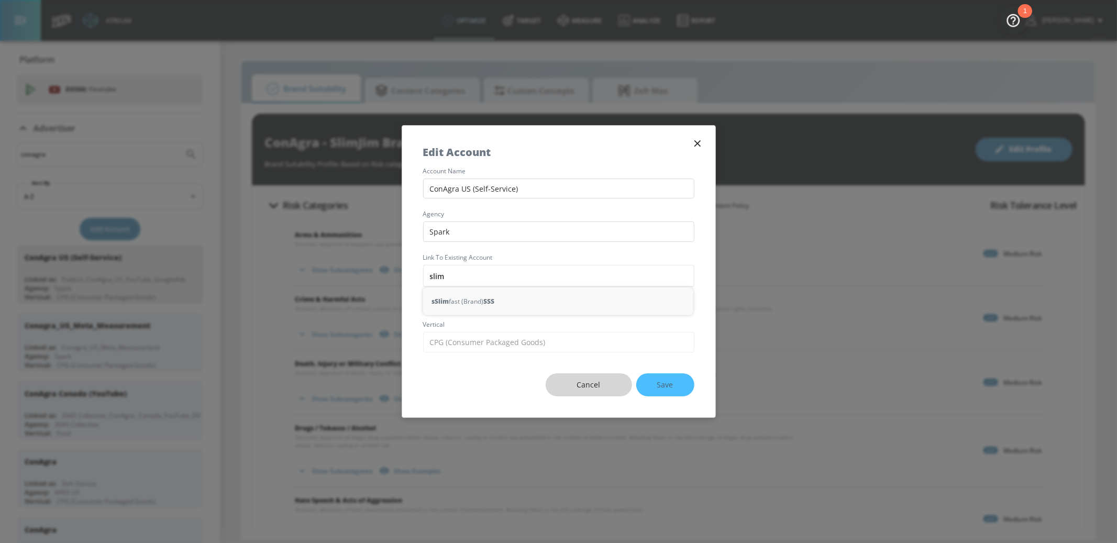
type input "slim"
click at [581, 376] on button "Cancel" at bounding box center [589, 385] width 86 height 24
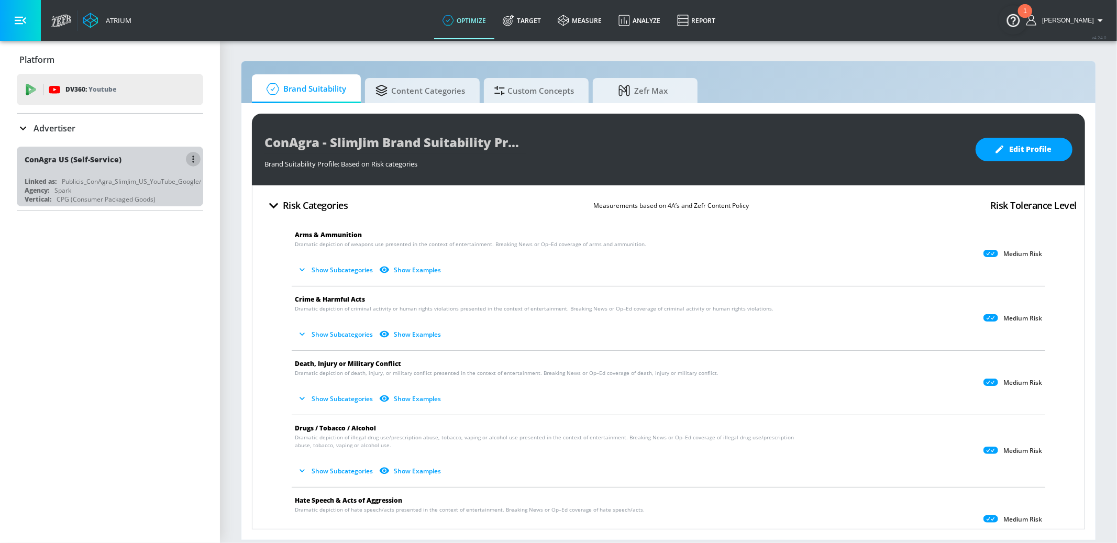
click at [190, 157] on button "button" at bounding box center [193, 159] width 15 height 15
click at [167, 176] on li "Edit" at bounding box center [148, 180] width 104 height 18
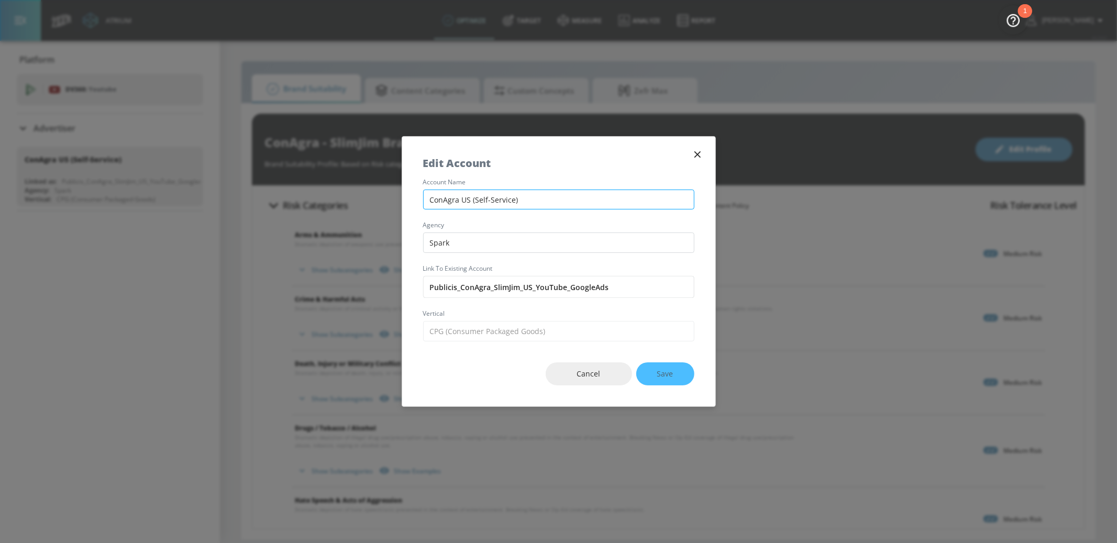
drag, startPoint x: 566, startPoint y: 200, endPoint x: 499, endPoint y: 203, distance: 67.1
click at [460, 198] on input "ConAgra US (Self-Service)" at bounding box center [558, 200] width 271 height 20
type input "Spark - ConAgra - SlimJim - US - YouTube"
click at [669, 371] on span "Save" at bounding box center [665, 374] width 16 height 13
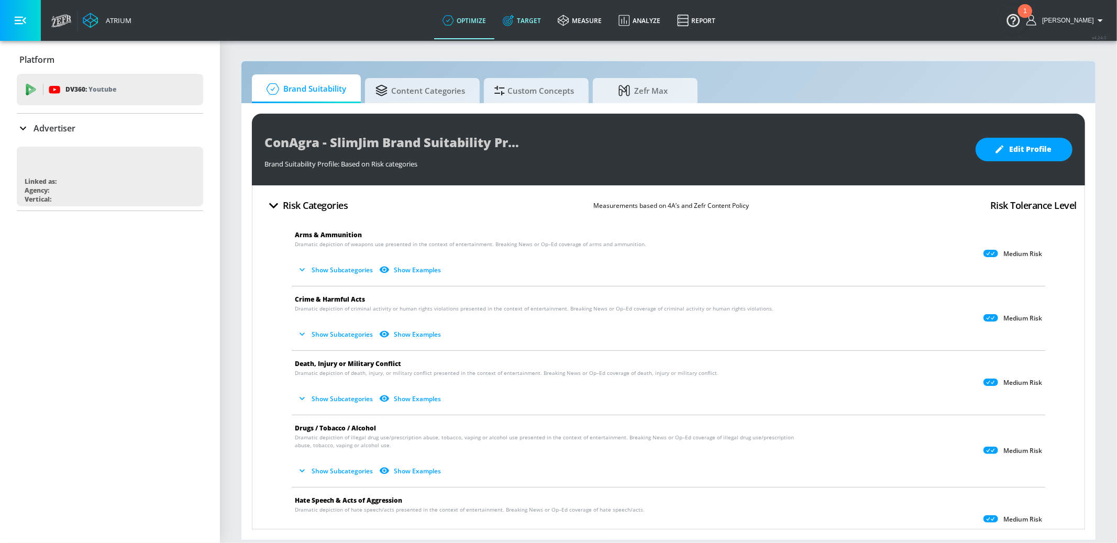
click at [542, 18] on link "Target" at bounding box center [521, 21] width 55 height 38
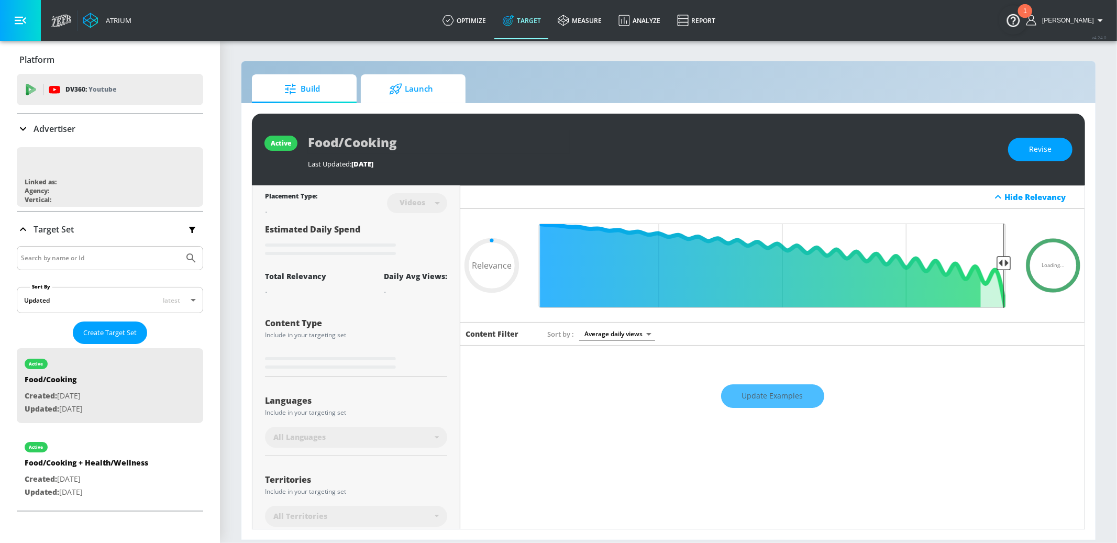
type input "0.05"
click at [444, 89] on span "Launch" at bounding box center [411, 88] width 80 height 25
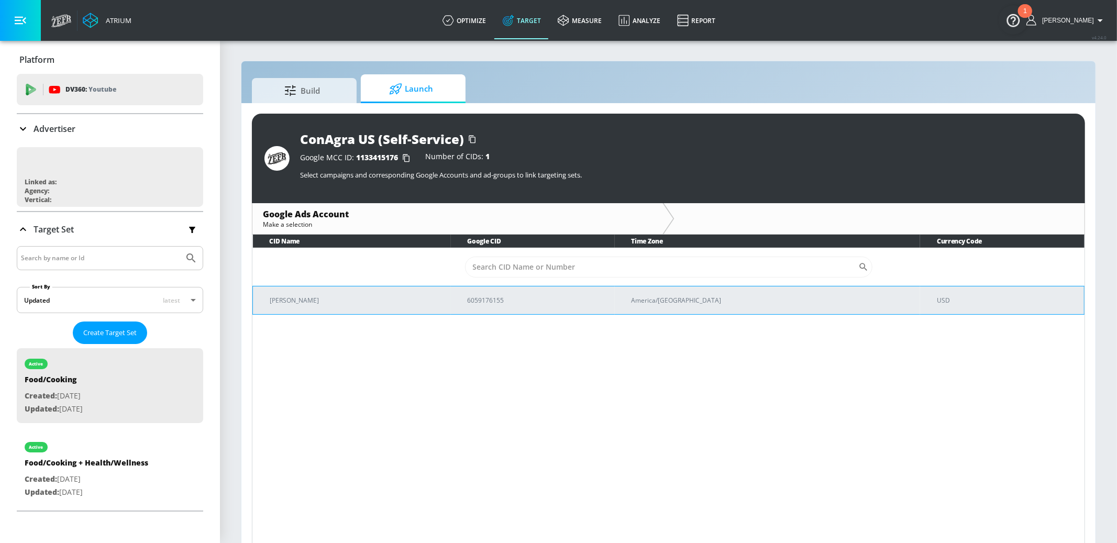
click at [361, 298] on p "[PERSON_NAME]" at bounding box center [356, 300] width 173 height 11
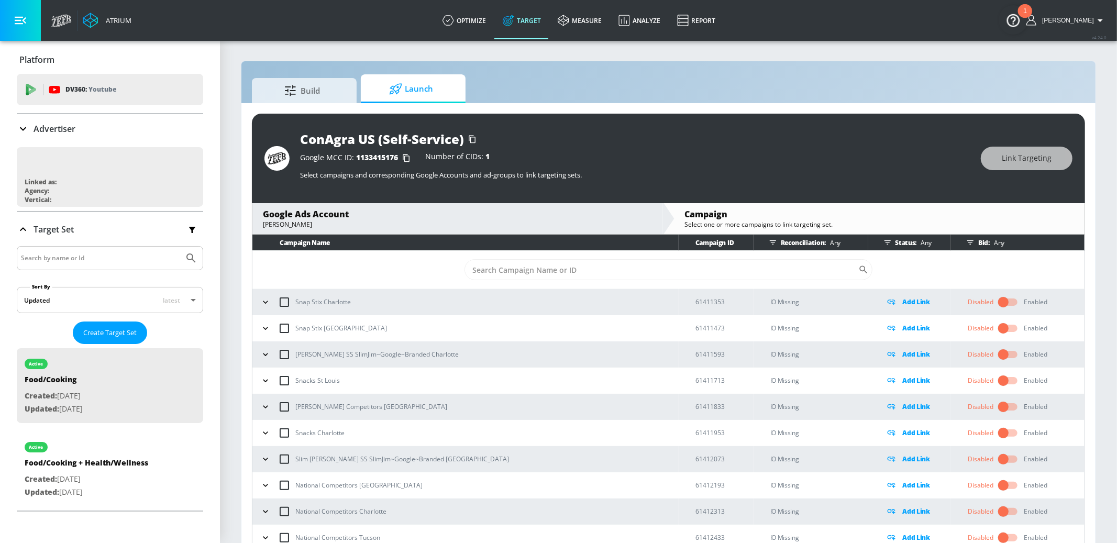
click at [392, 223] on div "[PERSON_NAME]" at bounding box center [457, 224] width 389 height 9
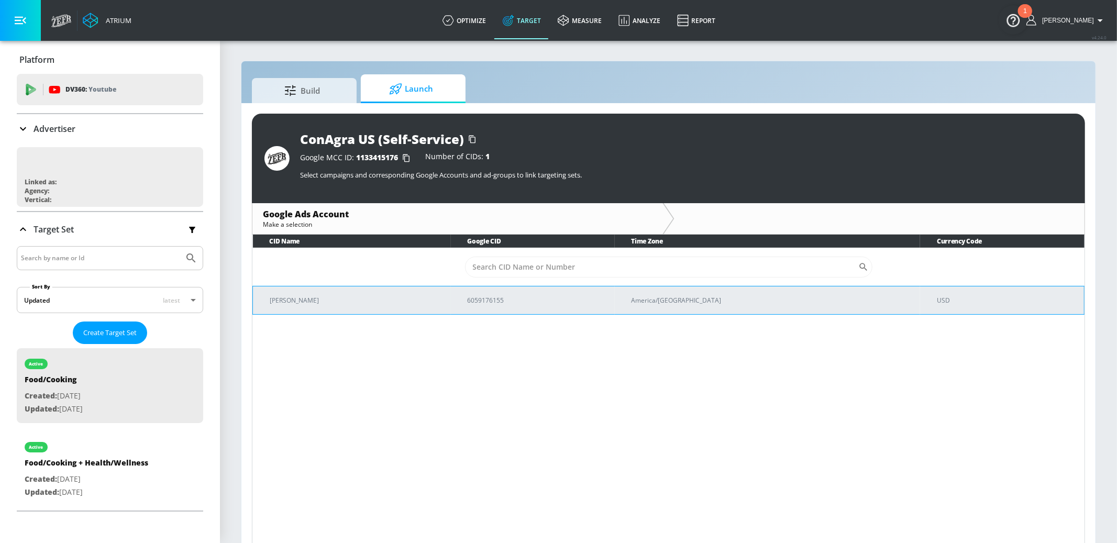
click at [364, 306] on td "[PERSON_NAME]" at bounding box center [352, 300] width 198 height 28
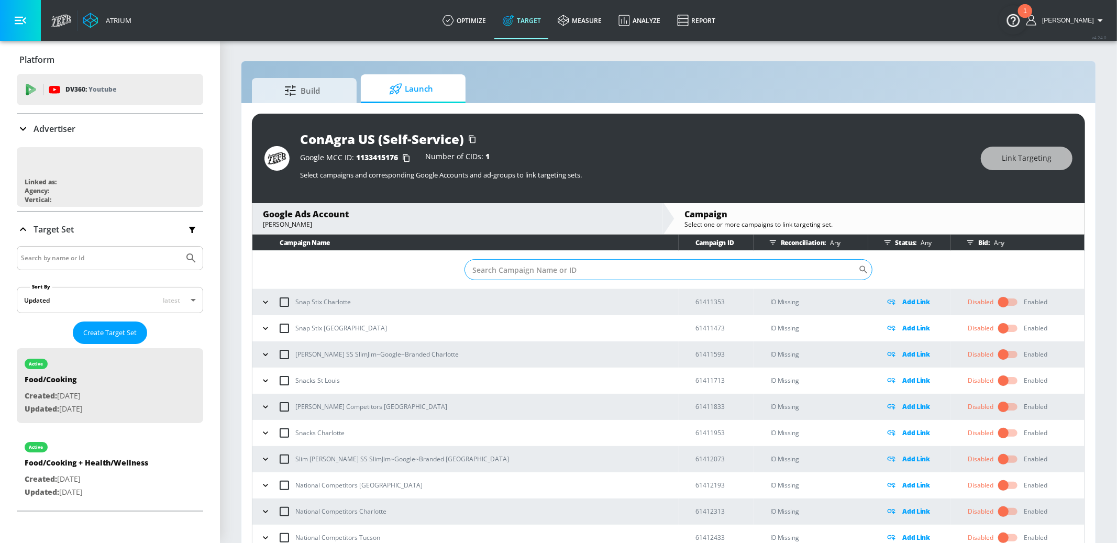
click at [558, 268] on input "Sort By" at bounding box center [662, 269] width 394 height 21
paste input "22963320637"
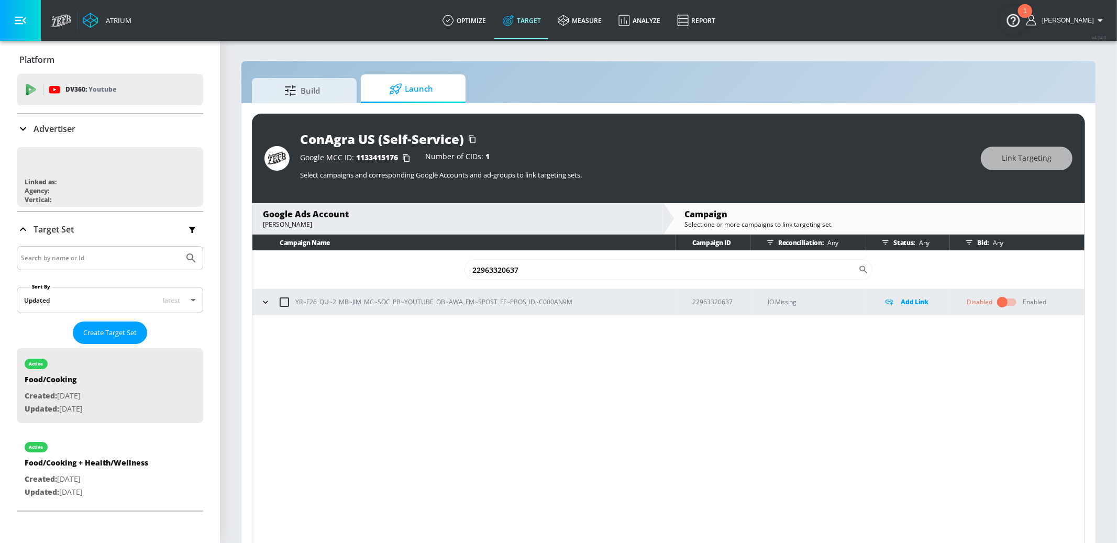
type input "22963320637"
drag, startPoint x: 263, startPoint y: 300, endPoint x: 279, endPoint y: 314, distance: 21.9
click at [263, 300] on icon "button" at bounding box center [265, 302] width 10 height 10
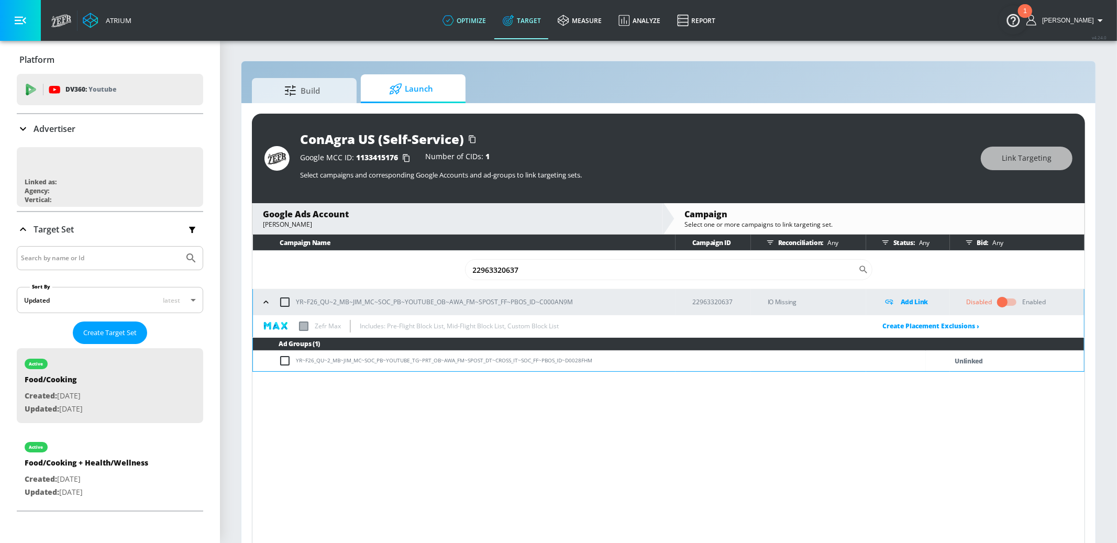
click at [484, 24] on link "optimize" at bounding box center [464, 21] width 60 height 38
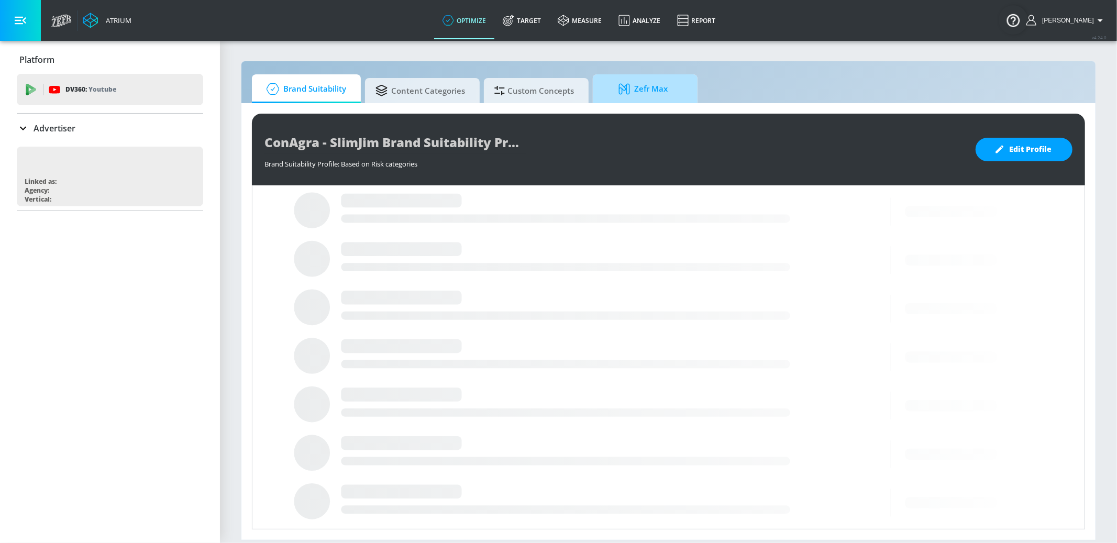
click at [625, 97] on span "Zefr Max" at bounding box center [643, 88] width 80 height 25
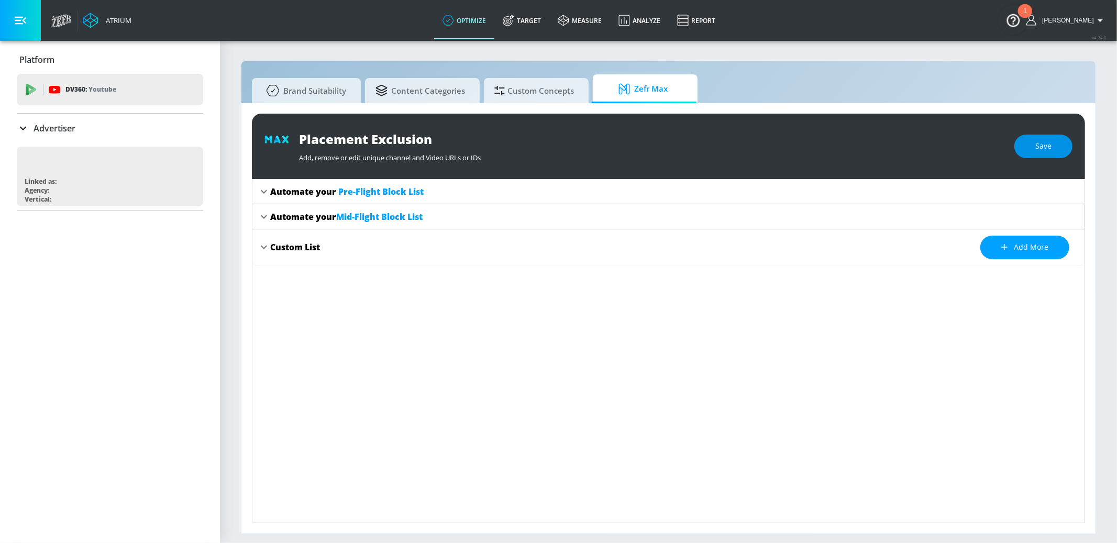
click at [1046, 148] on span "Save" at bounding box center [1043, 146] width 16 height 13
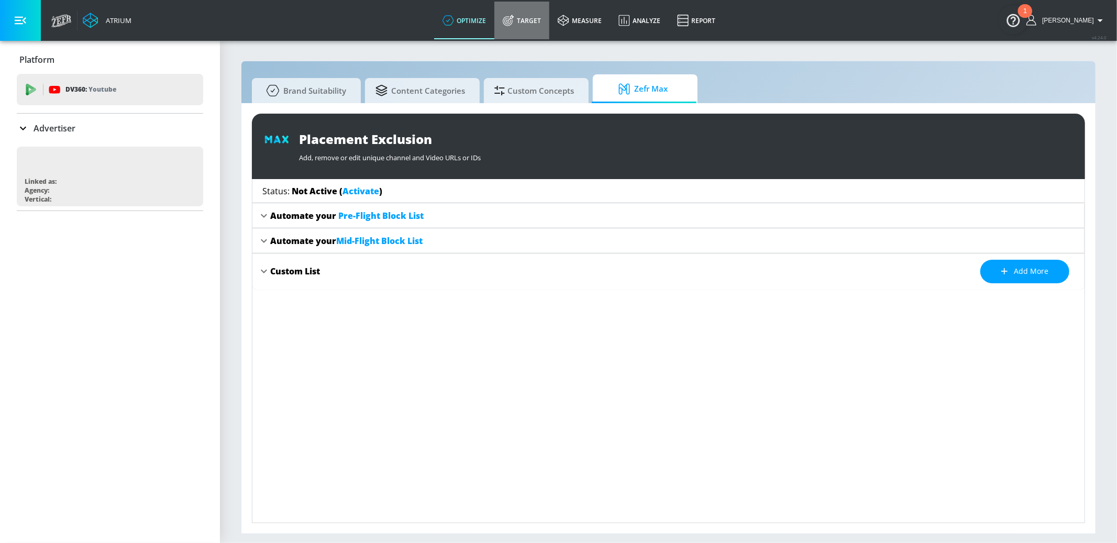
drag, startPoint x: 540, startPoint y: 19, endPoint x: 502, endPoint y: 79, distance: 70.7
click at [540, 19] on link "Target" at bounding box center [521, 21] width 55 height 38
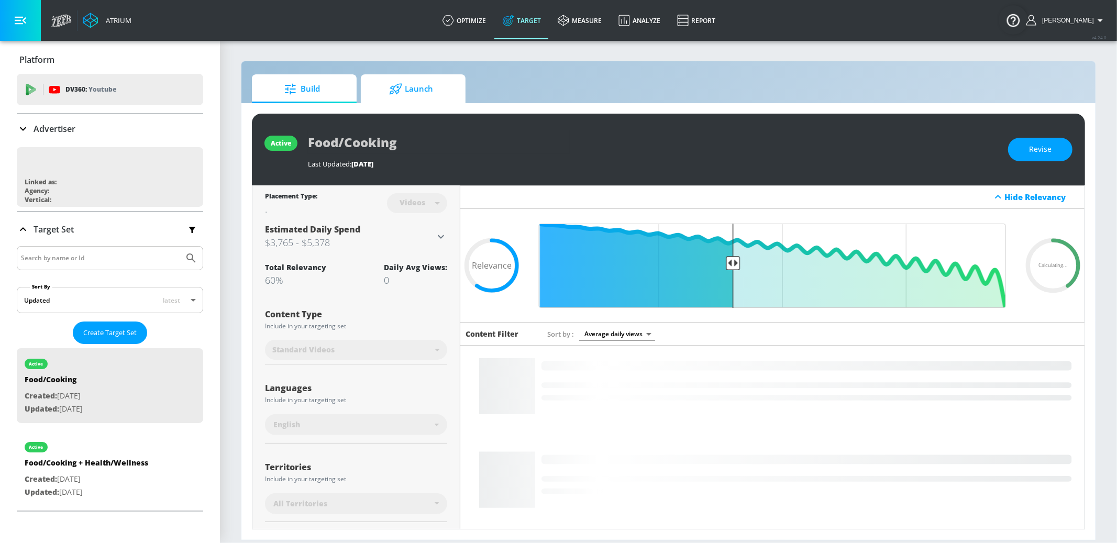
click at [418, 90] on span "Launch" at bounding box center [411, 88] width 80 height 25
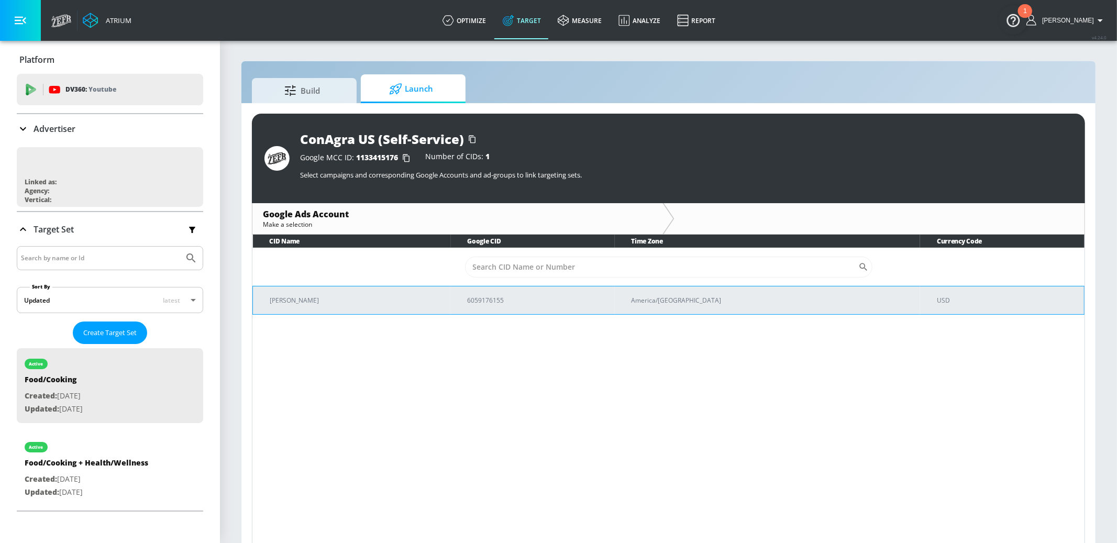
click at [376, 292] on td "[PERSON_NAME]" at bounding box center [352, 300] width 198 height 28
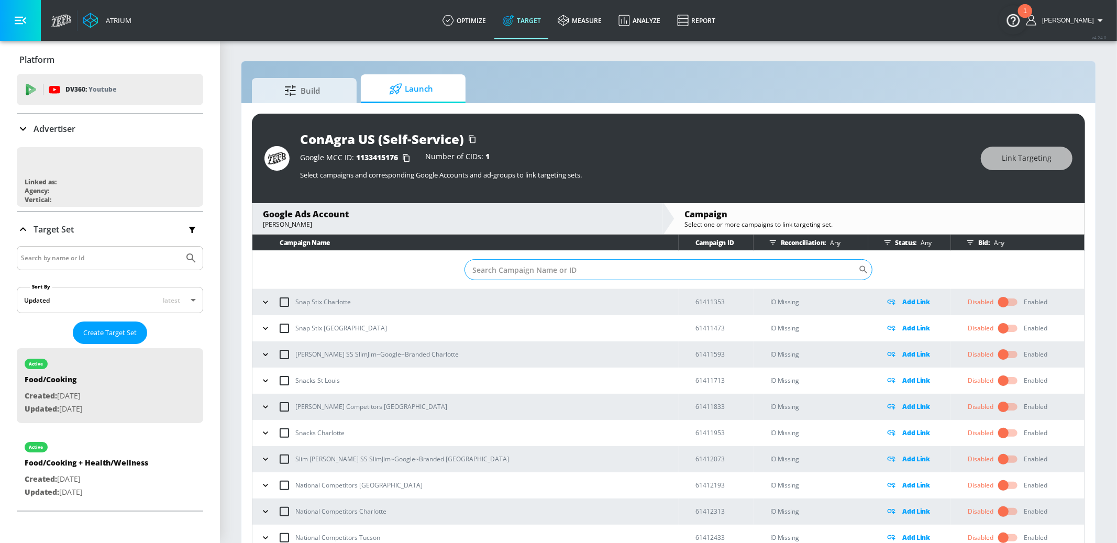
click at [486, 269] on input "Sort By" at bounding box center [662, 269] width 394 height 21
paste input "22963320637"
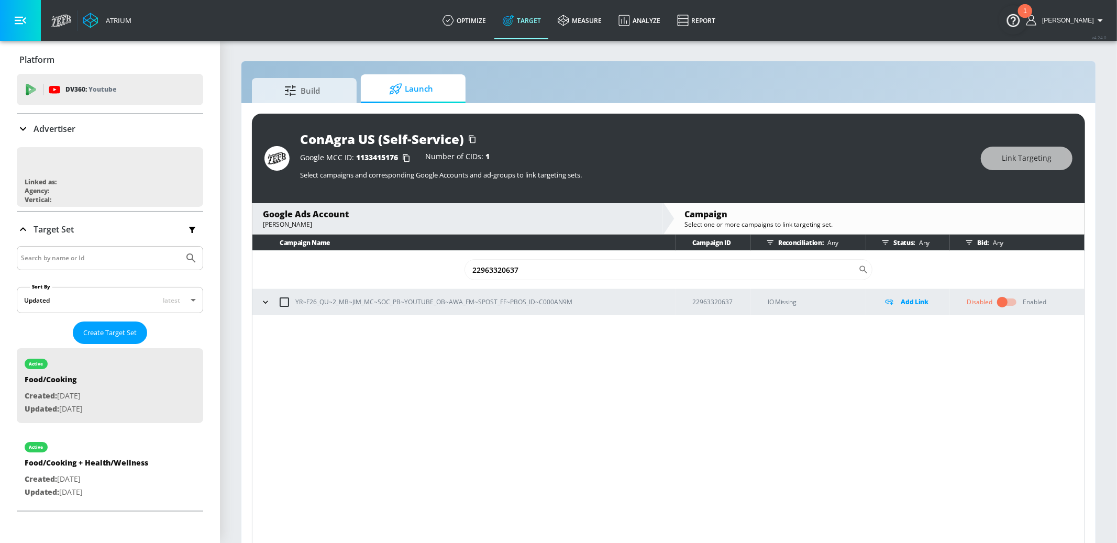
type input "22963320637"
drag, startPoint x: 263, startPoint y: 300, endPoint x: 270, endPoint y: 313, distance: 14.8
click at [263, 300] on icon "button" at bounding box center [265, 302] width 10 height 10
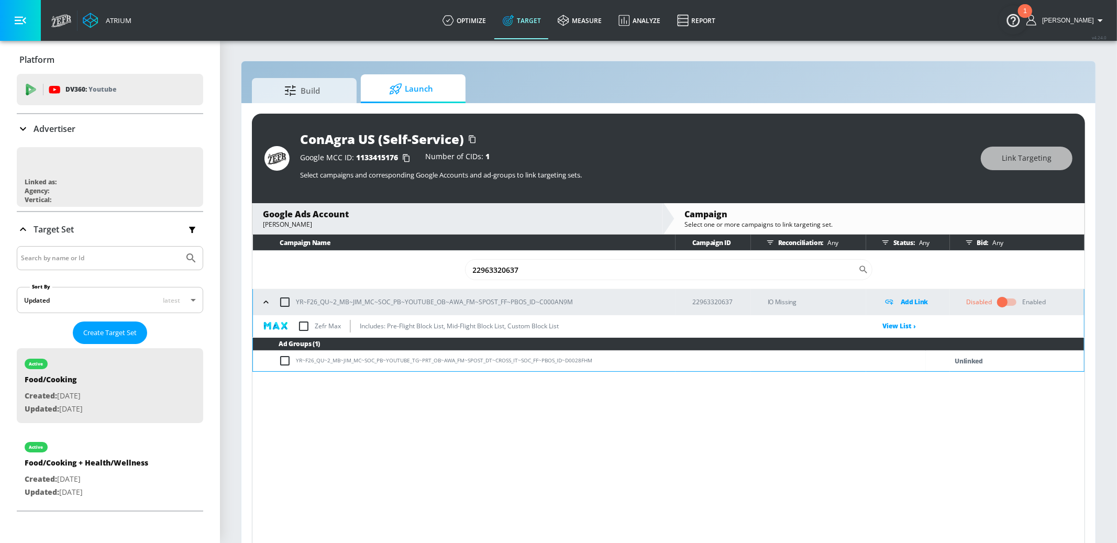
click at [306, 325] on input "checkbox" at bounding box center [304, 326] width 22 height 22
checkbox input "true"
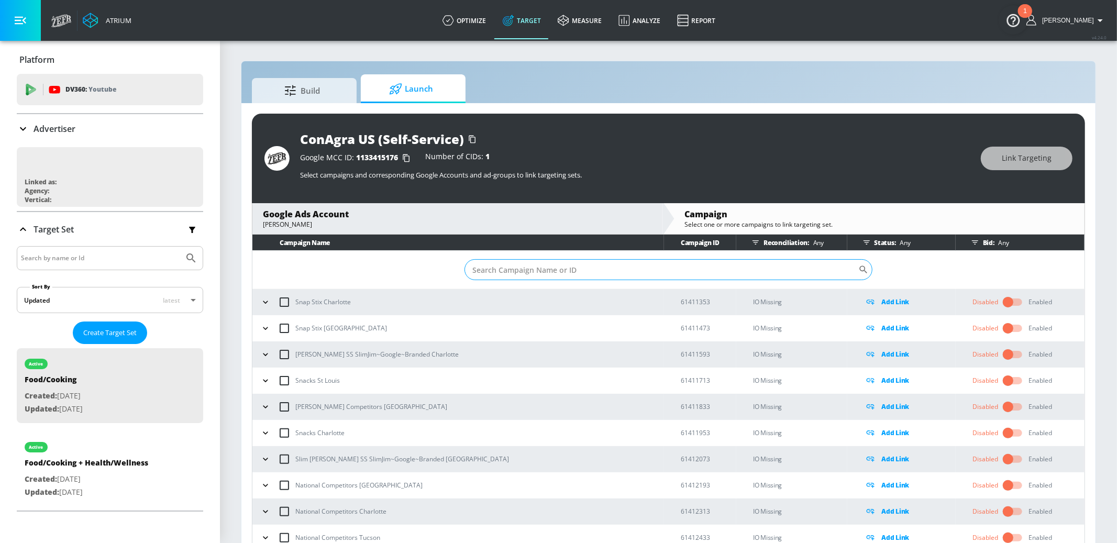
click at [499, 271] on input "Sort By" at bounding box center [662, 269] width 394 height 21
paste input "22963320637"
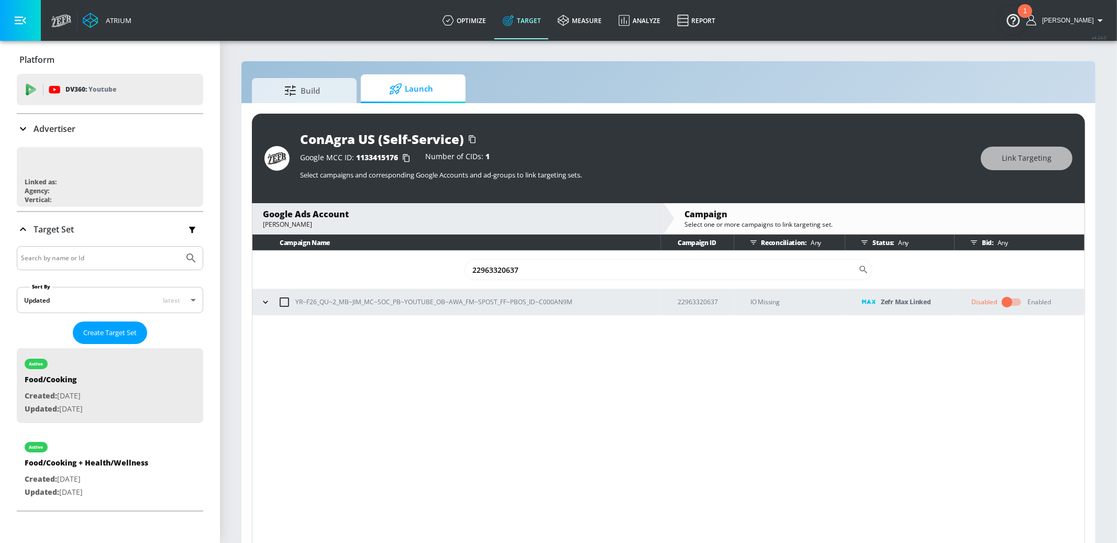
type input "22963320637"
click at [271, 302] on button "button" at bounding box center [266, 302] width 16 height 16
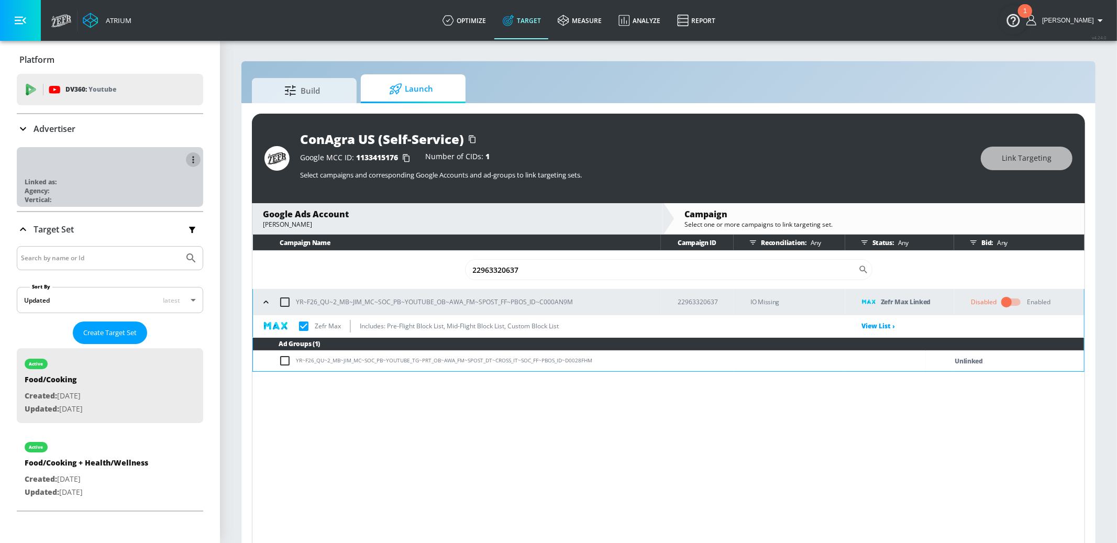
click at [191, 161] on button "button" at bounding box center [193, 159] width 15 height 15
click at [168, 176] on li "Edit" at bounding box center [148, 181] width 104 height 18
checkbox input "true"
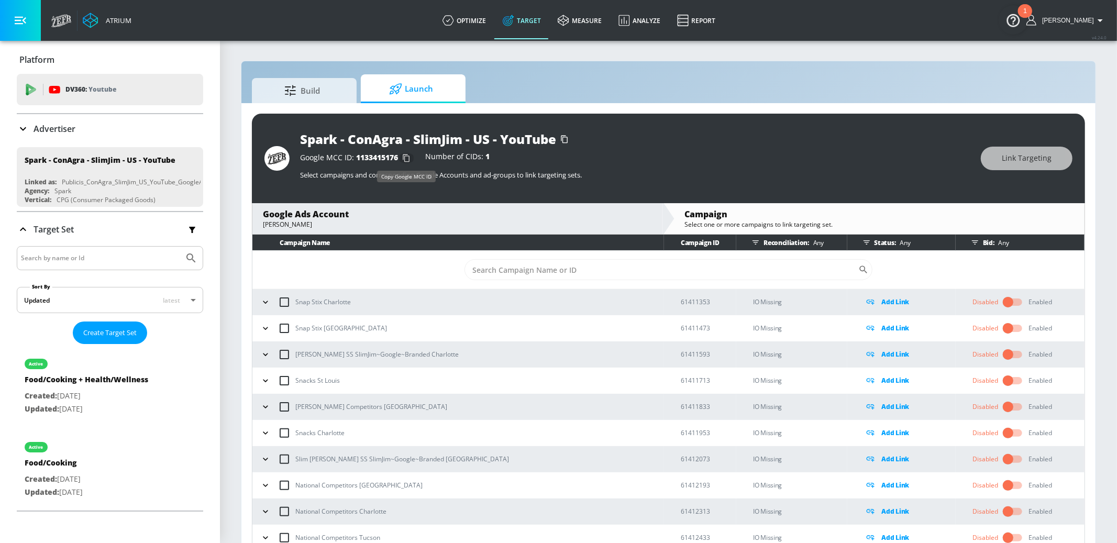
click at [406, 158] on icon "button" at bounding box center [406, 158] width 17 height 17
